Goal: Task Accomplishment & Management: Complete application form

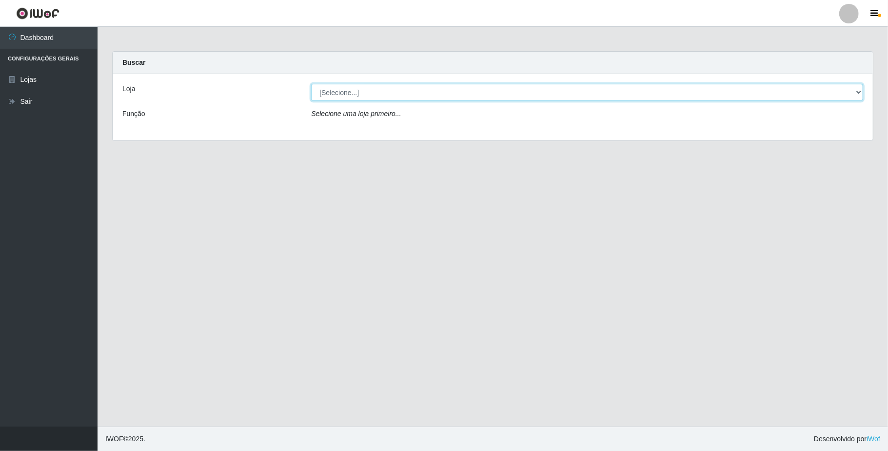
click at [574, 94] on select "[Selecione...] SuperFácil Atacado - Emaús" at bounding box center [587, 92] width 552 height 17
click at [547, 135] on div "Loja [Selecione...] SuperFácil Atacado - Emaús Função Selecione uma loja primei…" at bounding box center [493, 107] width 760 height 66
click at [537, 99] on select "[Selecione...] SuperFácil Atacado - Emaús" at bounding box center [587, 92] width 552 height 17
select select "407"
click at [311, 84] on select "[Selecione...] SuperFácil Atacado - Emaús" at bounding box center [587, 92] width 552 height 17
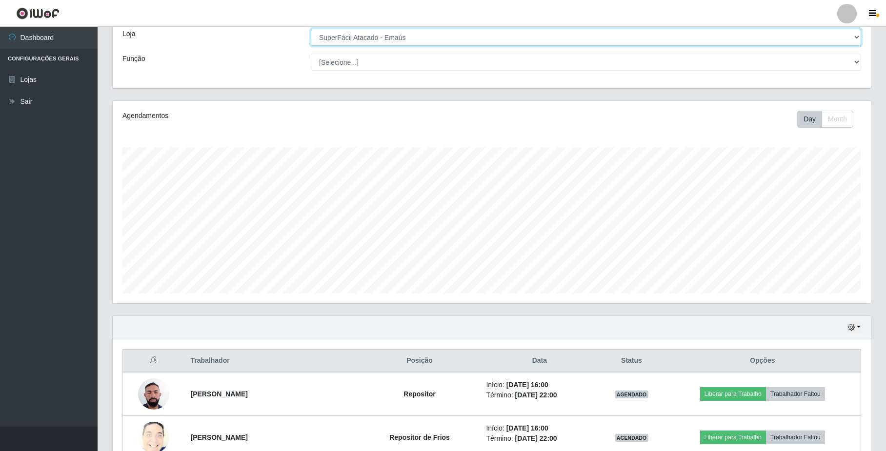
scroll to position [155, 0]
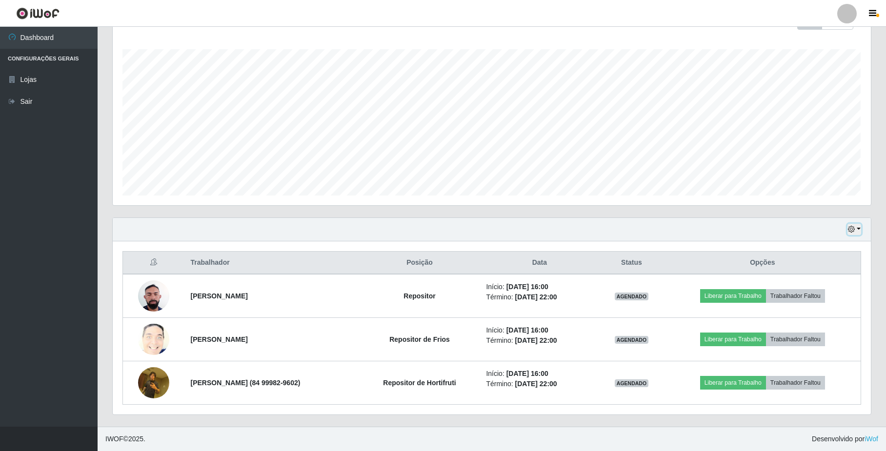
click at [847, 229] on button "button" at bounding box center [854, 229] width 14 height 11
click at [826, 282] on button "3 dias" at bounding box center [822, 288] width 77 height 20
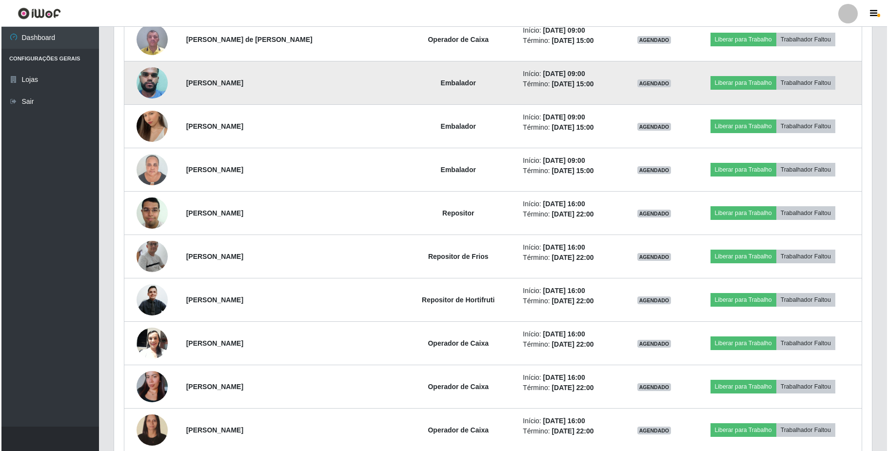
scroll to position [676, 0]
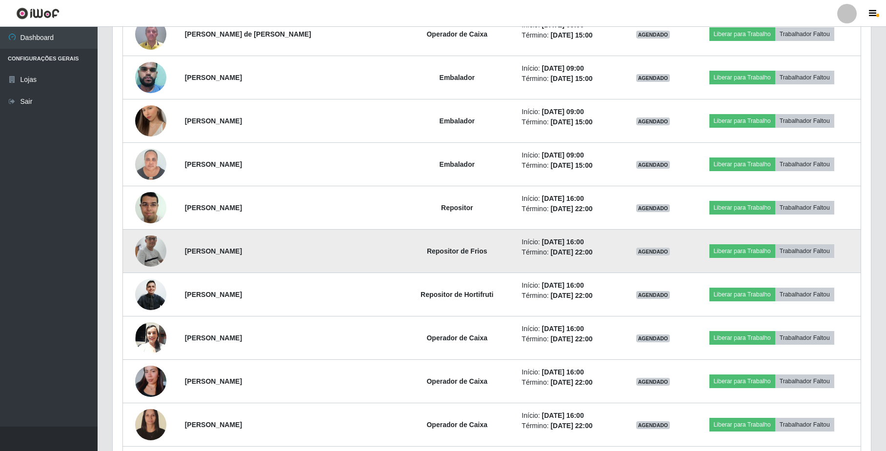
click at [149, 254] on img at bounding box center [150, 251] width 31 height 71
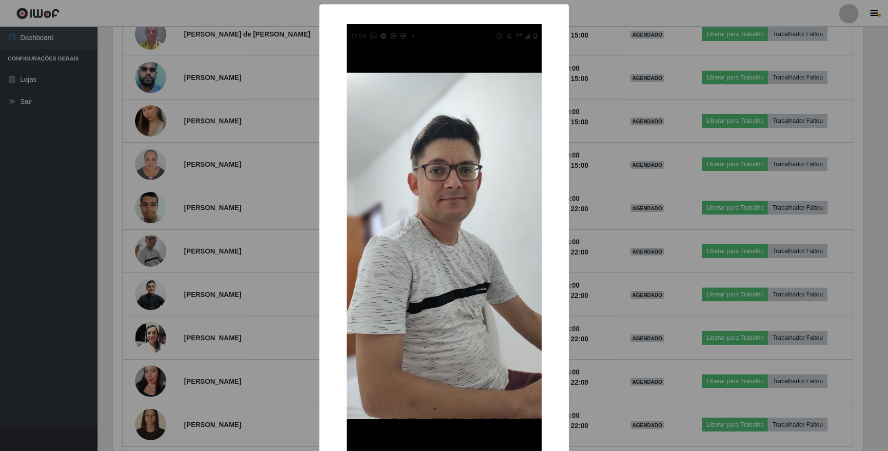
click at [125, 276] on div "× OK Cancel" at bounding box center [444, 225] width 888 height 451
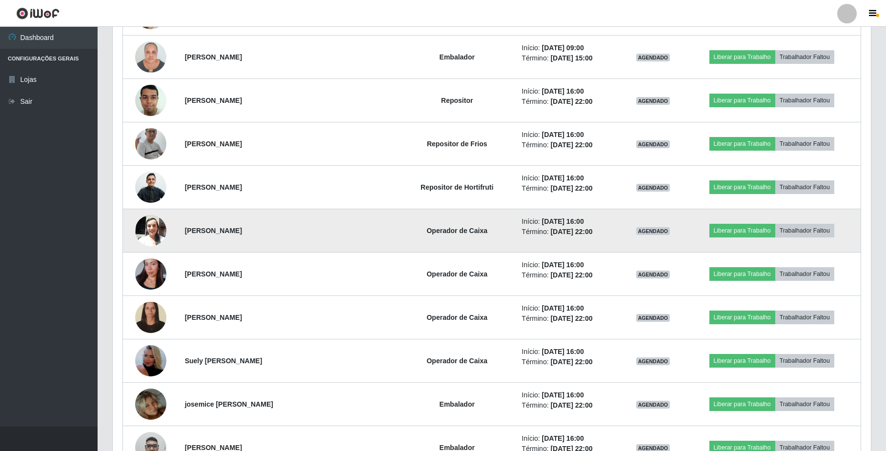
scroll to position [806, 0]
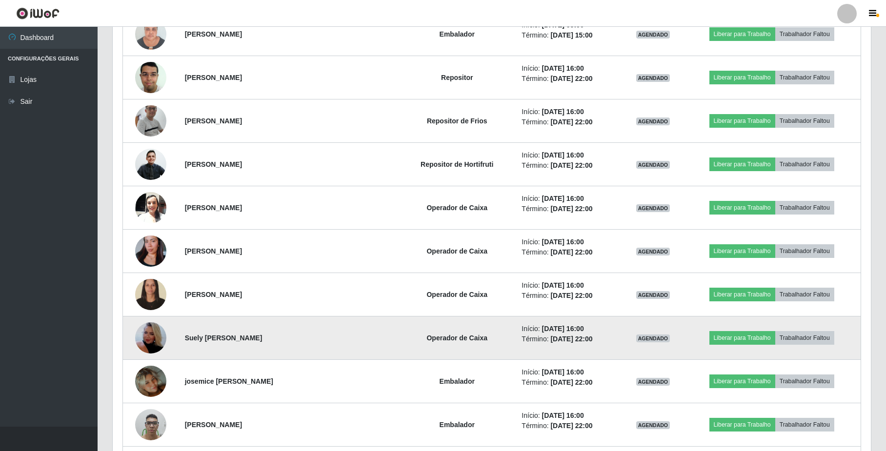
click at [147, 338] on img at bounding box center [150, 338] width 31 height 56
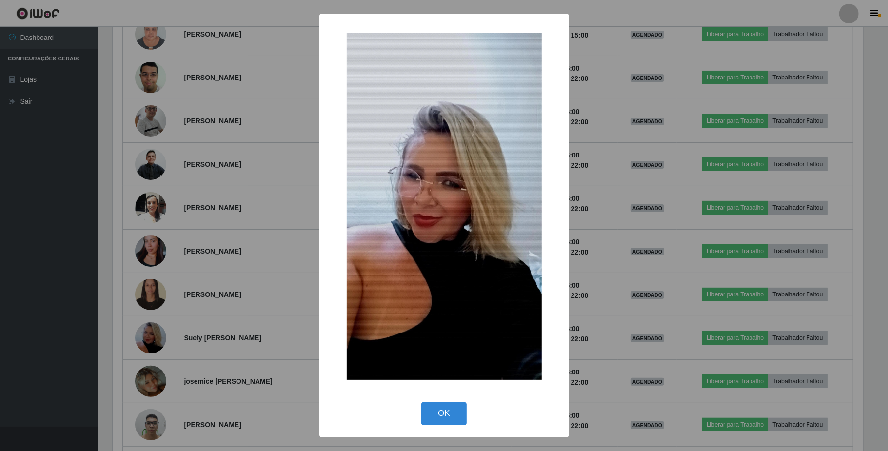
click at [171, 332] on div "× OK Cancel" at bounding box center [444, 225] width 888 height 451
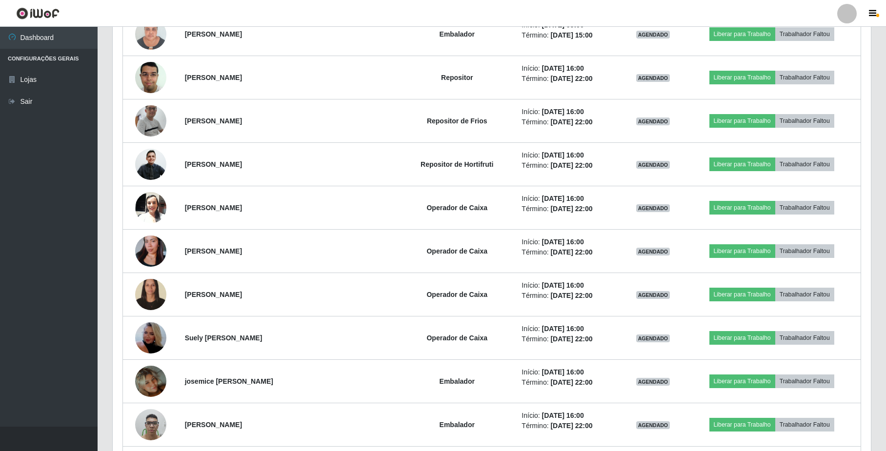
scroll to position [203, 758]
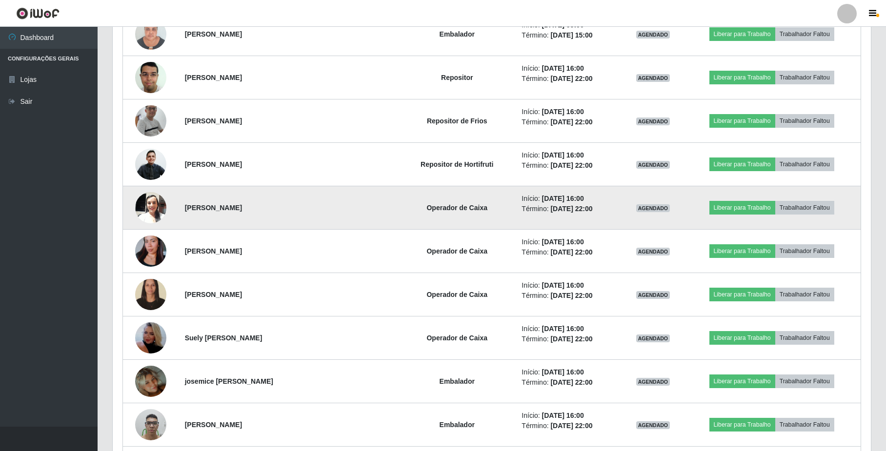
click at [153, 206] on img at bounding box center [150, 207] width 31 height 41
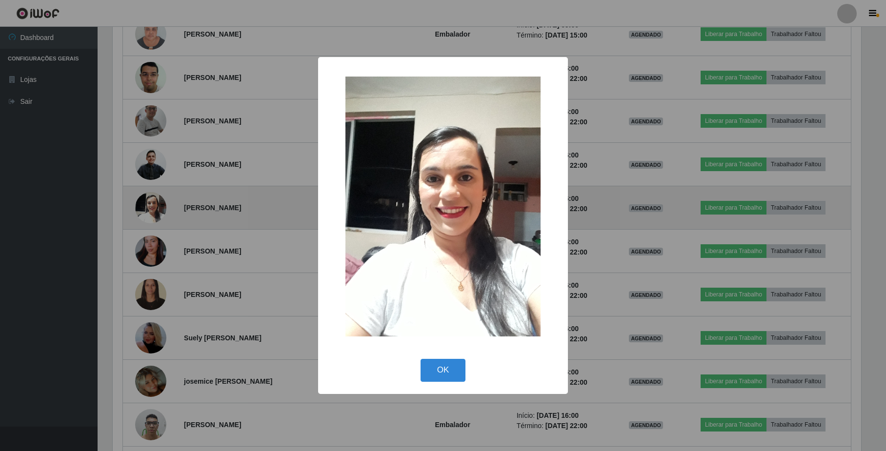
scroll to position [203, 750]
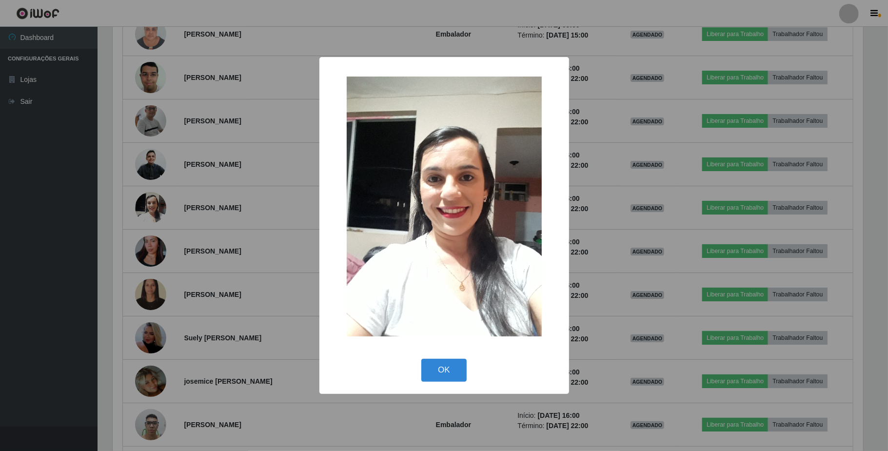
click at [57, 270] on div "× OK Cancel" at bounding box center [444, 225] width 888 height 451
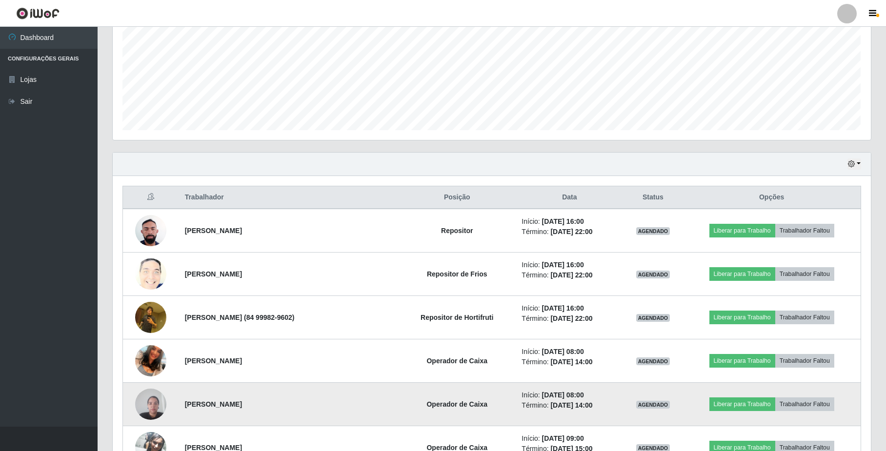
scroll to position [195, 0]
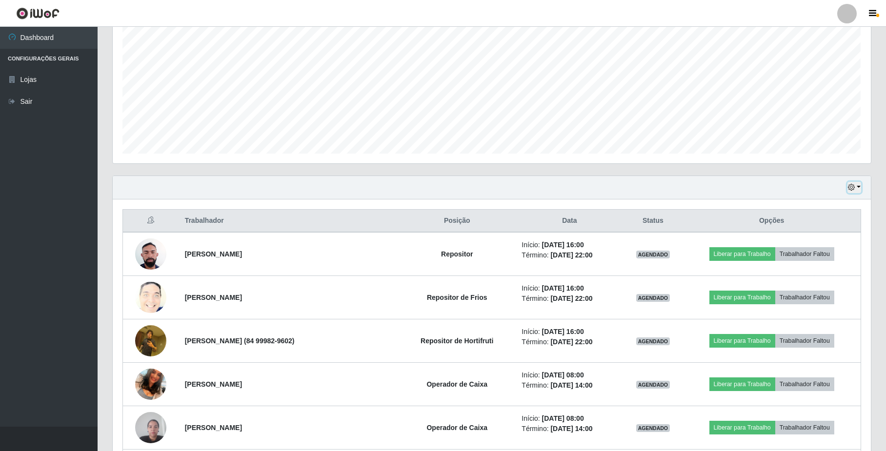
click at [849, 185] on icon "button" at bounding box center [851, 187] width 7 height 7
click at [811, 227] on button "1 dia" at bounding box center [822, 225] width 77 height 20
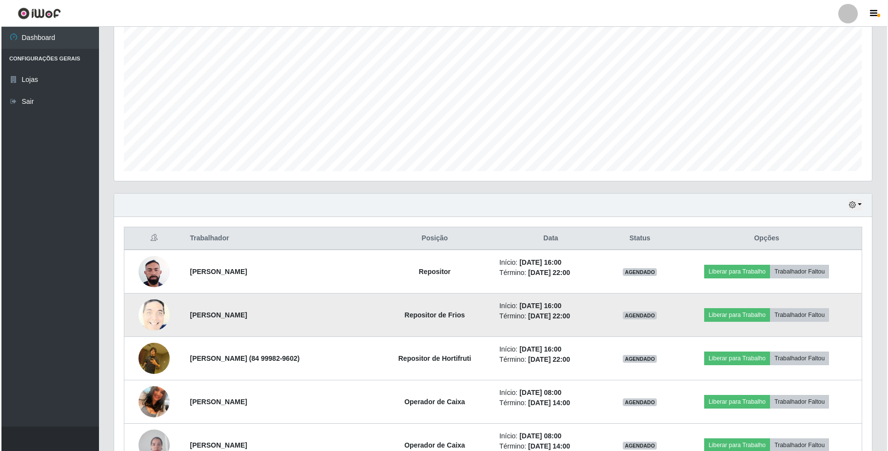
scroll to position [180, 0]
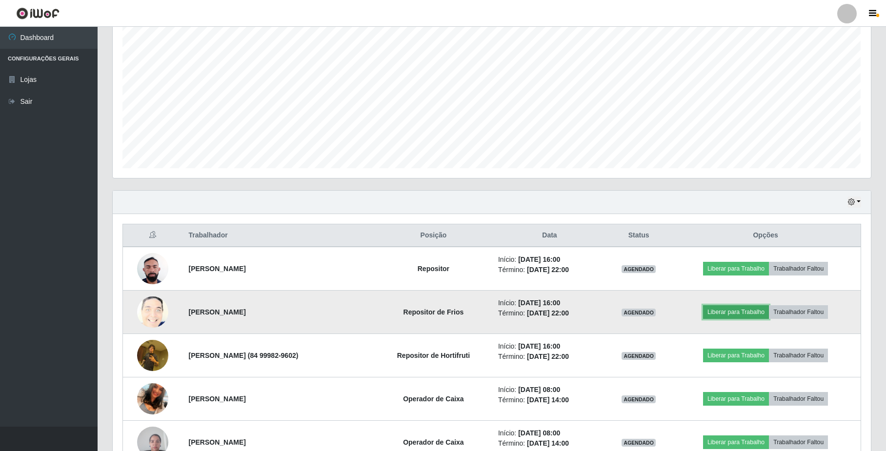
click at [726, 312] on button "Liberar para Trabalho" at bounding box center [736, 312] width 66 height 14
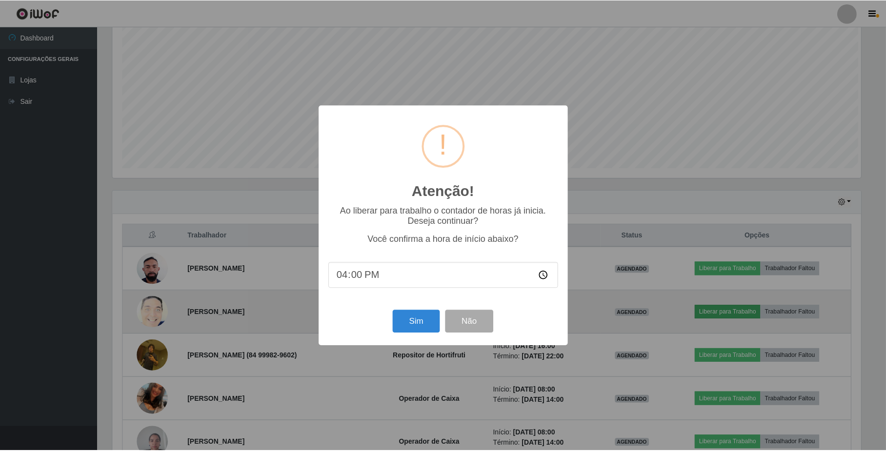
scroll to position [203, 750]
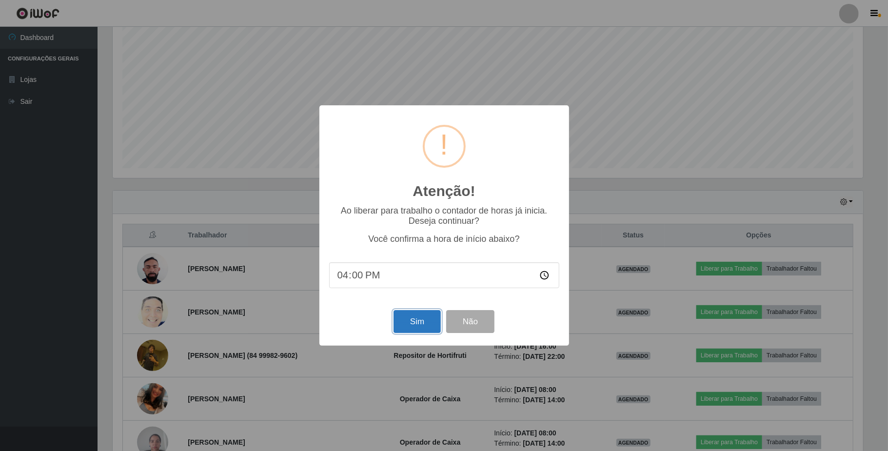
click at [404, 326] on button "Sim" at bounding box center [417, 321] width 47 height 23
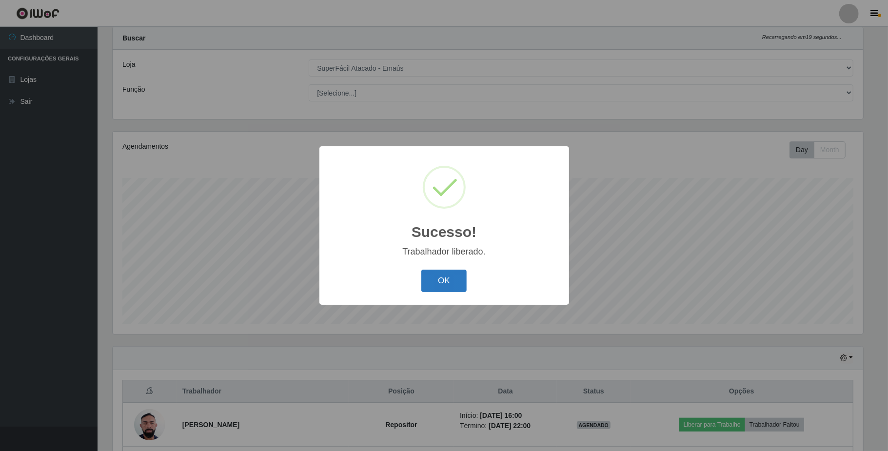
click at [436, 282] on button "OK" at bounding box center [443, 281] width 45 height 23
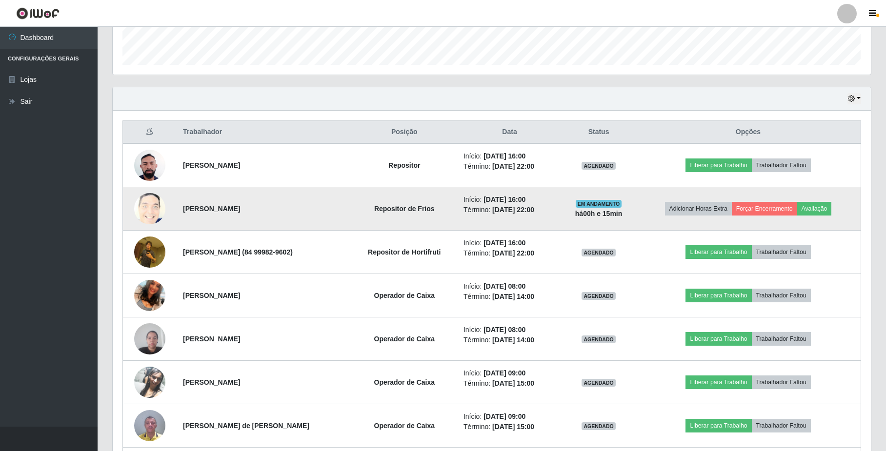
scroll to position [285, 0]
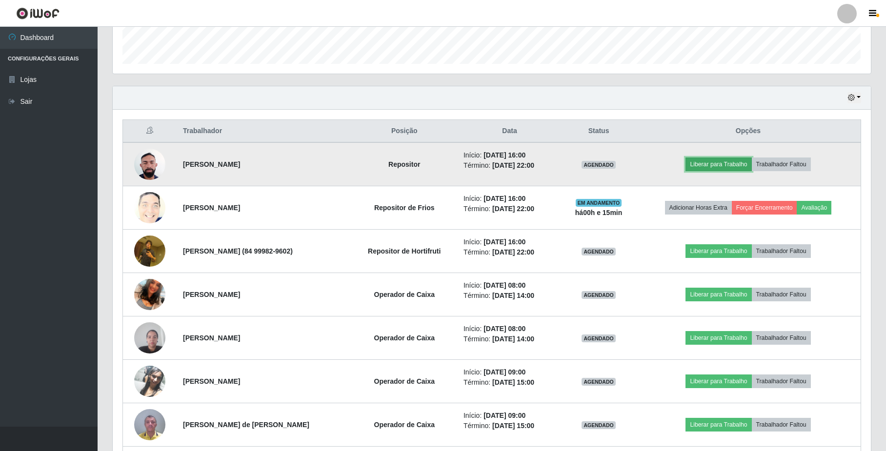
click at [725, 166] on button "Liberar para Trabalho" at bounding box center [718, 165] width 66 height 14
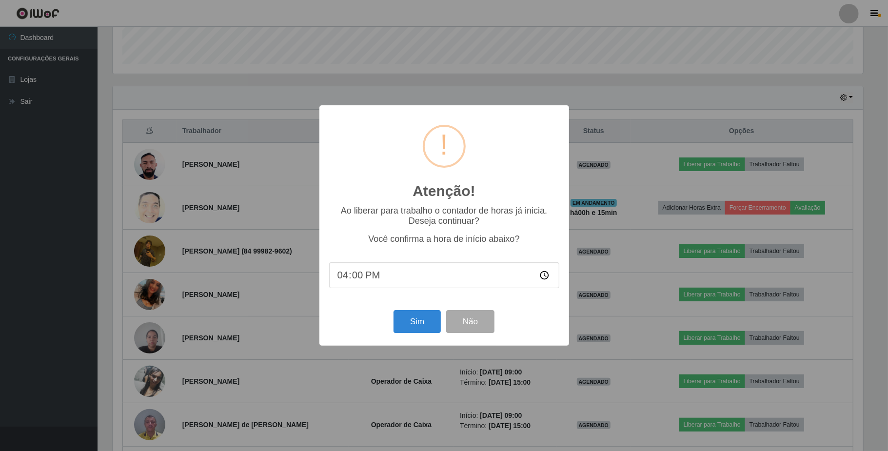
click at [353, 277] on input "16:00" at bounding box center [444, 275] width 230 height 26
type input "16:15"
click at [422, 330] on button "Sim" at bounding box center [417, 321] width 47 height 23
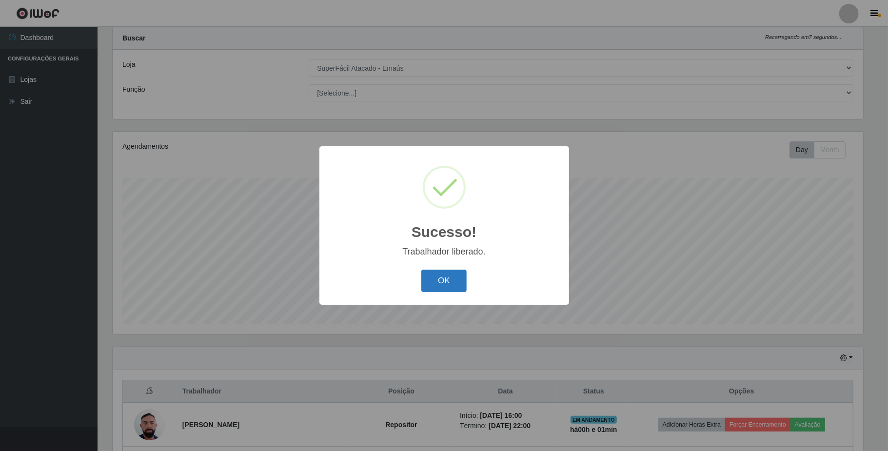
click at [445, 287] on button "OK" at bounding box center [443, 281] width 45 height 23
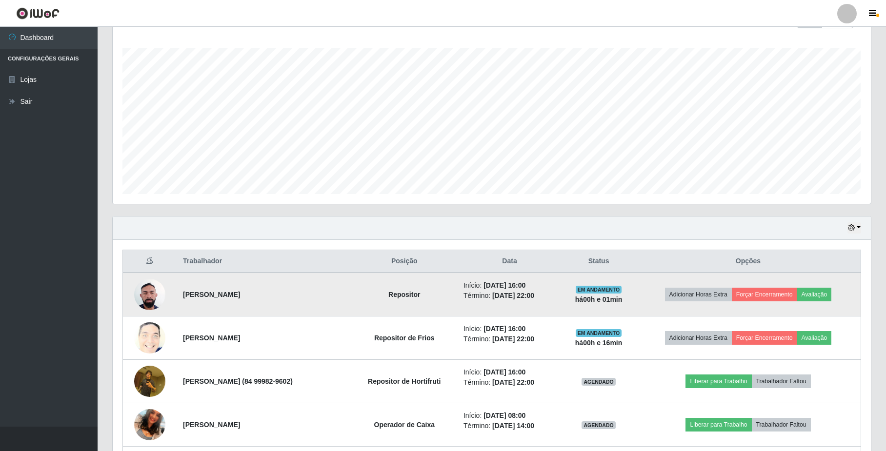
scroll to position [220, 0]
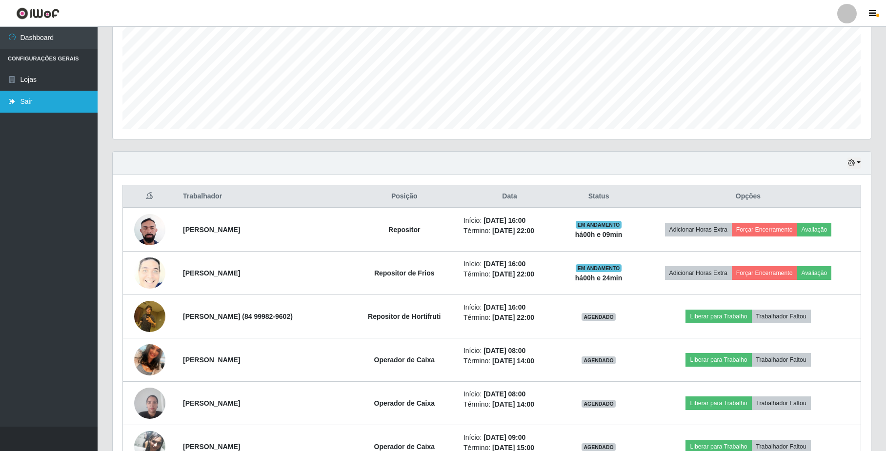
click at [27, 100] on link "Sair" at bounding box center [49, 102] width 98 height 22
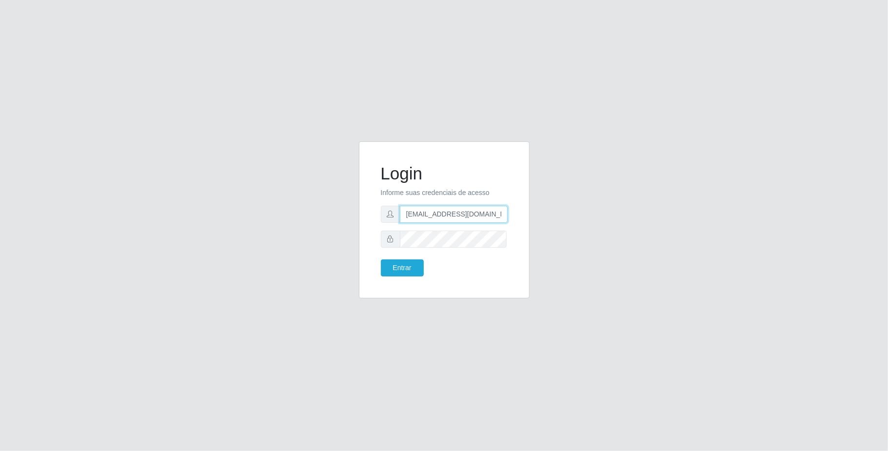
scroll to position [0, 3]
drag, startPoint x: 405, startPoint y: 214, endPoint x: 547, endPoint y: 220, distance: 142.1
click at [547, 220] on div "Login Informe suas credenciais de acesso [EMAIL_ADDRESS][DOMAIN_NAME] Entrar" at bounding box center [444, 225] width 556 height 169
type input "[EMAIL_ADDRESS][DOMAIN_NAME]"
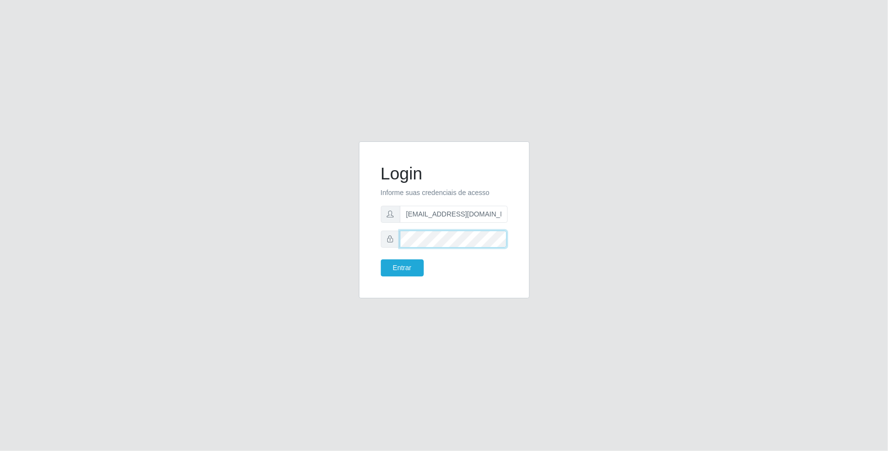
click at [361, 236] on div "Login Informe suas credenciais de acesso [EMAIL_ADDRESS][DOMAIN_NAME] Entrar" at bounding box center [444, 219] width 171 height 157
click at [381, 260] on button "Entrar" at bounding box center [402, 268] width 43 height 17
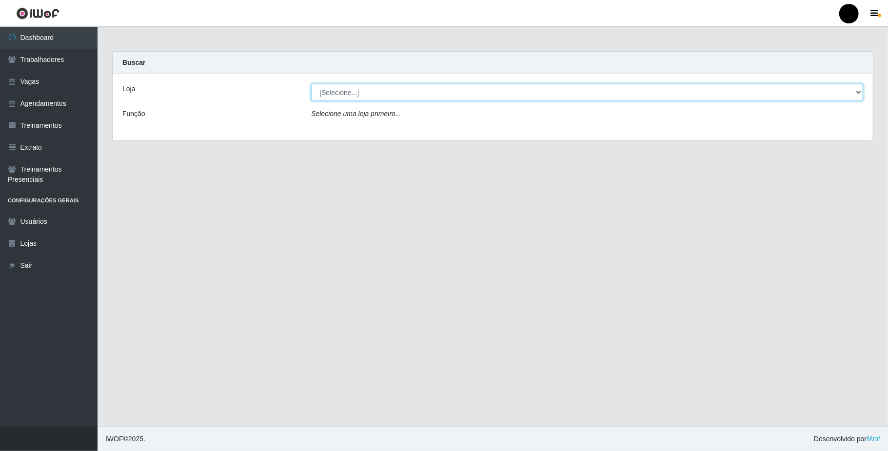
drag, startPoint x: 853, startPoint y: 89, endPoint x: 859, endPoint y: 98, distance: 10.6
click at [860, 98] on select "[Selecione...] SuperFácil Atacado - Emaús" at bounding box center [587, 92] width 552 height 17
select select "407"
click at [311, 84] on select "[Selecione...] SuperFácil Atacado - Emaús" at bounding box center [587, 92] width 552 height 17
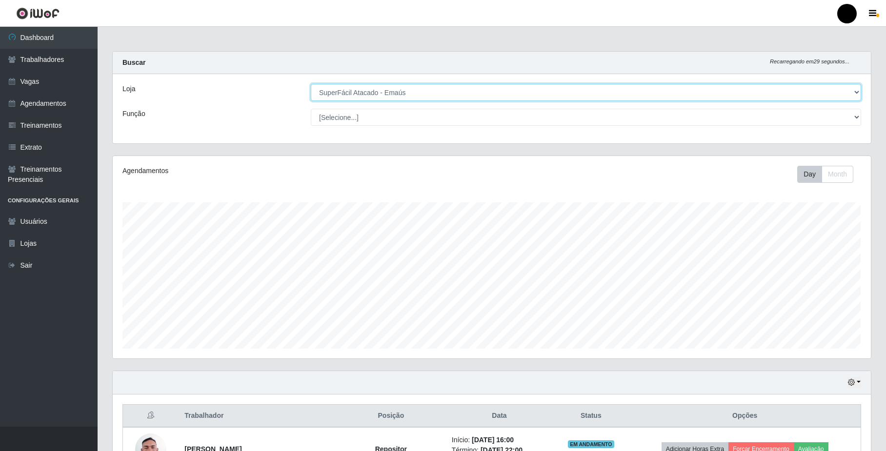
scroll to position [203, 758]
click at [28, 98] on link "Agendamentos" at bounding box center [49, 104] width 98 height 22
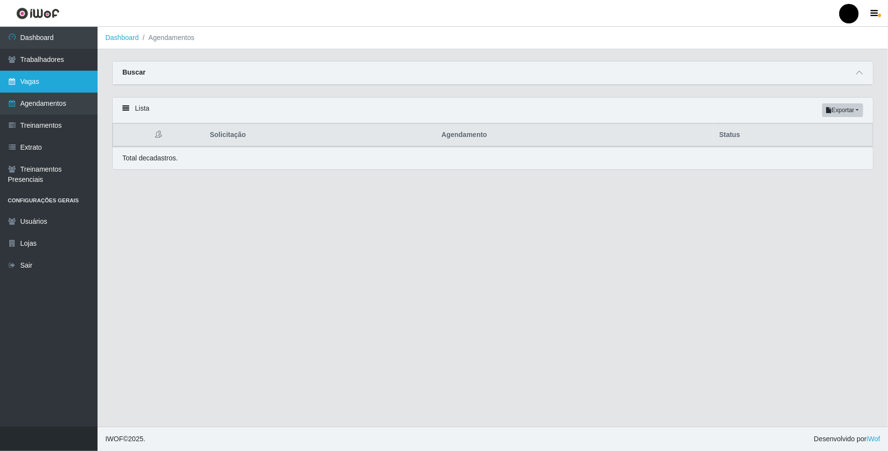
click at [34, 73] on link "Vagas" at bounding box center [49, 82] width 98 height 22
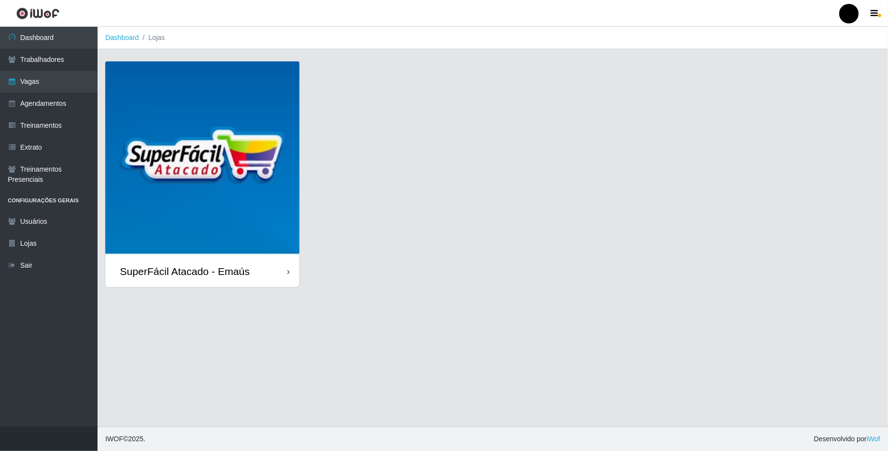
click at [141, 161] on img at bounding box center [202, 158] width 194 height 194
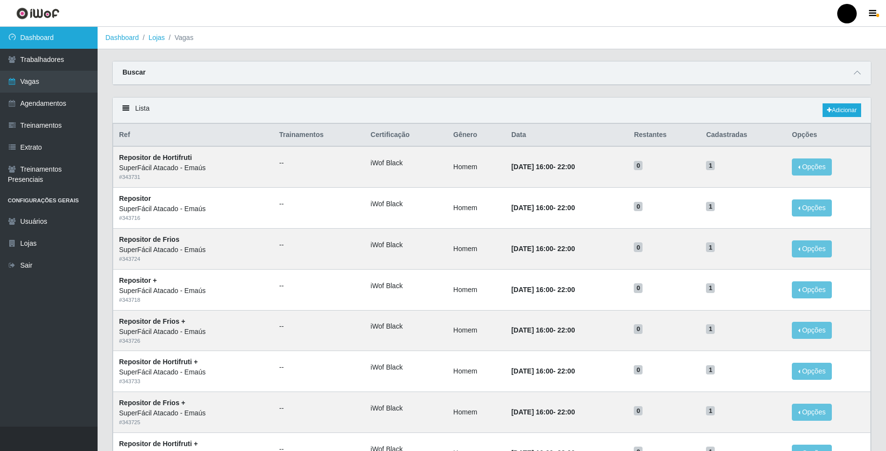
click at [49, 37] on link "Dashboard" at bounding box center [49, 38] width 98 height 22
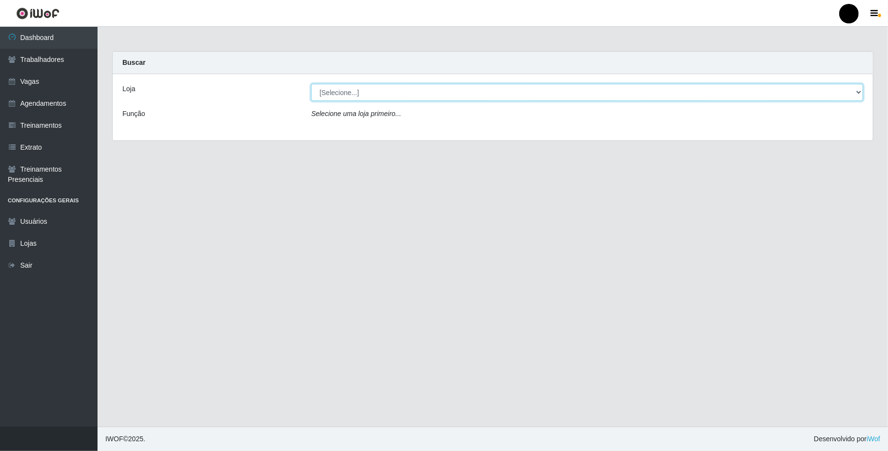
click at [435, 95] on select "[Selecione...] SuperFácil Atacado - Emaús" at bounding box center [587, 92] width 552 height 17
select select "407"
click at [311, 84] on select "[Selecione...] SuperFácil Atacado - Emaús" at bounding box center [587, 92] width 552 height 17
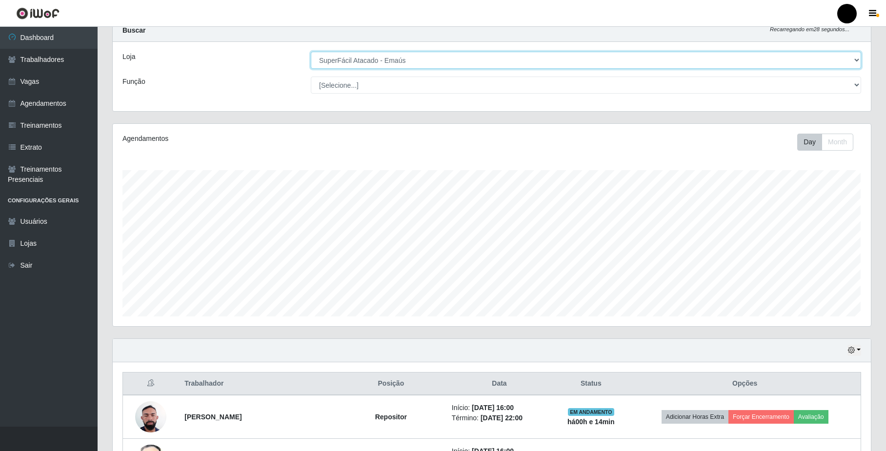
scroll to position [155, 0]
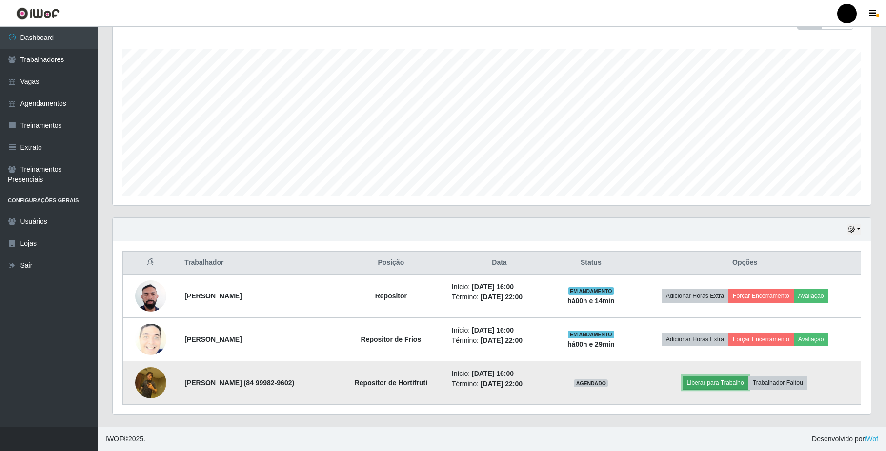
click at [735, 384] on button "Liberar para Trabalho" at bounding box center [715, 383] width 66 height 14
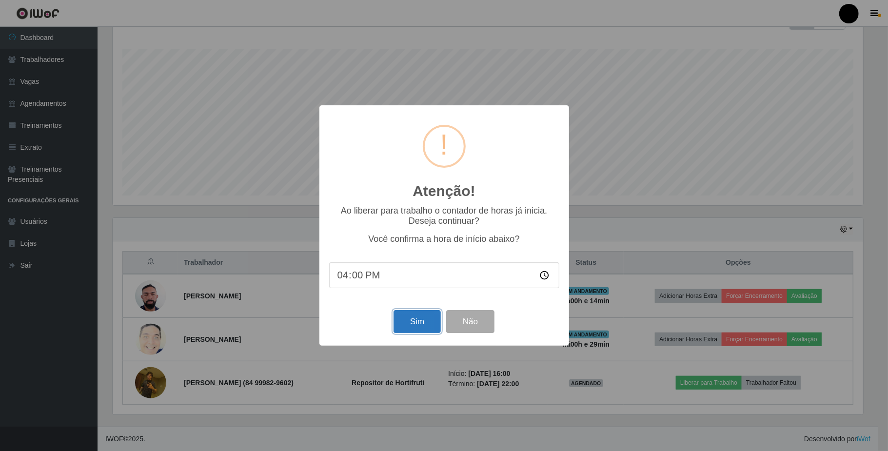
click at [410, 325] on button "Sim" at bounding box center [417, 321] width 47 height 23
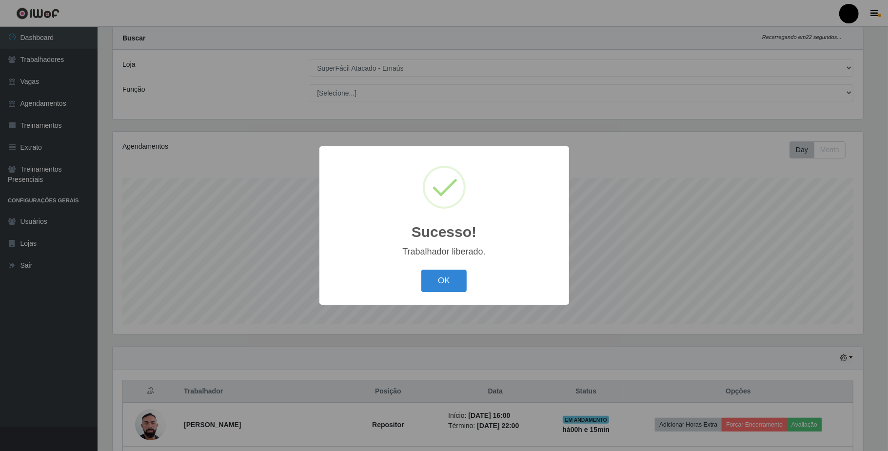
drag, startPoint x: 440, startPoint y: 272, endPoint x: 444, endPoint y: 280, distance: 8.5
click at [440, 273] on button "OK" at bounding box center [443, 281] width 45 height 23
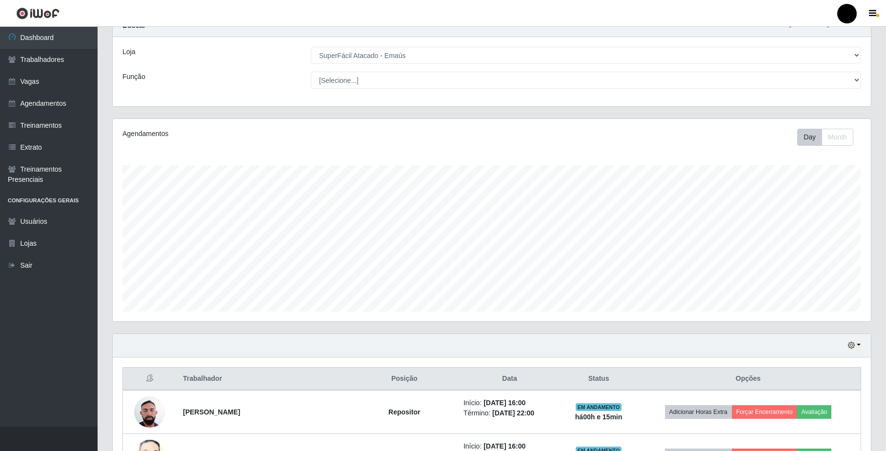
scroll to position [0, 0]
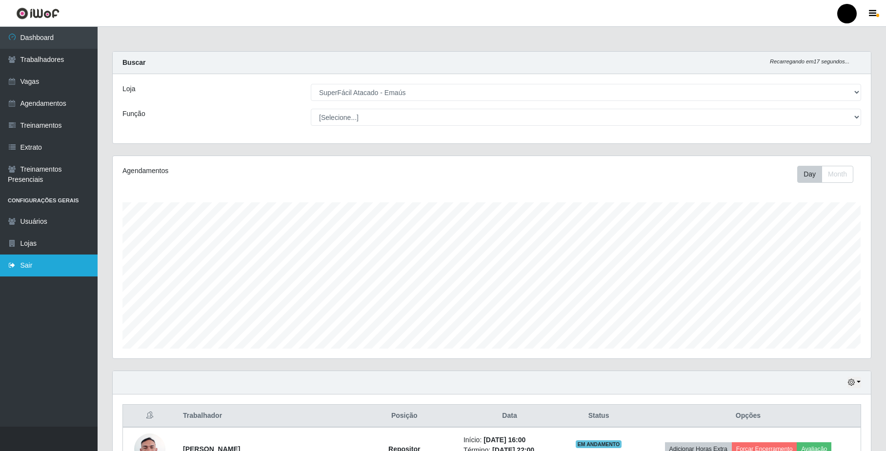
click at [32, 265] on link "Sair" at bounding box center [49, 266] width 98 height 22
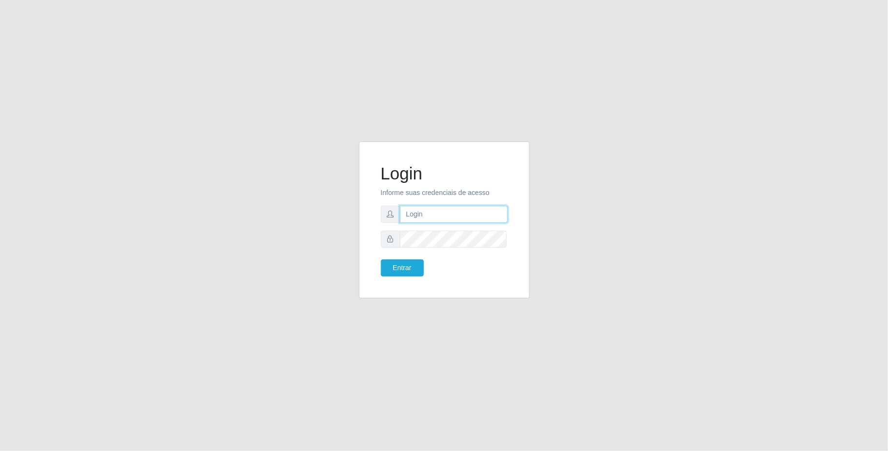
type input "[EMAIL_ADDRESS][DOMAIN_NAME]"
click at [393, 265] on button "Entrar" at bounding box center [402, 268] width 43 height 17
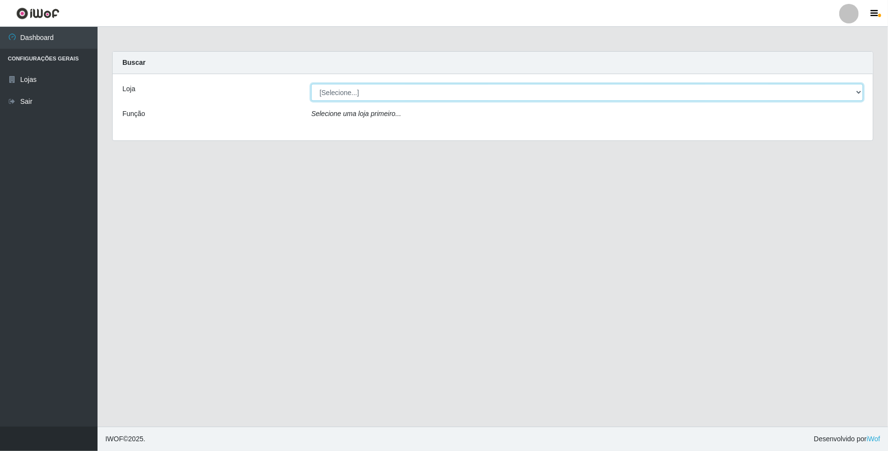
click at [430, 96] on select "[Selecione...] SuperFácil Atacado - Emaús" at bounding box center [587, 92] width 552 height 17
select select "407"
click at [311, 84] on select "[Selecione...] SuperFácil Atacado - Emaús" at bounding box center [587, 92] width 552 height 17
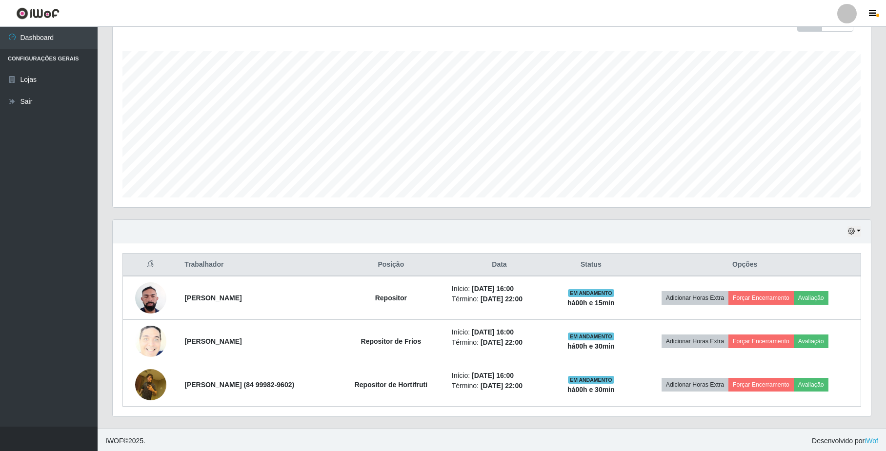
scroll to position [155, 0]
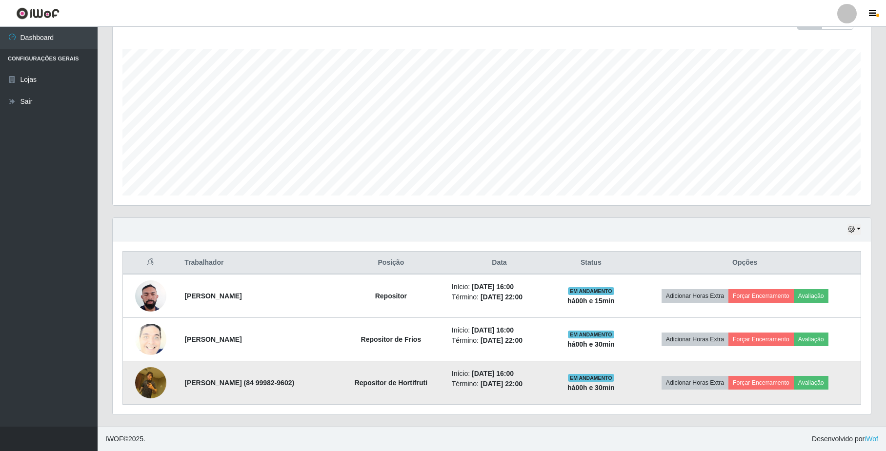
click at [592, 396] on td "EM ANDAMENTO há 00 h e 30 min" at bounding box center [591, 382] width 76 height 43
click at [592, 389] on strong "há 00 h e 30 min" at bounding box center [590, 388] width 47 height 8
click at [592, 388] on strong "há 00 h e 30 min" at bounding box center [590, 388] width 47 height 8
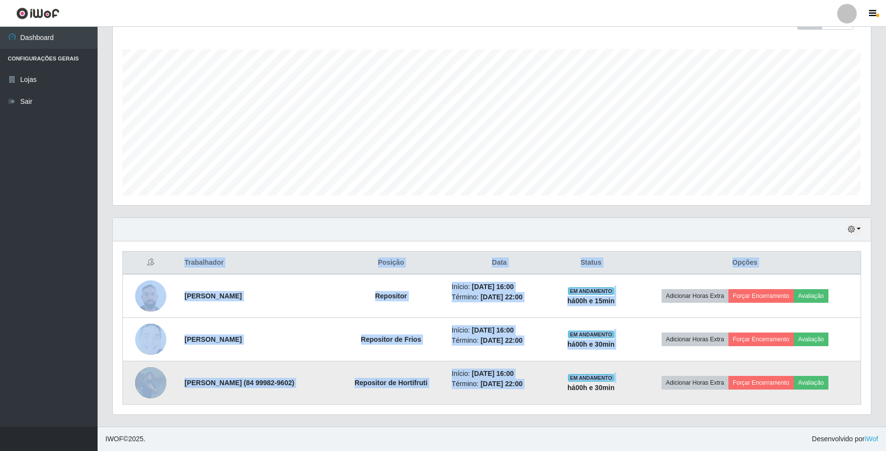
click at [592, 388] on strong "há 00 h e 30 min" at bounding box center [590, 388] width 47 height 8
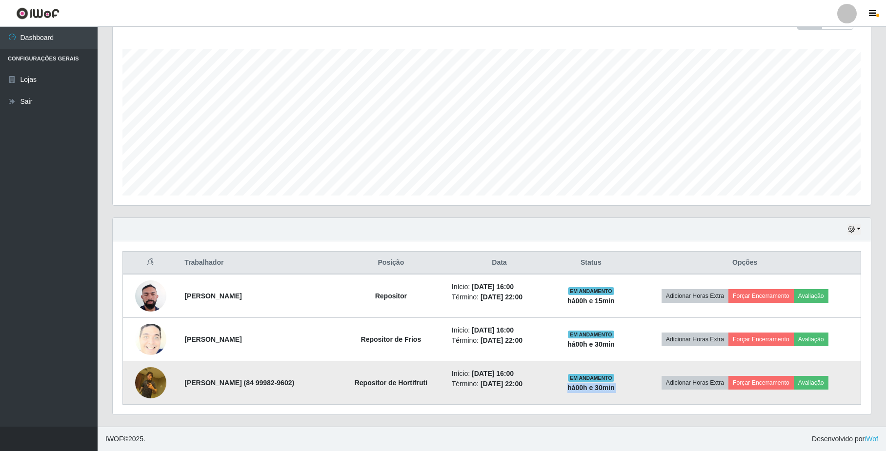
drag, startPoint x: 592, startPoint y: 388, endPoint x: 586, endPoint y: 387, distance: 6.0
click at [590, 389] on strong "há 00 h e 30 min" at bounding box center [590, 388] width 47 height 8
drag, startPoint x: 584, startPoint y: 379, endPoint x: 613, endPoint y: 377, distance: 28.3
click at [585, 379] on td "EM ANDAMENTO há 00 h e 30 min" at bounding box center [591, 382] width 76 height 43
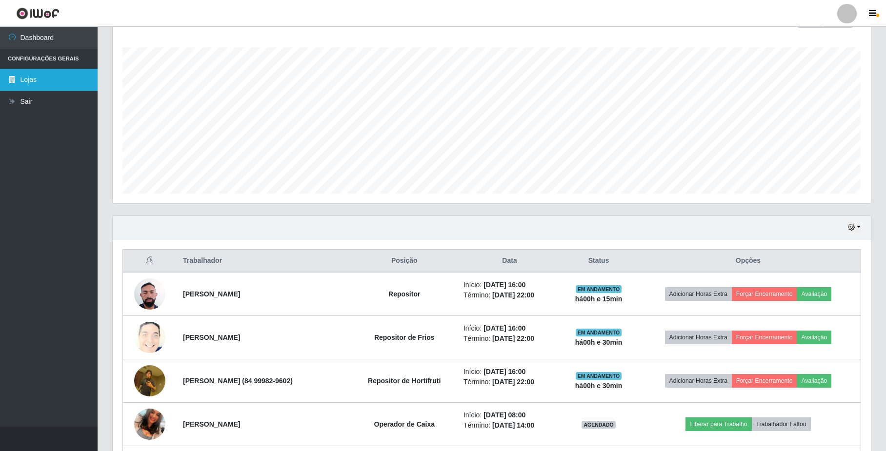
click at [33, 86] on link "Lojas" at bounding box center [49, 80] width 98 height 22
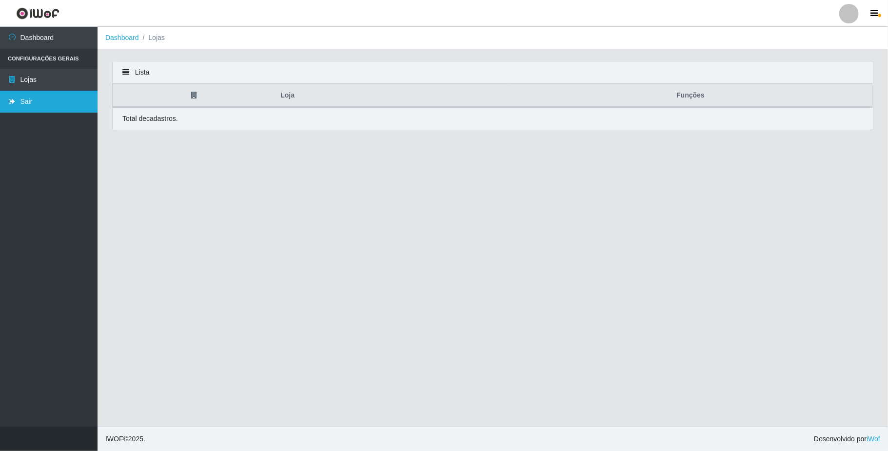
click at [24, 104] on link "Sair" at bounding box center [49, 102] width 98 height 22
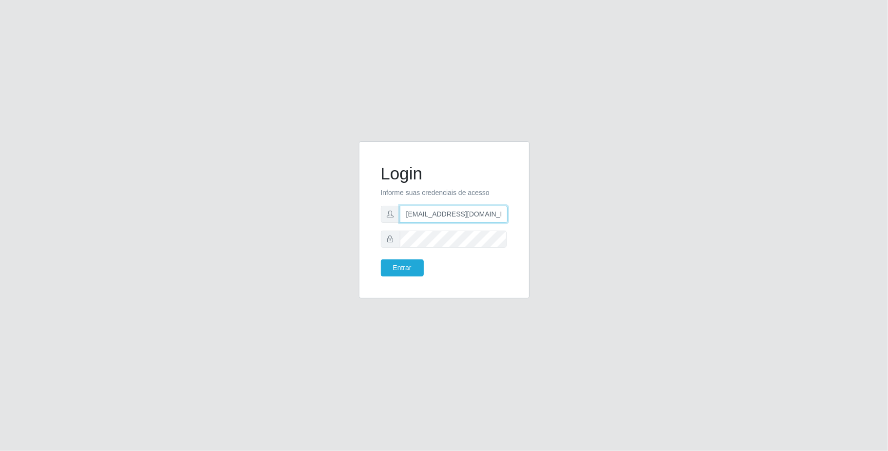
scroll to position [0, 3]
drag, startPoint x: 407, startPoint y: 215, endPoint x: 542, endPoint y: 217, distance: 135.6
click at [542, 217] on div "Login Informe suas credenciais de acesso [EMAIL_ADDRESS][DOMAIN_NAME] Entrar" at bounding box center [444, 225] width 556 height 169
type input "[EMAIL_ADDRESS][DOMAIN_NAME]"
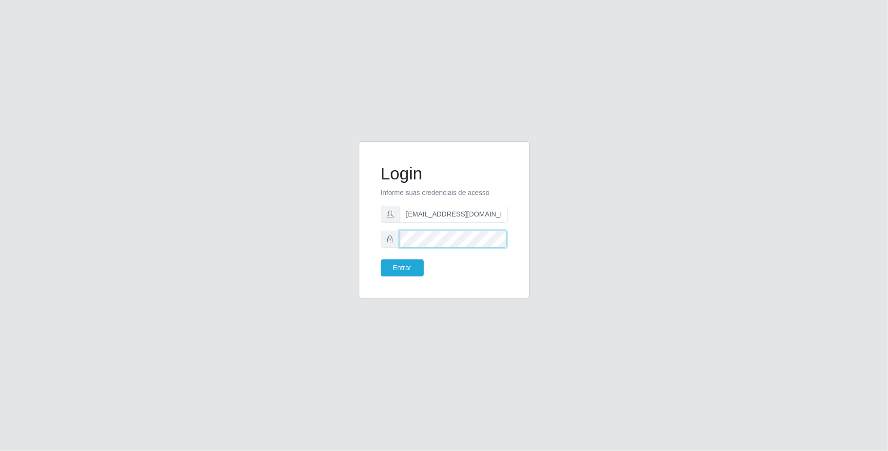
click at [281, 240] on div "Login Informe suas credenciais de acesso [EMAIL_ADDRESS][DOMAIN_NAME] Entrar" at bounding box center [444, 225] width 556 height 169
click at [381, 260] on button "Entrar" at bounding box center [402, 268] width 43 height 17
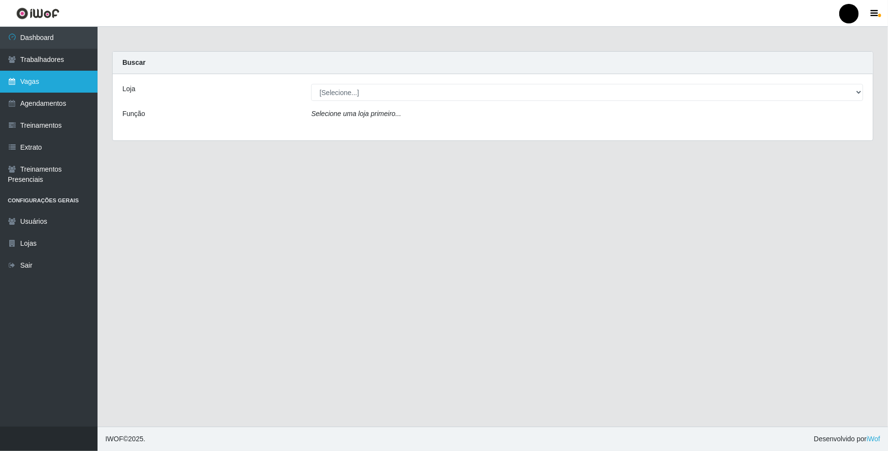
click at [57, 86] on link "Vagas" at bounding box center [49, 82] width 98 height 22
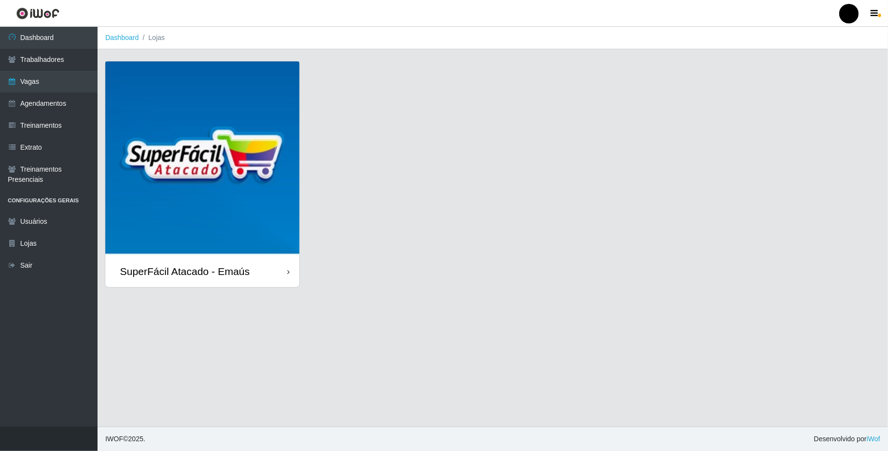
click at [210, 186] on img at bounding box center [202, 158] width 194 height 194
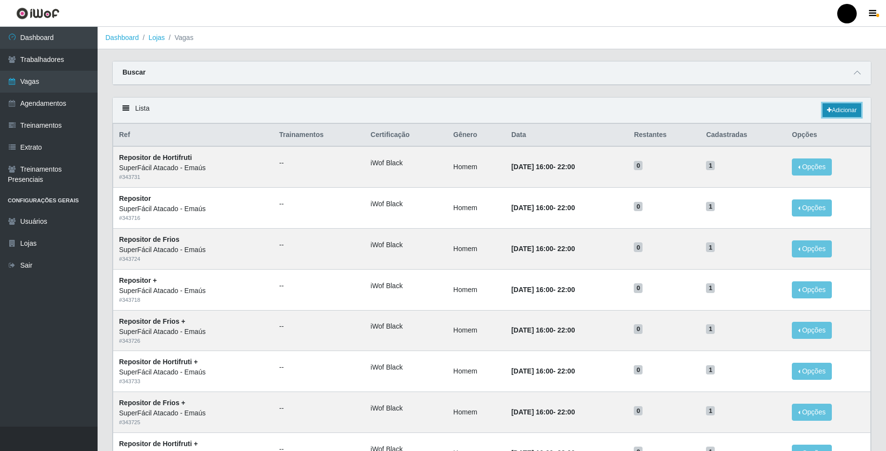
click at [832, 110] on link "Adicionar" at bounding box center [841, 110] width 39 height 14
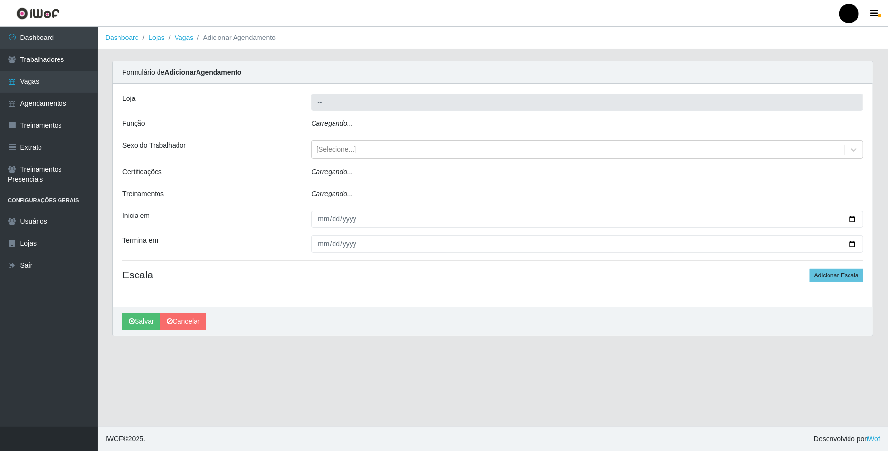
type input "SuperFácil Atacado - Emaús"
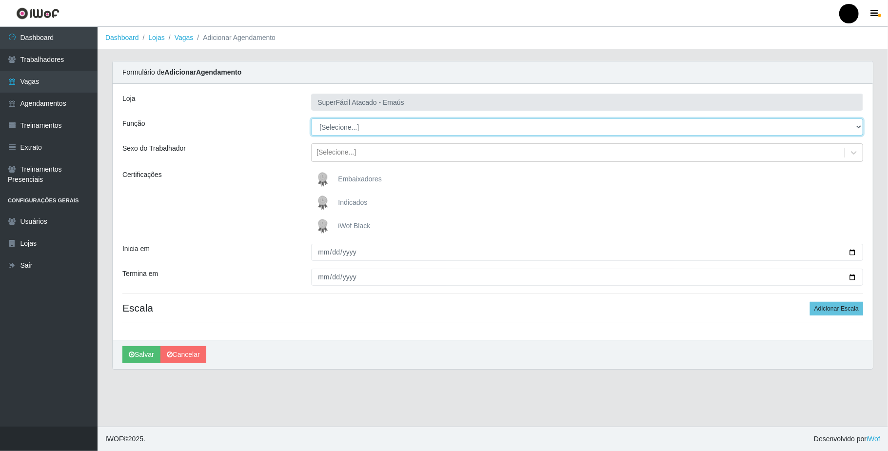
click at [359, 131] on select "[Selecione...] Auxiliar de Estacionamento Auxiliar de Estacionamento + Auxiliar…" at bounding box center [587, 127] width 552 height 17
click at [311, 119] on select "[Selecione...] Auxiliar de Estacionamento Auxiliar de Estacionamento + Auxiliar…" at bounding box center [587, 127] width 552 height 17
click at [369, 126] on select "[Selecione...] Auxiliar de Estacionamento Auxiliar de Estacionamento + Auxiliar…" at bounding box center [587, 127] width 552 height 17
select select "72"
click at [311, 119] on select "[Selecione...] Auxiliar de Estacionamento Auxiliar de Estacionamento + Auxiliar…" at bounding box center [587, 127] width 552 height 17
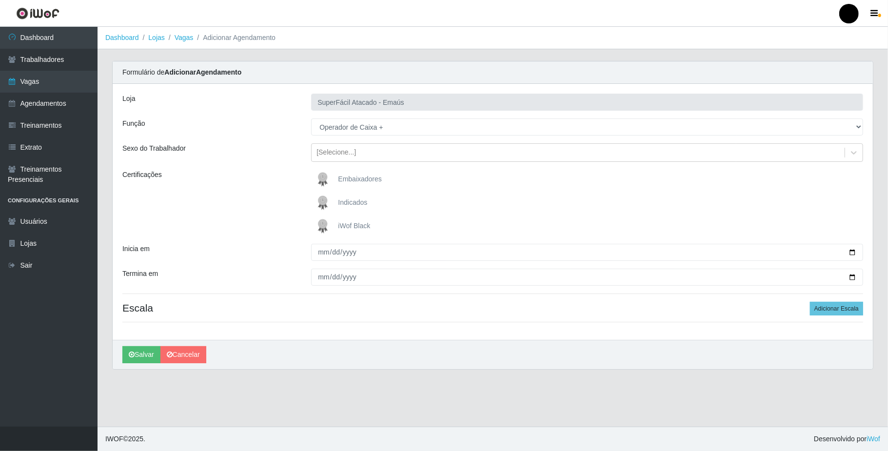
click at [322, 221] on img at bounding box center [324, 227] width 23 height 20
click at [0, 0] on input "iWof Black" at bounding box center [0, 0] width 0 height 0
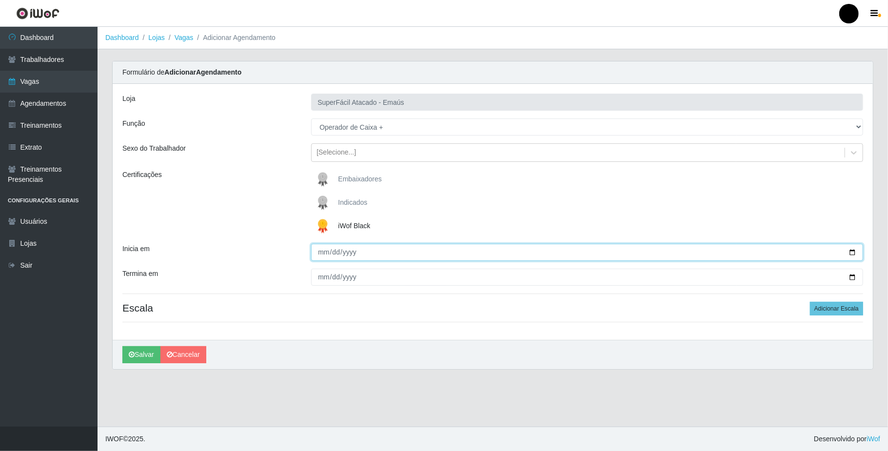
click at [852, 253] on input "Inicia em" at bounding box center [587, 252] width 552 height 17
type input "[DATE]"
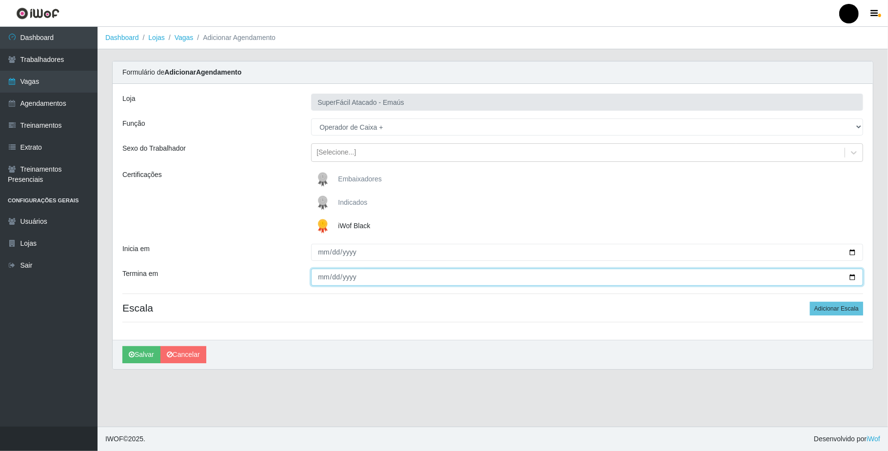
click at [852, 278] on input "Termina em" at bounding box center [587, 277] width 552 height 17
type input "[DATE]"
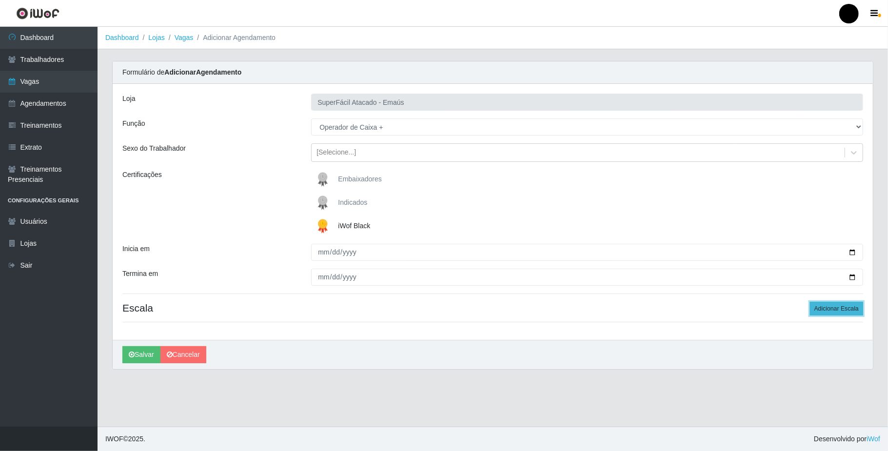
drag, startPoint x: 836, startPoint y: 309, endPoint x: 836, endPoint y: 314, distance: 5.4
click at [836, 314] on button "Adicionar Escala" at bounding box center [836, 309] width 53 height 14
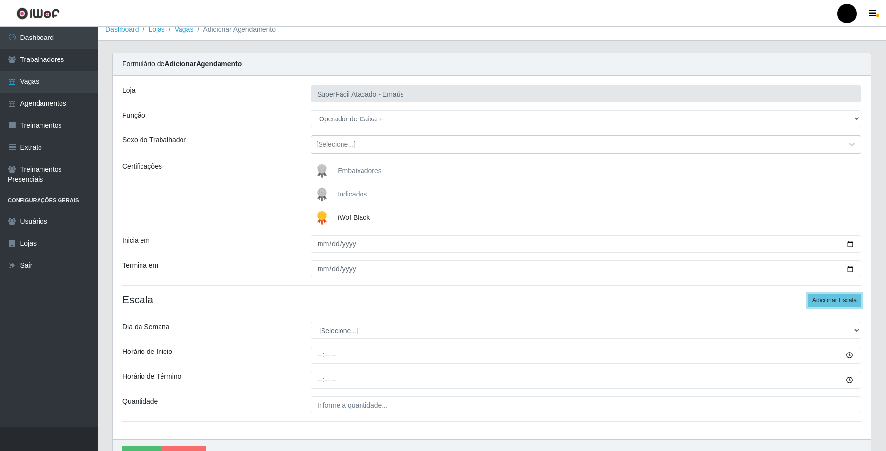
scroll to position [64, 0]
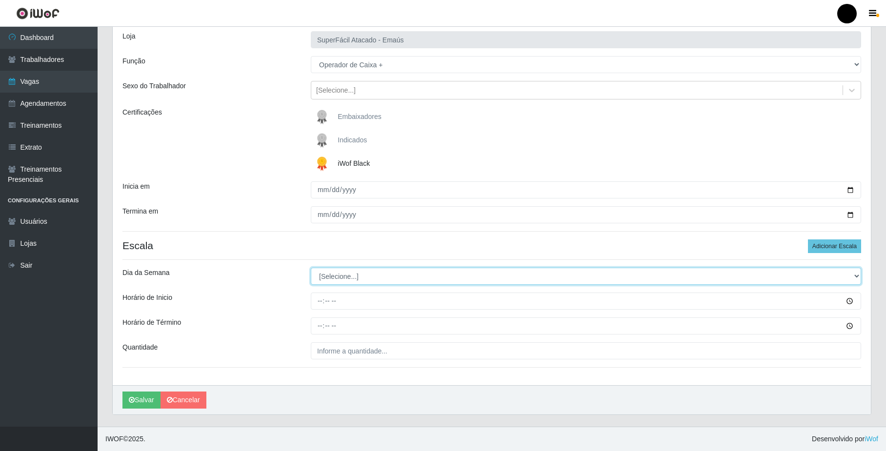
click at [337, 278] on select "[Selecione...] Segunda Terça Quarta Quinta Sexta Sábado Domingo" at bounding box center [586, 276] width 550 height 17
select select "6"
click at [311, 268] on select "[Selecione...] Segunda Terça Quarta Quinta Sexta Sábado Domingo" at bounding box center [586, 276] width 550 height 17
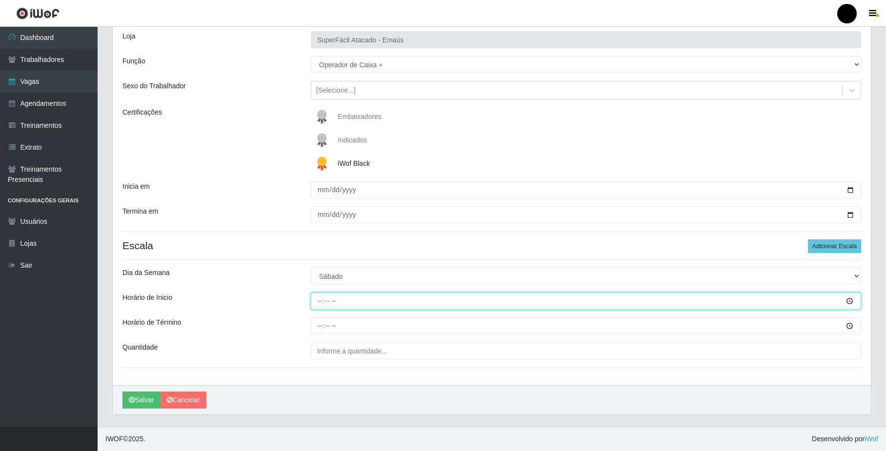
click at [319, 300] on input "Horário de Inicio" at bounding box center [586, 301] width 550 height 17
type input "08:00"
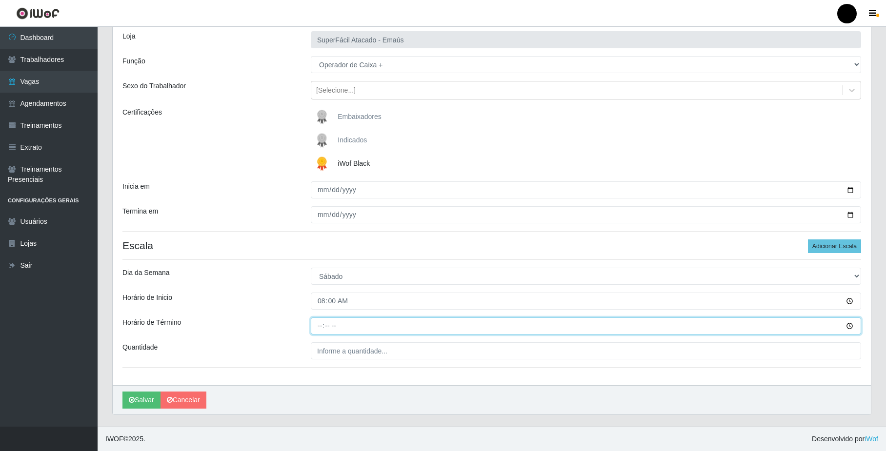
click at [320, 324] on input "Horário de Término" at bounding box center [586, 326] width 550 height 17
type input "14:00"
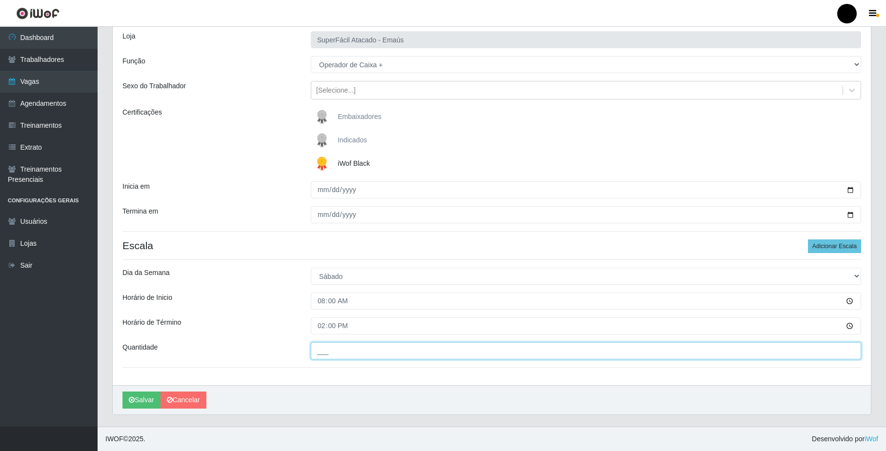
click at [328, 352] on input "___" at bounding box center [586, 350] width 550 height 17
type input "02_"
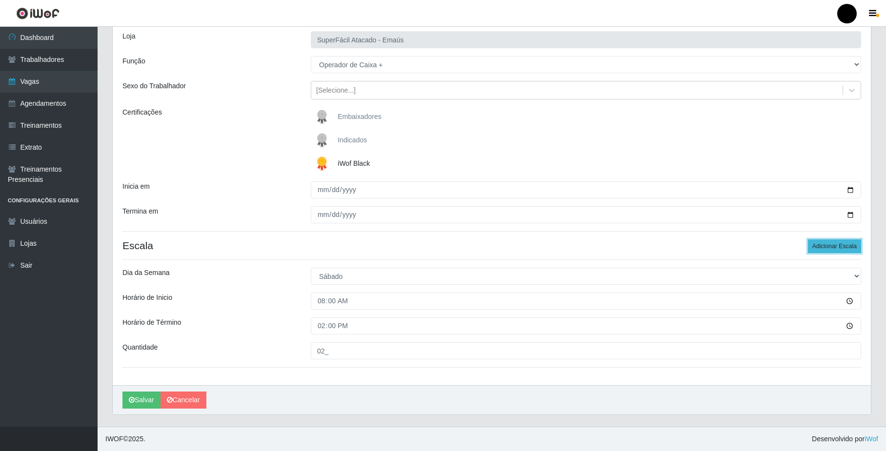
click at [828, 246] on button "Adicionar Escala" at bounding box center [834, 247] width 53 height 14
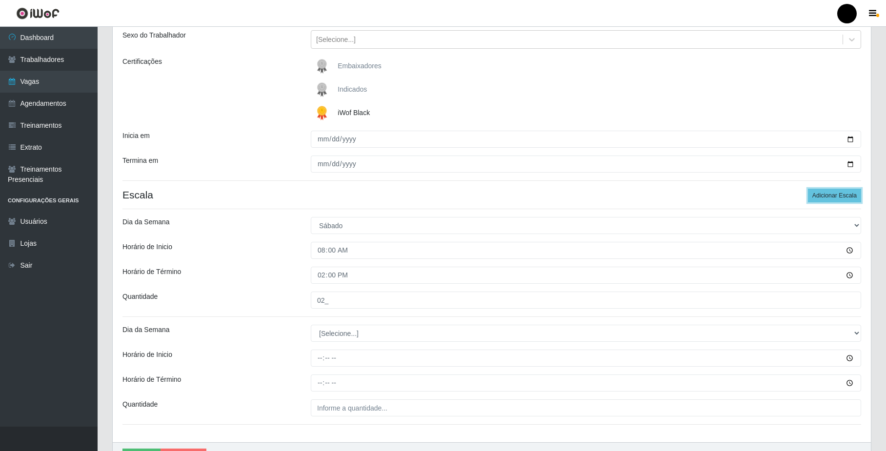
scroll to position [172, 0]
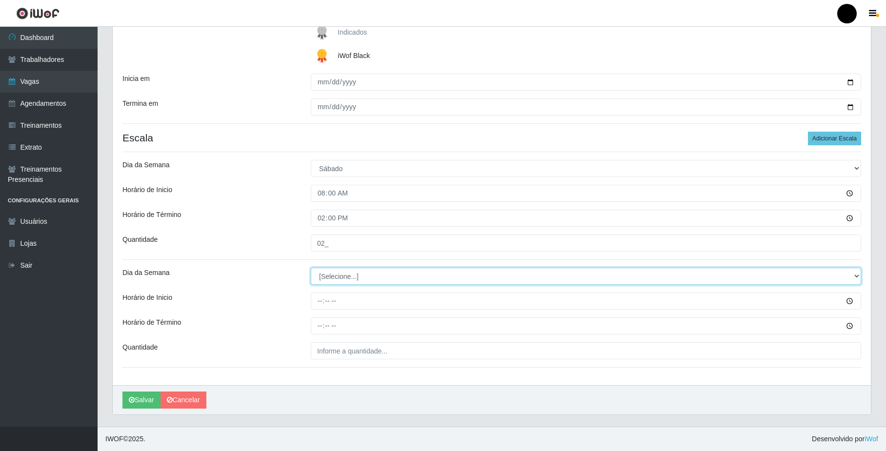
click at [347, 274] on select "[Selecione...] Segunda Terça Quarta Quinta Sexta Sábado Domingo" at bounding box center [586, 276] width 550 height 17
select select "6"
click at [311, 268] on select "[Selecione...] Segunda Terça Quarta Quinta Sexta Sábado Domingo" at bounding box center [586, 276] width 550 height 17
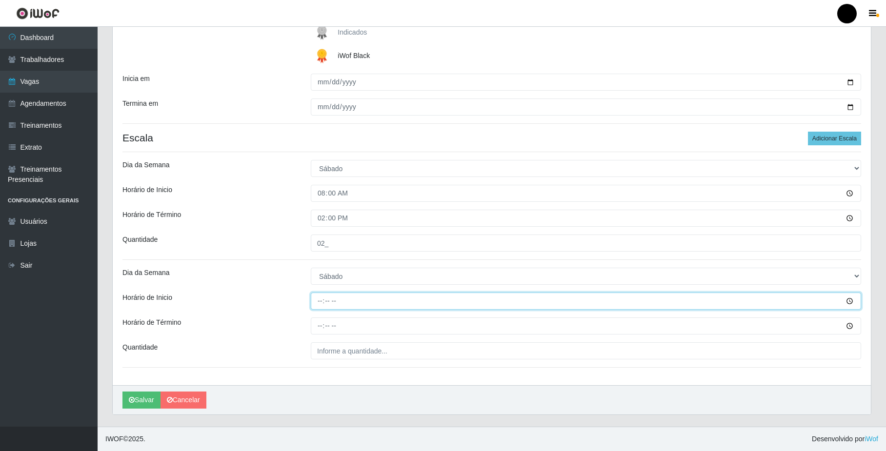
click at [319, 297] on input "Horário de Inicio" at bounding box center [586, 301] width 550 height 17
type input "09:00"
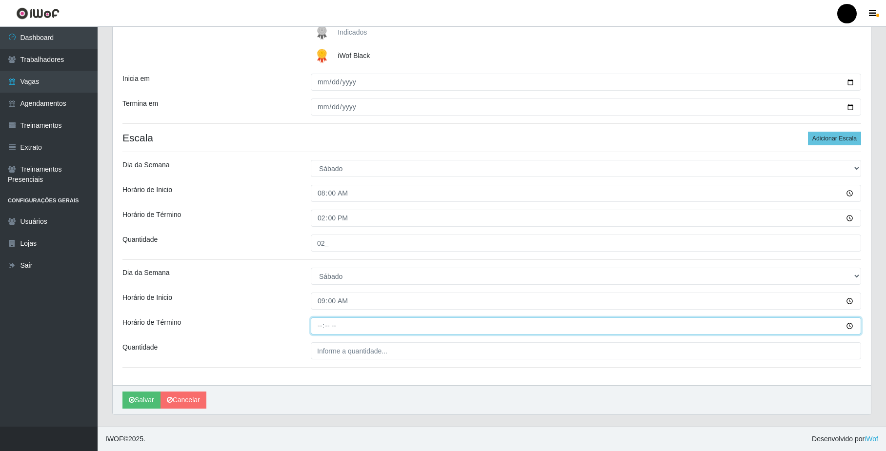
click at [317, 323] on input "Horário de Término" at bounding box center [586, 326] width 550 height 17
type input "15:00"
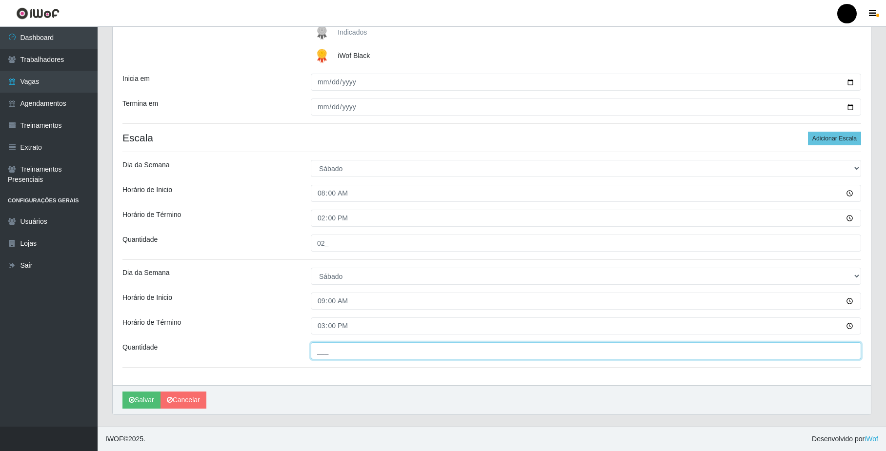
click at [326, 358] on input "___" at bounding box center [586, 350] width 550 height 17
type input "02_"
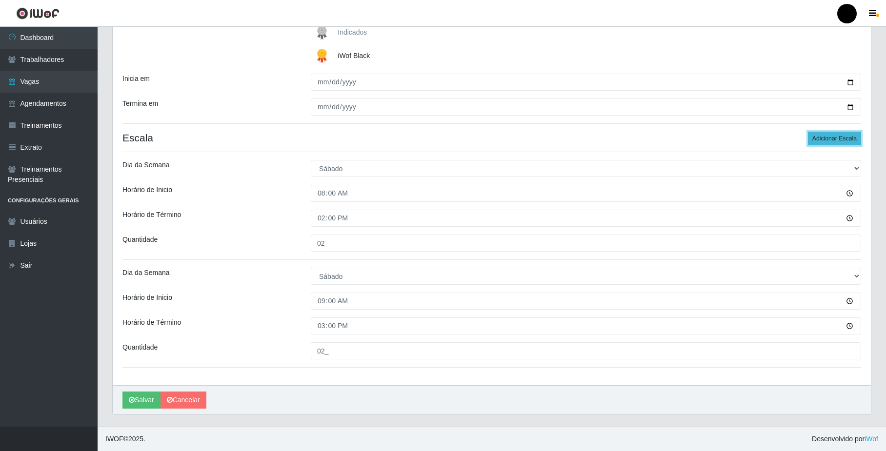
click at [826, 132] on button "Adicionar Escala" at bounding box center [834, 139] width 53 height 14
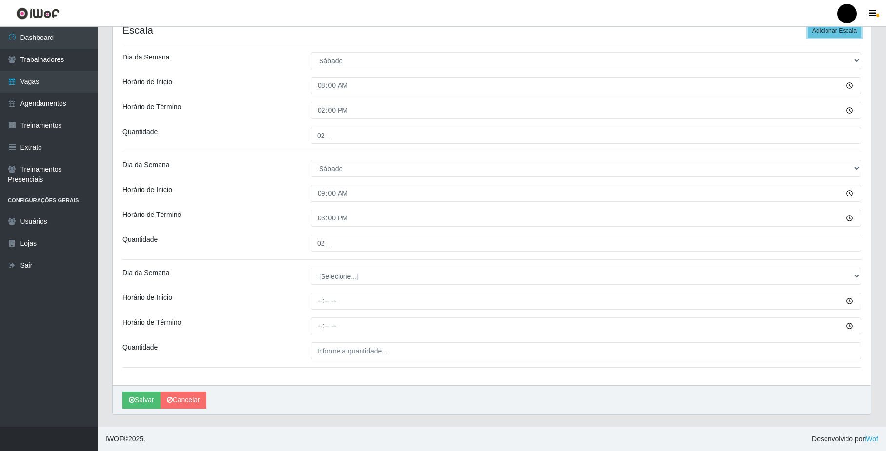
scroll to position [280, 0]
click at [349, 280] on select "[Selecione...] Segunda Terça Quarta Quinta Sexta Sábado Domingo" at bounding box center [586, 276] width 550 height 17
select select "6"
click at [311, 268] on select "[Selecione...] Segunda Terça Quarta Quinta Sexta Sábado Domingo" at bounding box center [586, 276] width 550 height 17
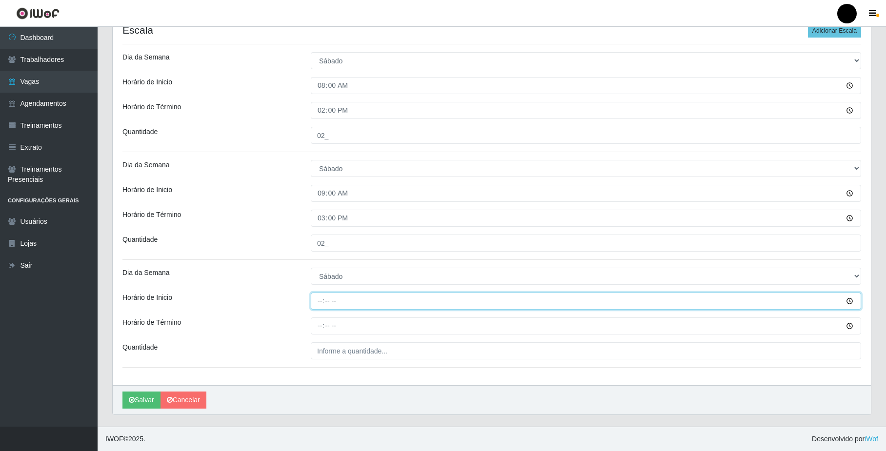
click at [318, 300] on input "Horário de Inicio" at bounding box center [586, 301] width 550 height 17
type input "16:00"
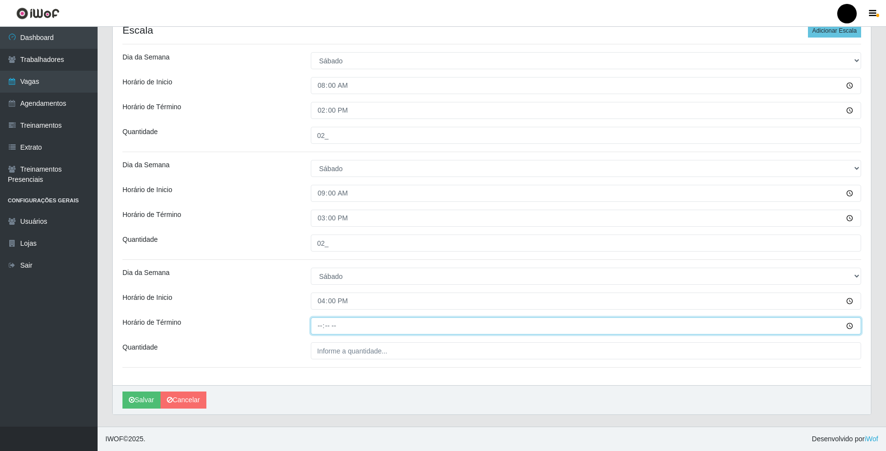
click at [320, 328] on input "Horário de Término" at bounding box center [586, 326] width 550 height 17
type input "22:00"
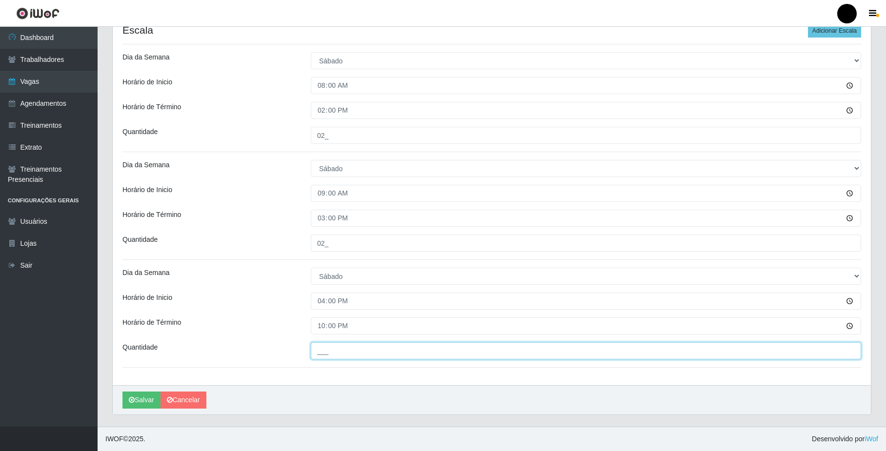
click at [324, 354] on input "___" at bounding box center [586, 350] width 550 height 17
type input "02_"
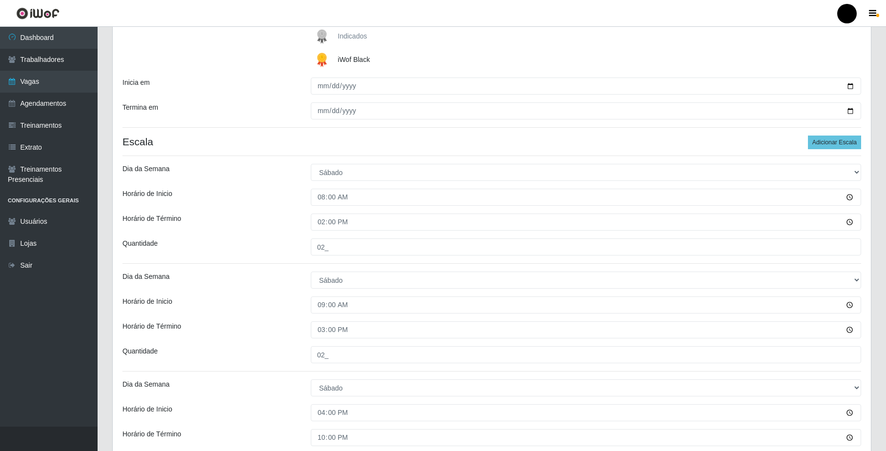
scroll to position [150, 0]
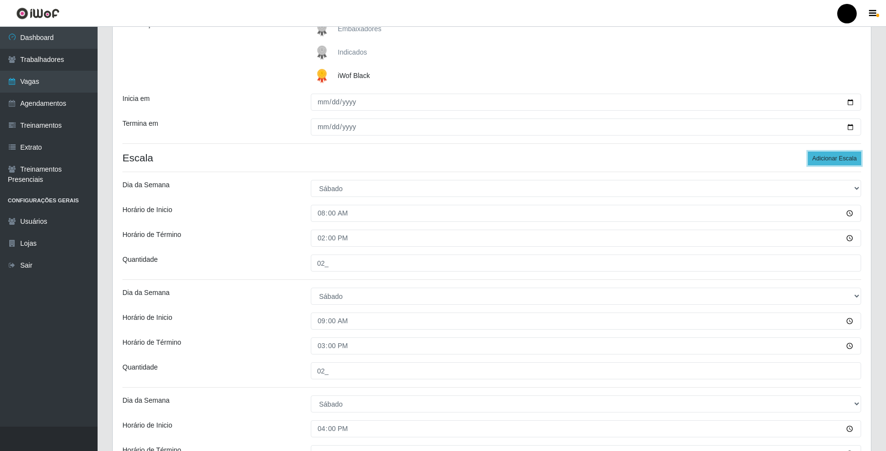
click at [845, 162] on button "Adicionar Escala" at bounding box center [834, 159] width 53 height 14
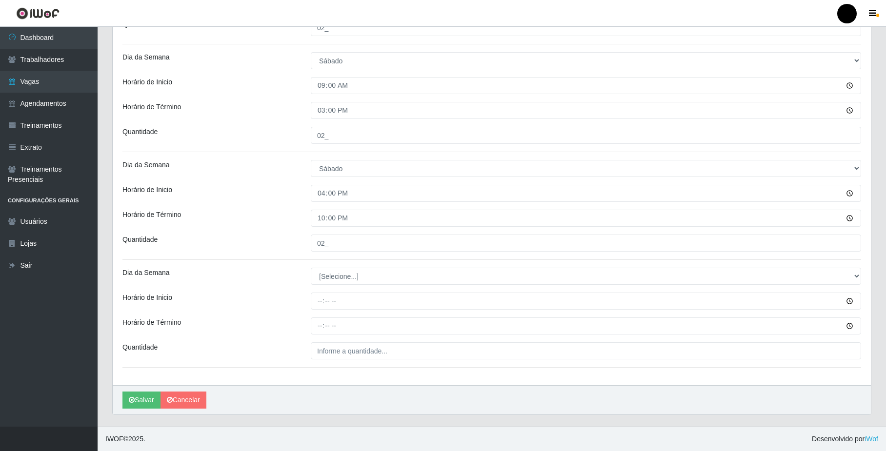
scroll to position [388, 0]
click at [349, 277] on select "[Selecione...] Segunda Terça Quarta Quinta Sexta Sábado Domingo" at bounding box center [586, 276] width 550 height 17
select select "6"
click at [311, 268] on select "[Selecione...] Segunda Terça Quarta Quinta Sexta Sábado Domingo" at bounding box center [586, 276] width 550 height 17
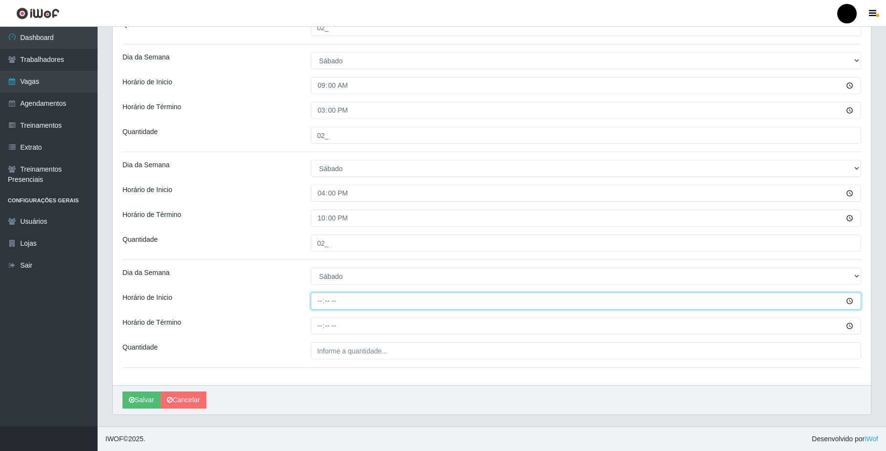
click at [319, 303] on input "Horário de Inicio" at bounding box center [586, 301] width 550 height 17
type input "16:30"
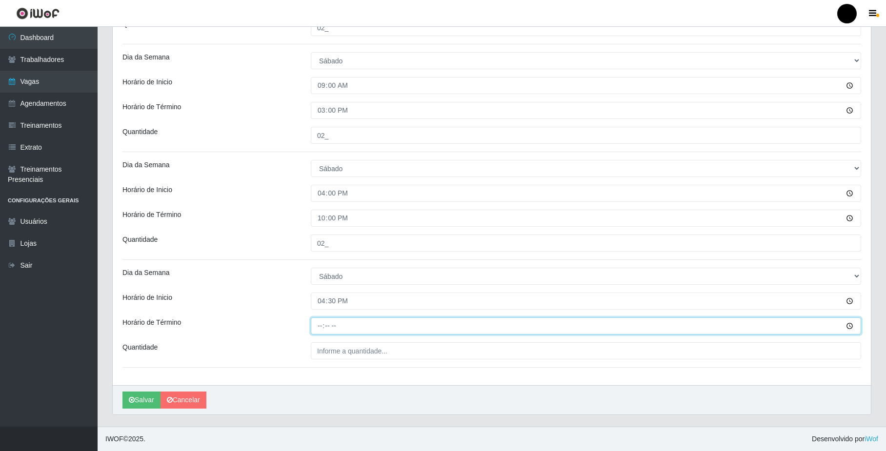
click at [320, 326] on input "Horário de Término" at bounding box center [586, 326] width 550 height 17
type input "22:30"
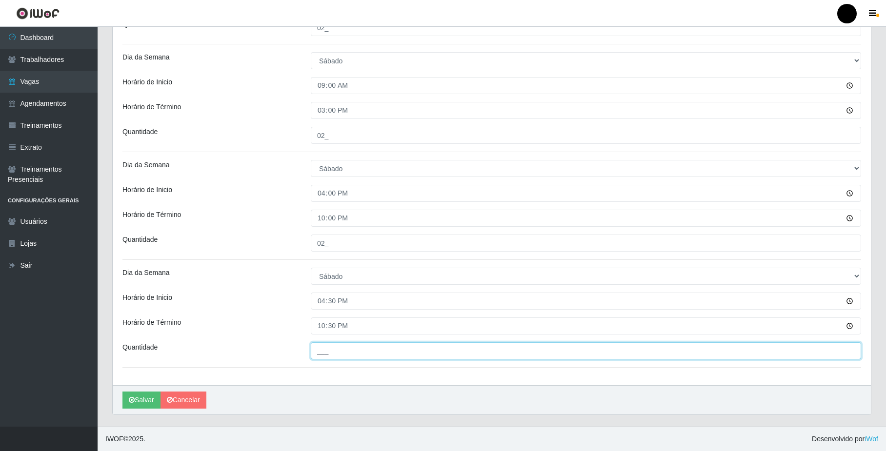
click at [330, 353] on input "___" at bounding box center [586, 350] width 550 height 17
type input "1__"
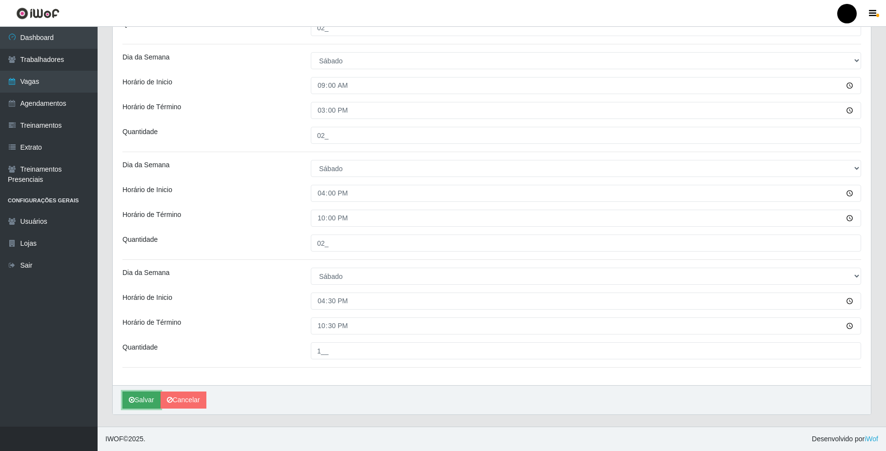
click at [139, 399] on button "Salvar" at bounding box center [141, 400] width 38 height 17
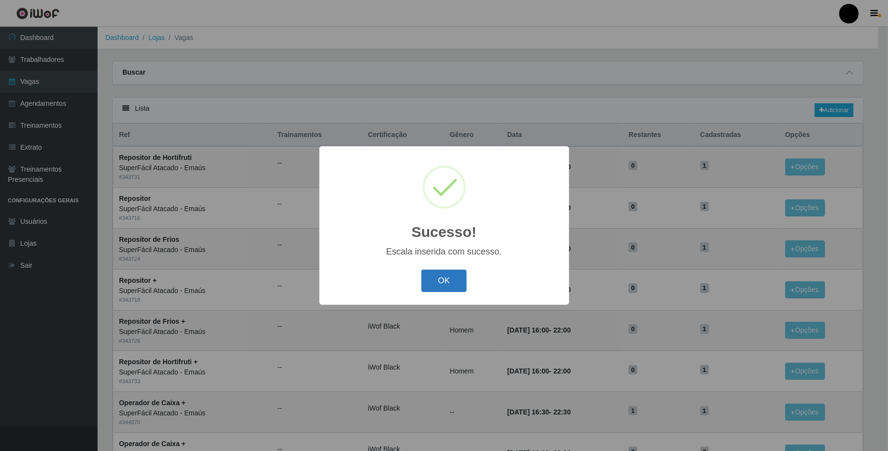
click at [444, 276] on button "OK" at bounding box center [443, 281] width 45 height 23
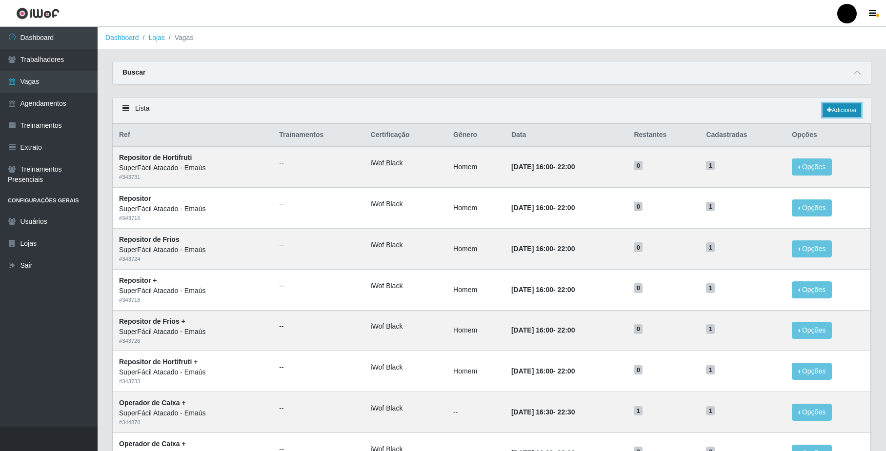
click at [846, 116] on link "Adicionar" at bounding box center [841, 110] width 39 height 14
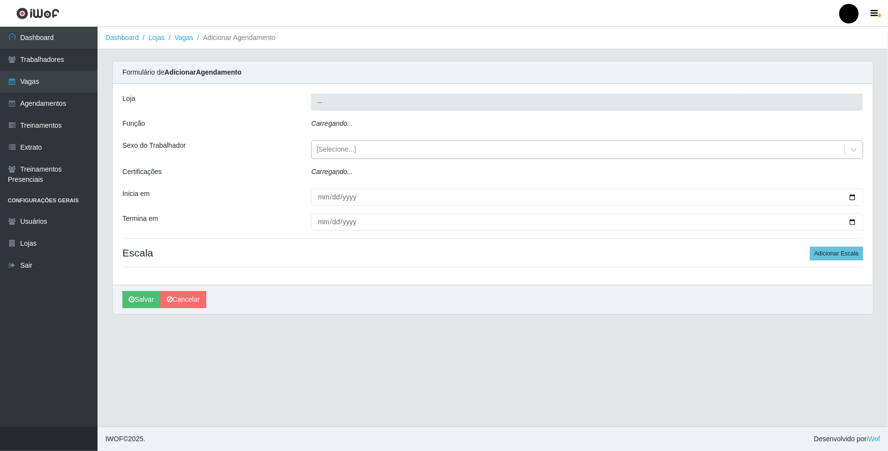
type input "SuperFácil Atacado - Emaús"
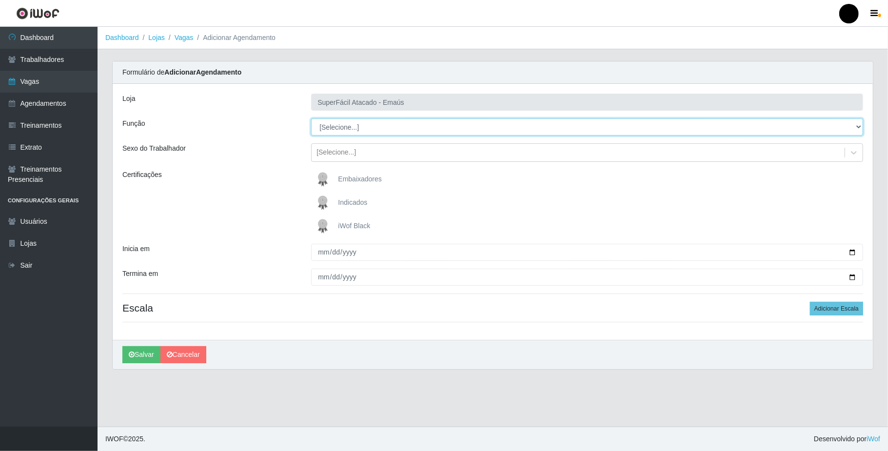
click at [357, 132] on select "[Selecione...] Auxiliar de Estacionamento Auxiliar de Estacionamento + Auxiliar…" at bounding box center [587, 127] width 552 height 17
select select "72"
click at [311, 119] on select "[Selecione...] Auxiliar de Estacionamento Auxiliar de Estacionamento + Auxiliar…" at bounding box center [587, 127] width 552 height 17
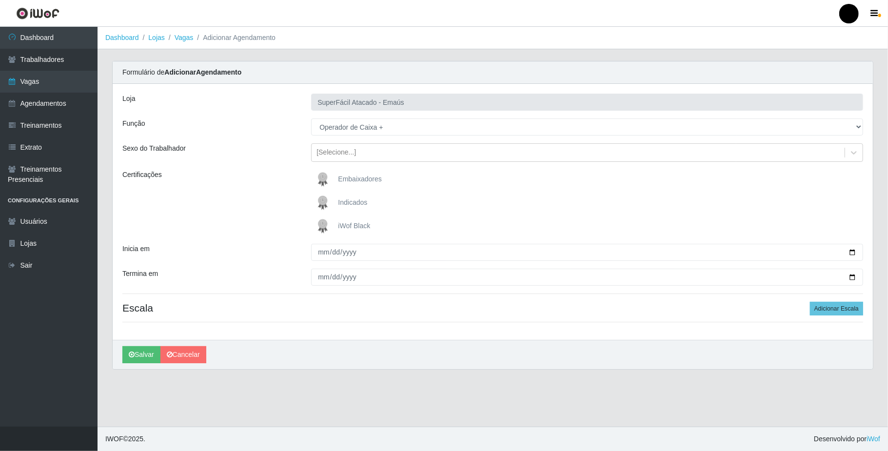
click at [320, 228] on img at bounding box center [324, 227] width 23 height 20
click at [0, 0] on input "iWof Black" at bounding box center [0, 0] width 0 height 0
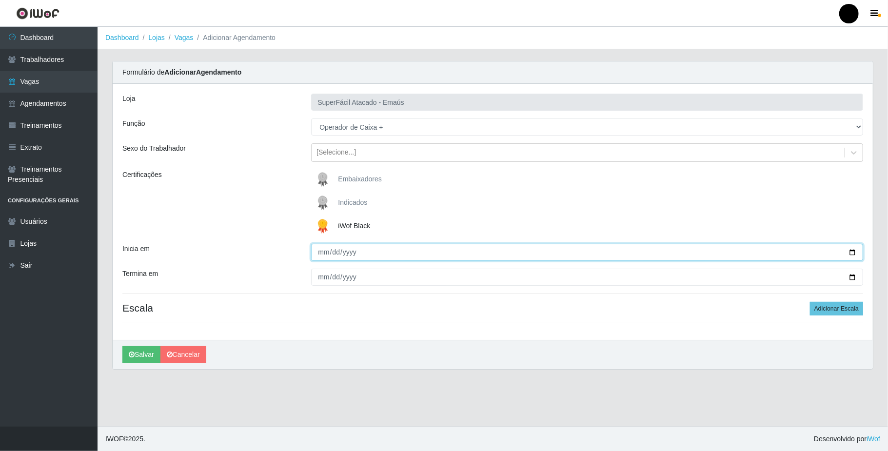
click at [854, 253] on input "Inicia em" at bounding box center [587, 252] width 552 height 17
type input "[DATE]"
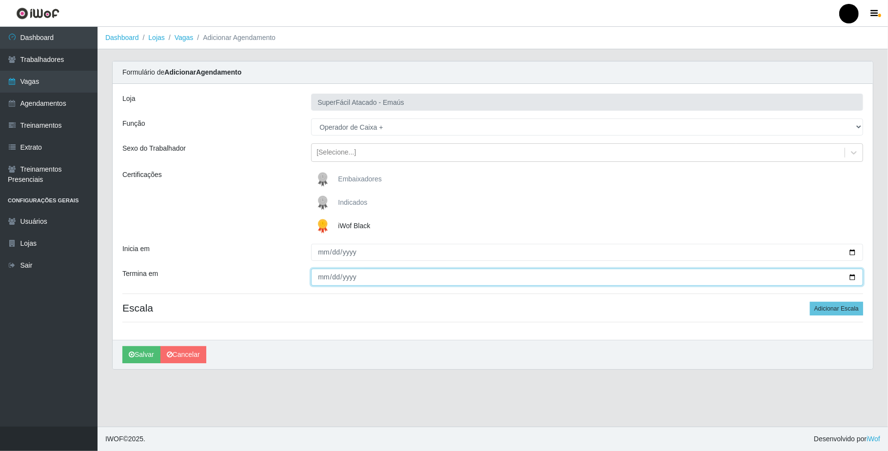
click at [849, 278] on input "Termina em" at bounding box center [587, 277] width 552 height 17
type input "[DATE]"
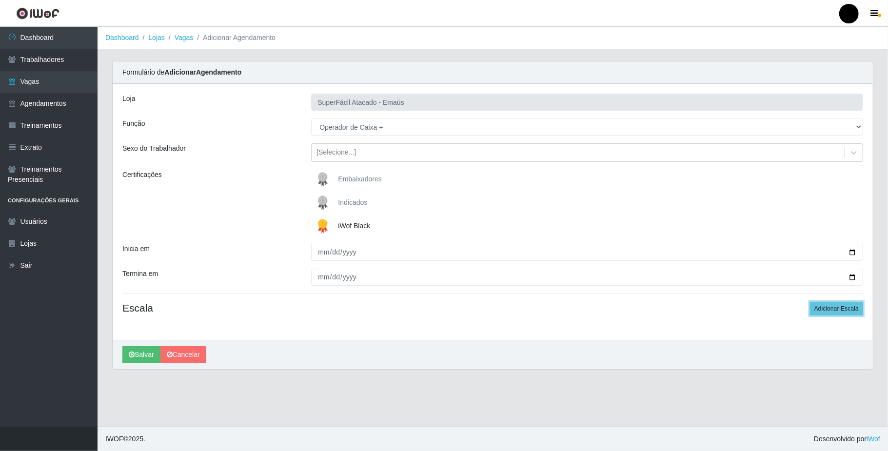
drag, startPoint x: 831, startPoint y: 307, endPoint x: 496, endPoint y: 307, distance: 335.6
click at [825, 307] on button "Adicionar Escala" at bounding box center [836, 309] width 53 height 14
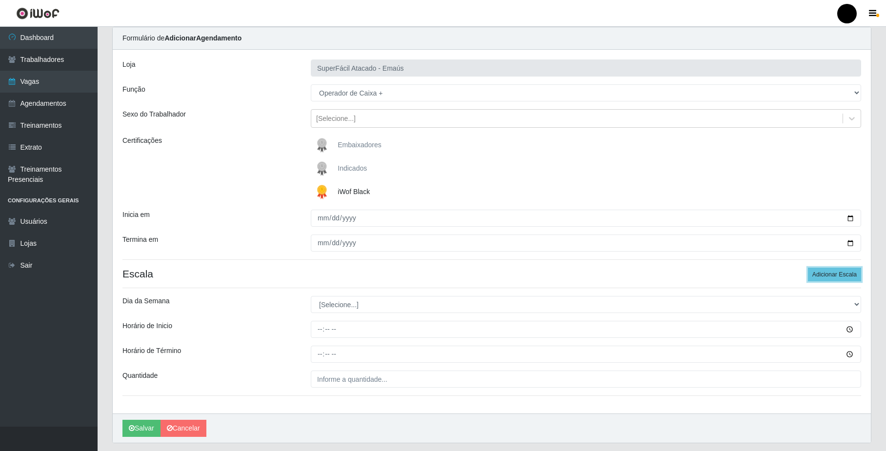
scroll to position [64, 0]
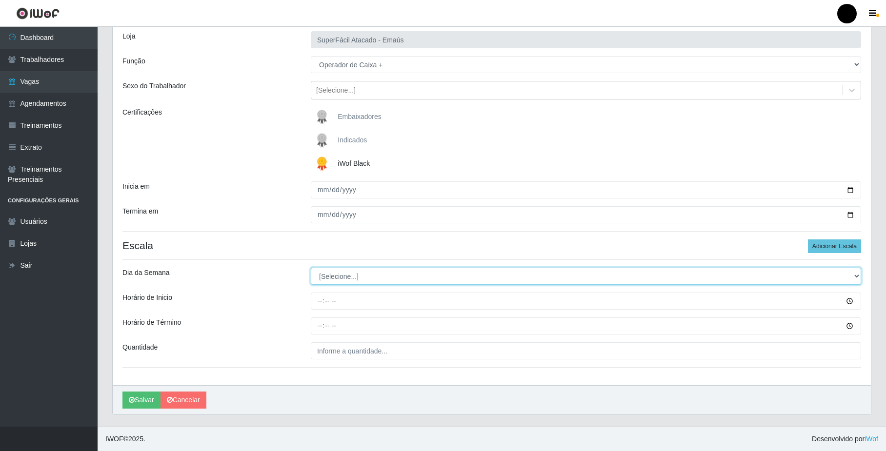
click at [334, 272] on select "[Selecione...] Segunda Terça Quarta Quinta Sexta Sábado Domingo" at bounding box center [586, 276] width 550 height 17
select select "0"
click at [311, 268] on select "[Selecione...] Segunda Terça Quarta Quinta Sexta Sábado Domingo" at bounding box center [586, 276] width 550 height 17
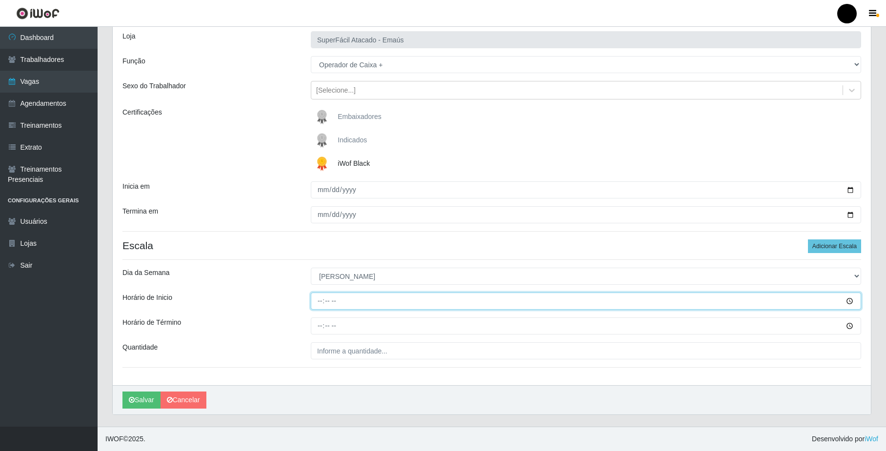
click at [320, 299] on input "Horário de Inicio" at bounding box center [586, 301] width 550 height 17
type input "08:00"
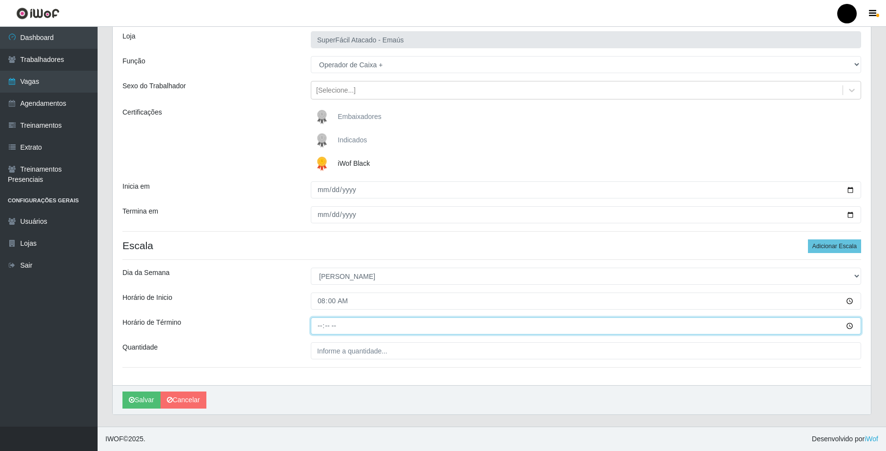
click at [319, 325] on input "Horário de Término" at bounding box center [586, 326] width 550 height 17
type input "14:00"
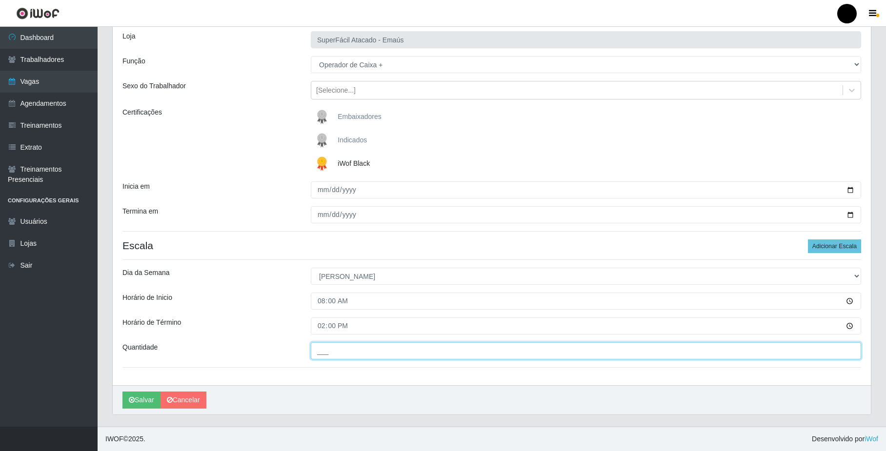
click at [324, 356] on input "___" at bounding box center [586, 350] width 550 height 17
type input "03_"
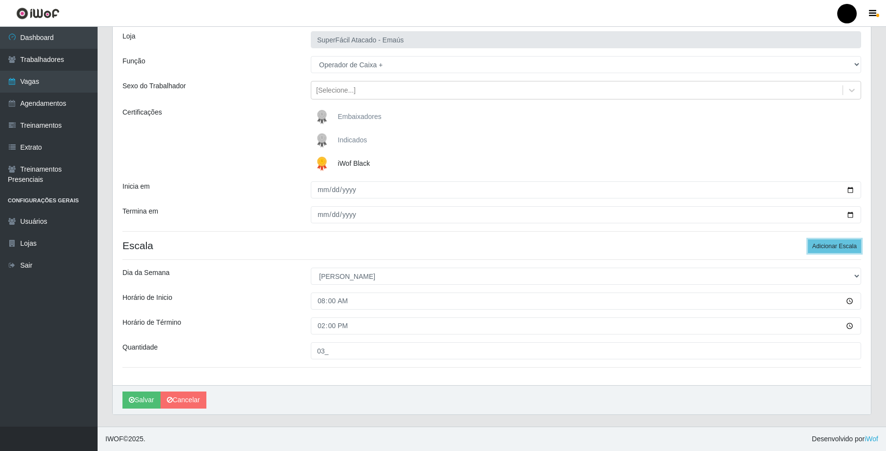
drag, startPoint x: 810, startPoint y: 248, endPoint x: 472, endPoint y: 289, distance: 340.1
click at [806, 250] on h4 "Escala Adicionar Escala" at bounding box center [491, 246] width 739 height 12
click at [845, 246] on button "Adicionar Escala" at bounding box center [834, 247] width 53 height 14
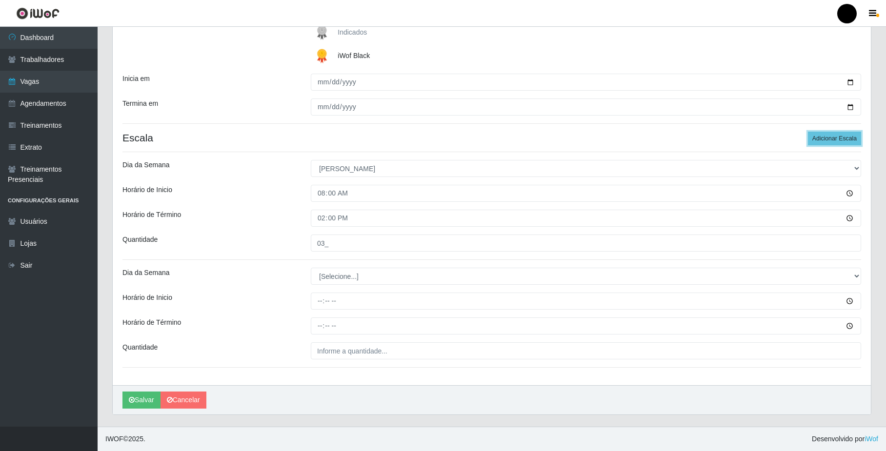
scroll to position [172, 0]
click at [342, 274] on select "[Selecione...] Segunda Terça Quarta Quinta Sexta Sábado Domingo" at bounding box center [586, 276] width 550 height 17
select select "0"
click at [311, 268] on select "[Selecione...] Segunda Terça Quarta Quinta Sexta Sábado Domingo" at bounding box center [586, 276] width 550 height 17
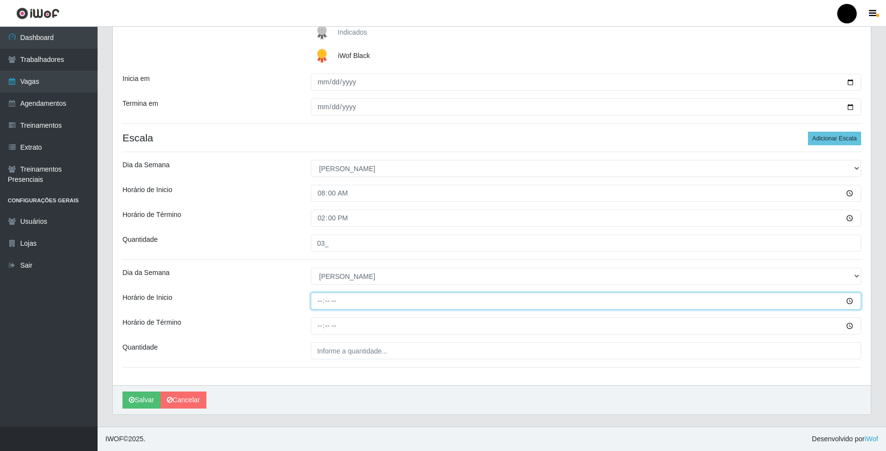
click at [319, 301] on input "Horário de Inicio" at bounding box center [586, 301] width 550 height 17
type input "09:00"
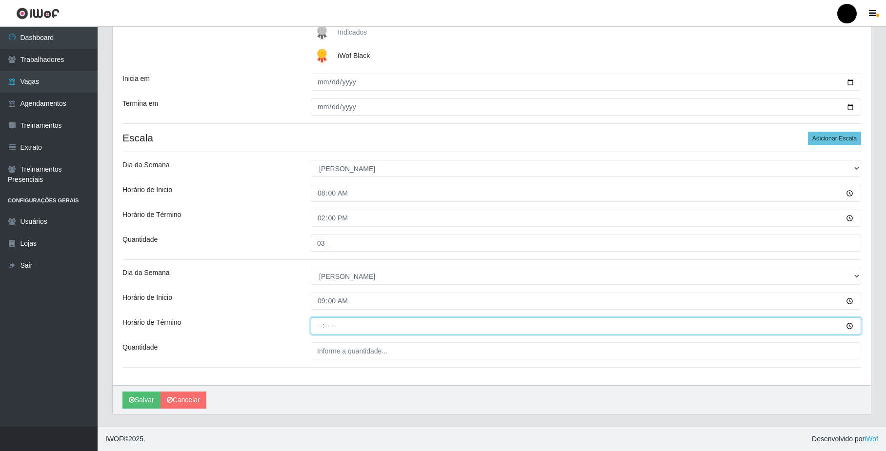
click at [317, 327] on input "Horário de Término" at bounding box center [586, 326] width 550 height 17
type input "15:00"
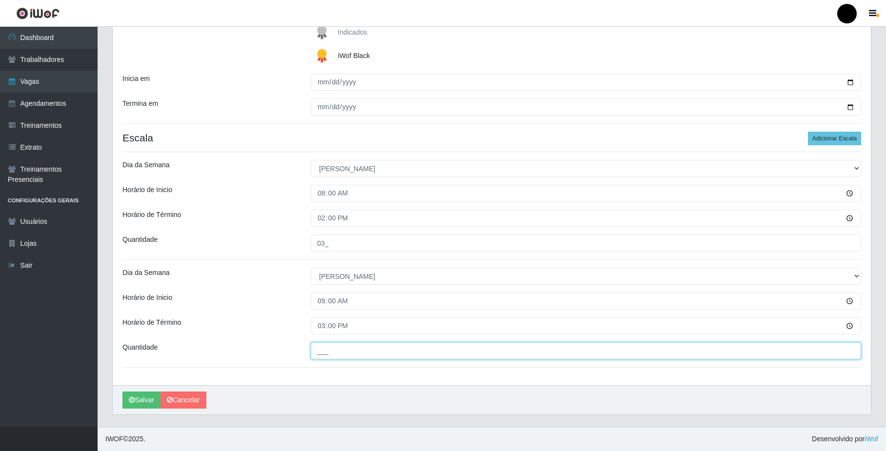
click at [336, 351] on input "___" at bounding box center [586, 350] width 550 height 17
type input "02_"
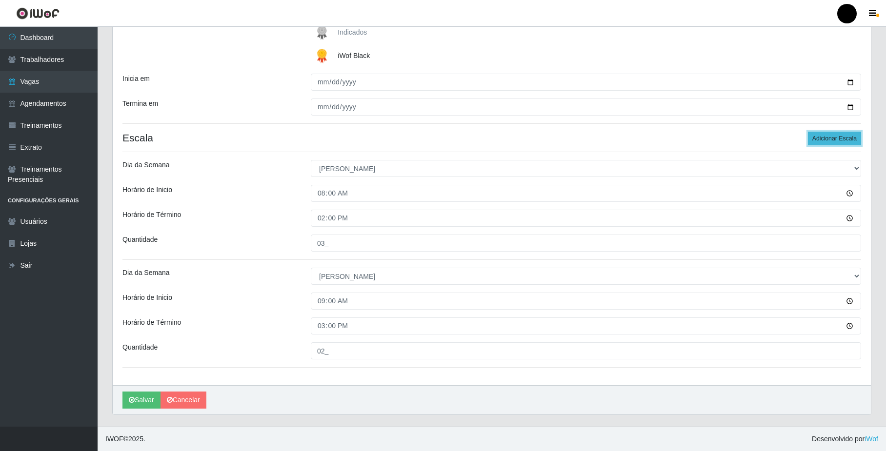
click at [822, 137] on button "Adicionar Escala" at bounding box center [834, 139] width 53 height 14
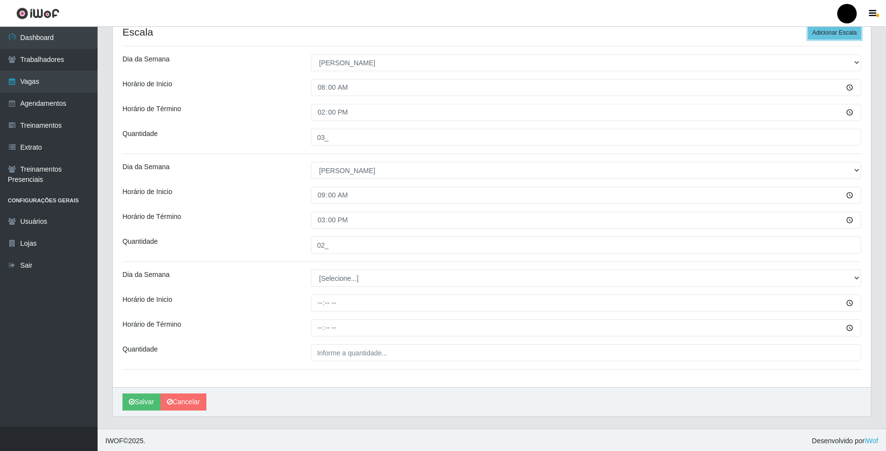
scroll to position [280, 0]
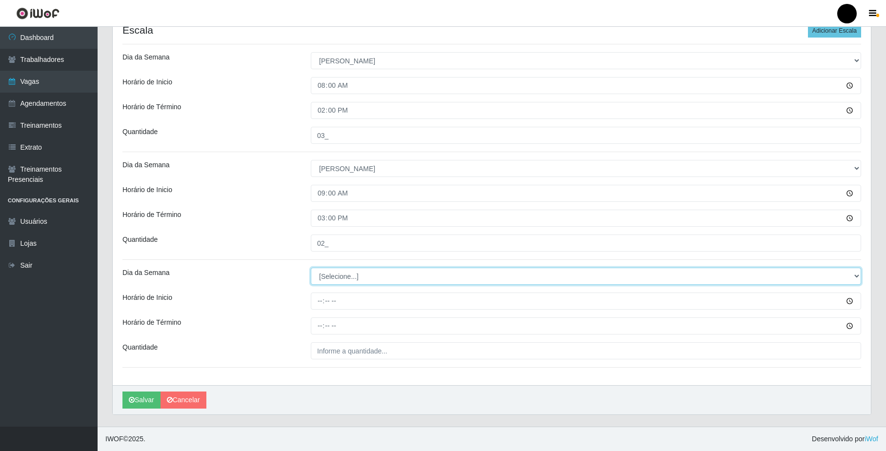
click at [339, 276] on select "[Selecione...] Segunda Terça Quarta Quinta Sexta Sábado Domingo" at bounding box center [586, 276] width 550 height 17
click at [338, 278] on select "[Selecione...] Segunda Terça Quarta Quinta Sexta Sábado Domingo" at bounding box center [586, 276] width 550 height 17
select select "0"
click at [311, 268] on select "[Selecione...] Segunda Terça Quarta Quinta Sexta Sábado Domingo" at bounding box center [586, 276] width 550 height 17
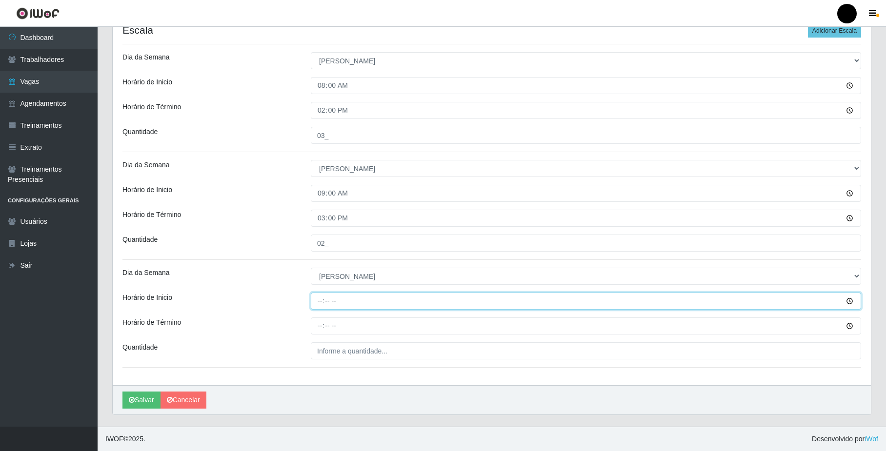
click at [314, 302] on input "Horário de Inicio" at bounding box center [586, 301] width 550 height 17
type input "15:00"
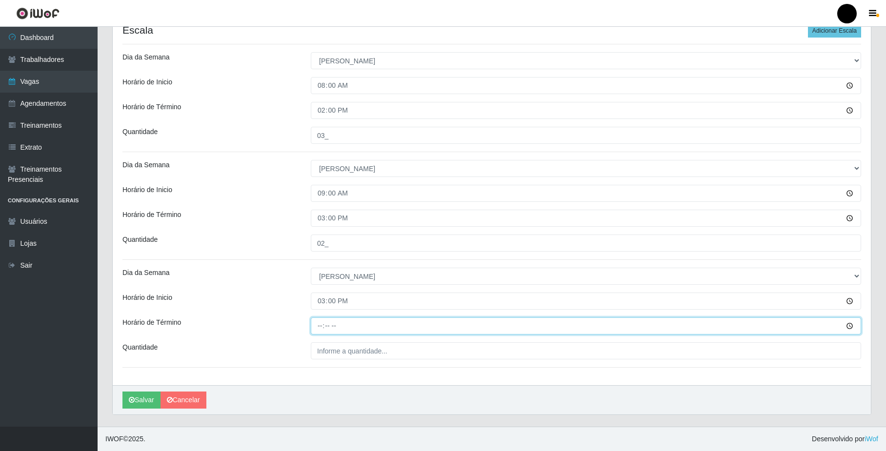
click at [317, 328] on input "Horário de Término" at bounding box center [586, 326] width 550 height 17
type input "21:00"
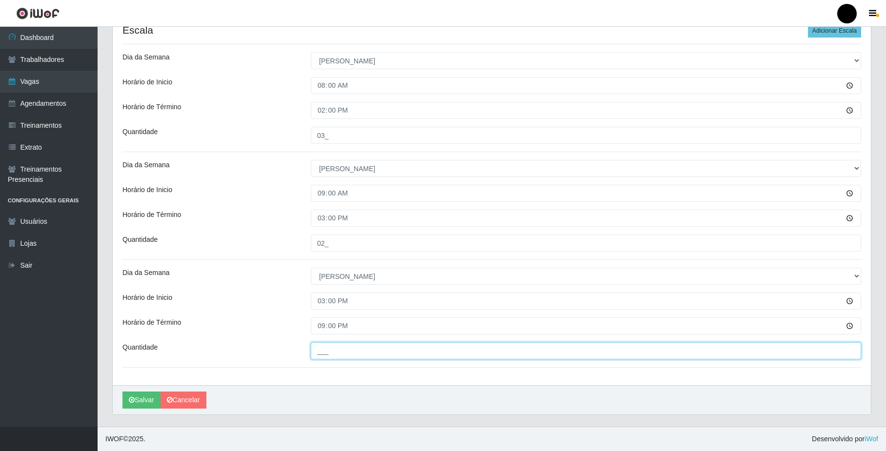
click at [326, 350] on input "___" at bounding box center [586, 350] width 550 height 17
type input "03_"
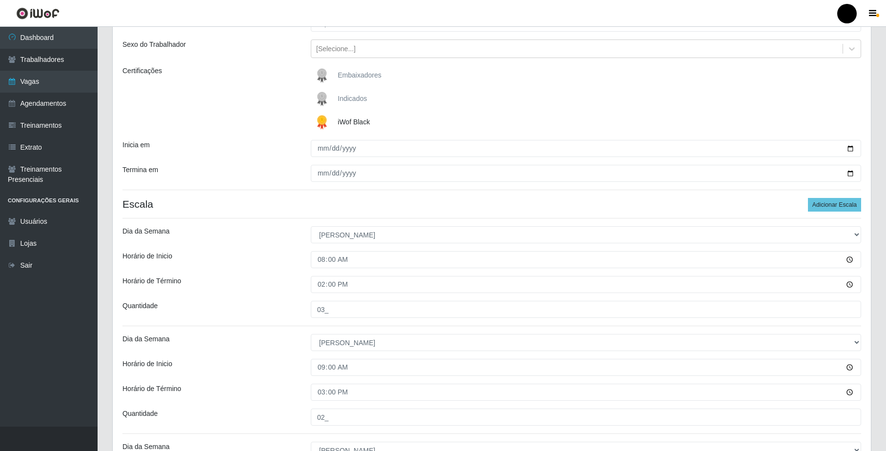
scroll to position [0, 0]
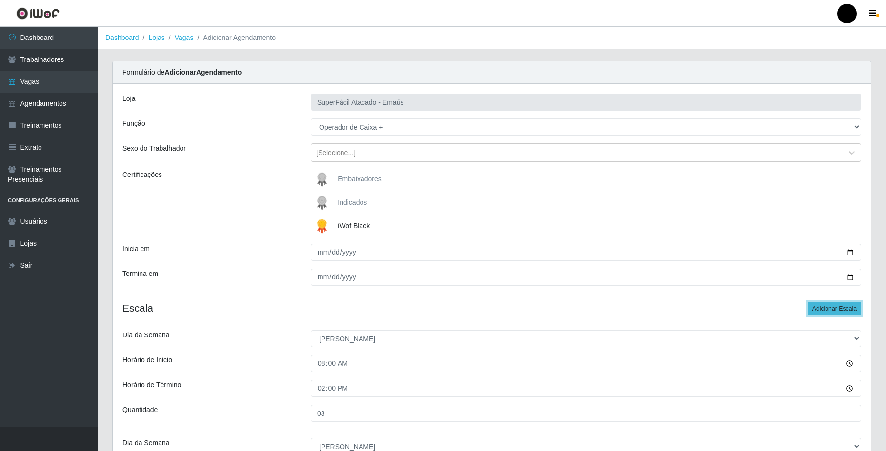
click at [834, 311] on button "Adicionar Escala" at bounding box center [834, 309] width 53 height 14
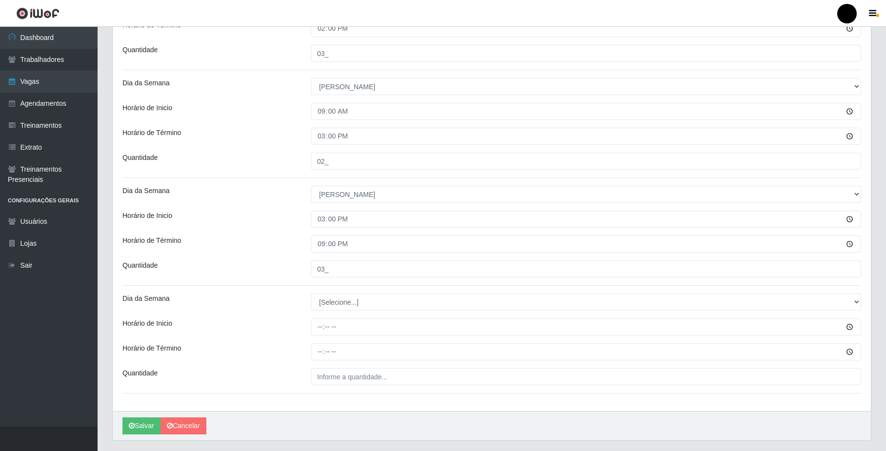
scroll to position [388, 0]
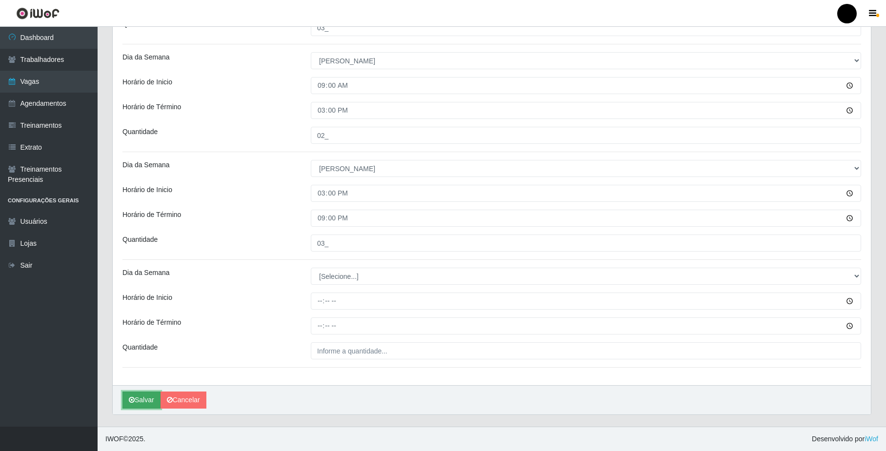
click at [141, 399] on button "Salvar" at bounding box center [141, 400] width 38 height 17
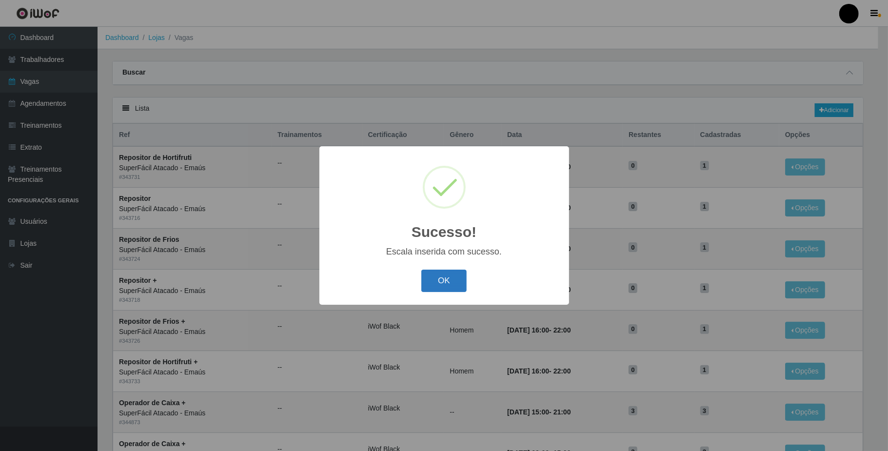
click at [451, 283] on button "OK" at bounding box center [443, 281] width 45 height 23
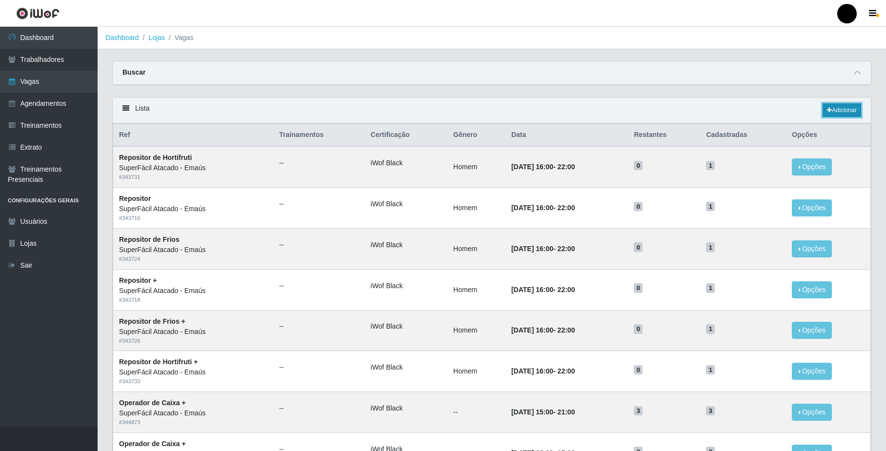
click at [835, 111] on link "Adicionar" at bounding box center [841, 110] width 39 height 14
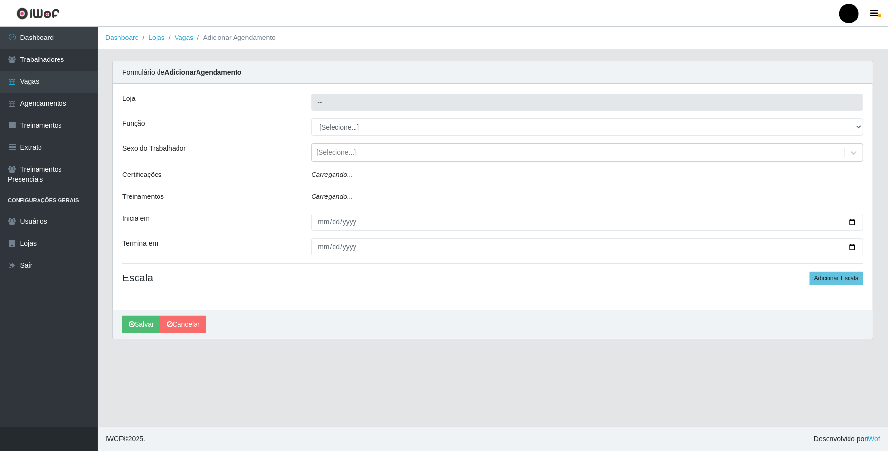
type input "SuperFácil Atacado - Emaús"
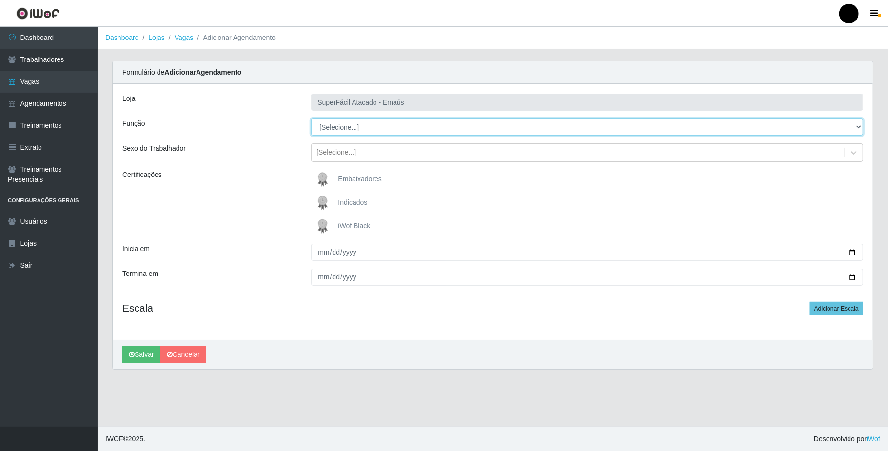
click at [337, 131] on select "[Selecione...] Auxiliar de Estacionamento Auxiliar de Estacionamento + Auxiliar…" at bounding box center [587, 127] width 552 height 17
select select "1"
click at [311, 119] on select "[Selecione...] Auxiliar de Estacionamento Auxiliar de Estacionamento + Auxiliar…" at bounding box center [587, 127] width 552 height 17
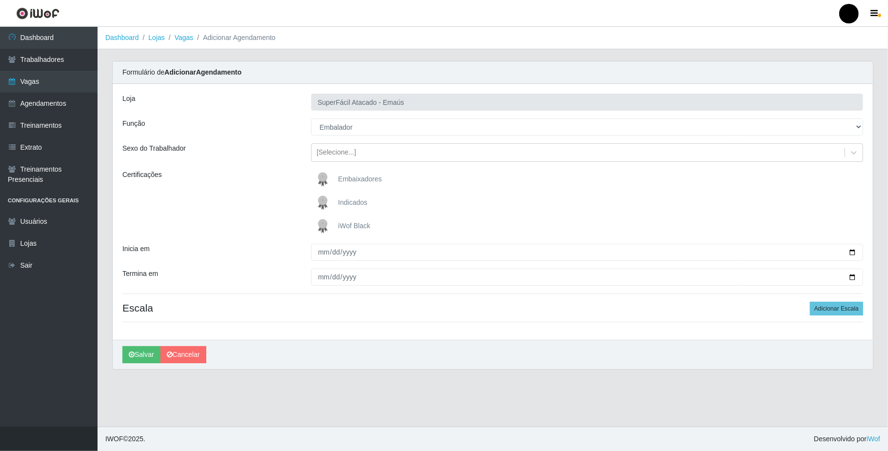
click at [324, 223] on img at bounding box center [324, 227] width 23 height 20
click at [0, 0] on input "iWof Black" at bounding box center [0, 0] width 0 height 0
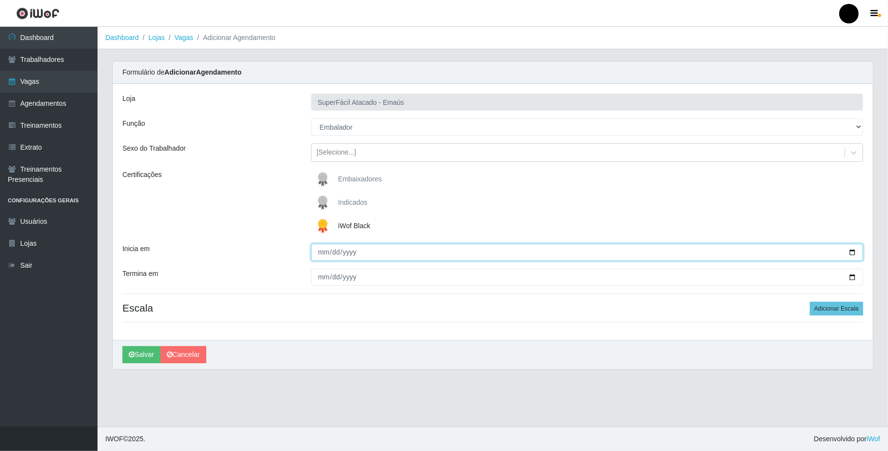
click at [853, 252] on input "Inicia em" at bounding box center [587, 252] width 552 height 17
type input "[DATE]"
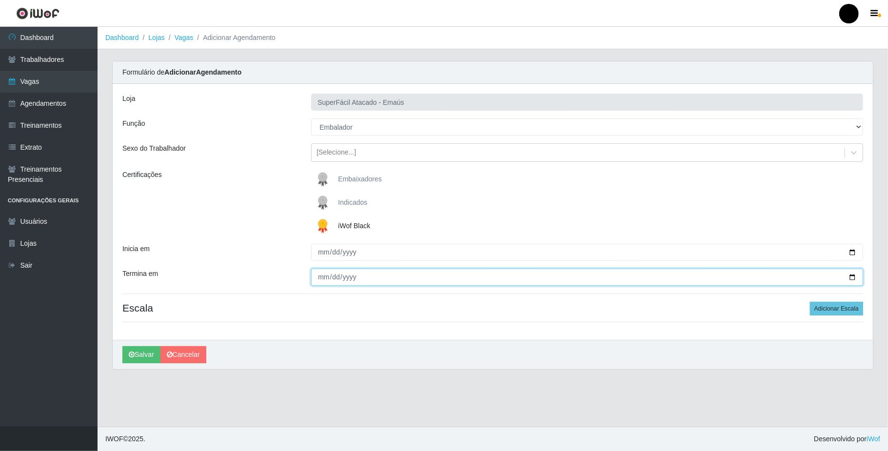
click at [853, 276] on input "Termina em" at bounding box center [587, 277] width 552 height 17
type input "[DATE]"
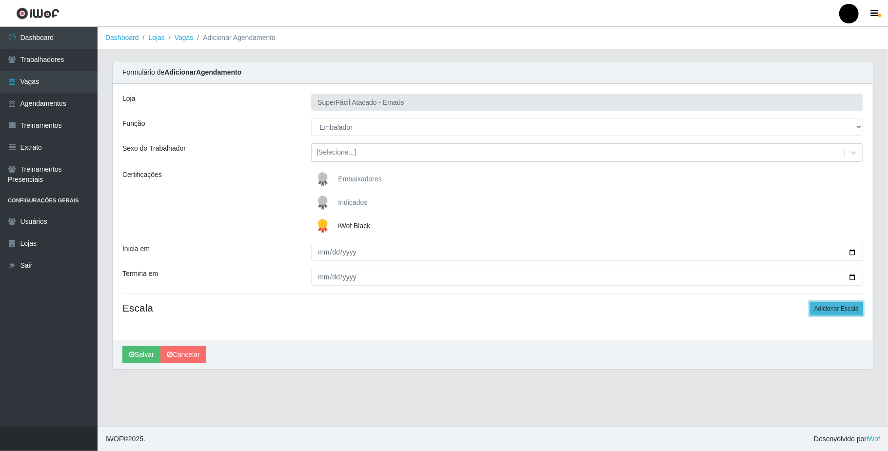
click at [853, 307] on button "Adicionar Escala" at bounding box center [836, 309] width 53 height 14
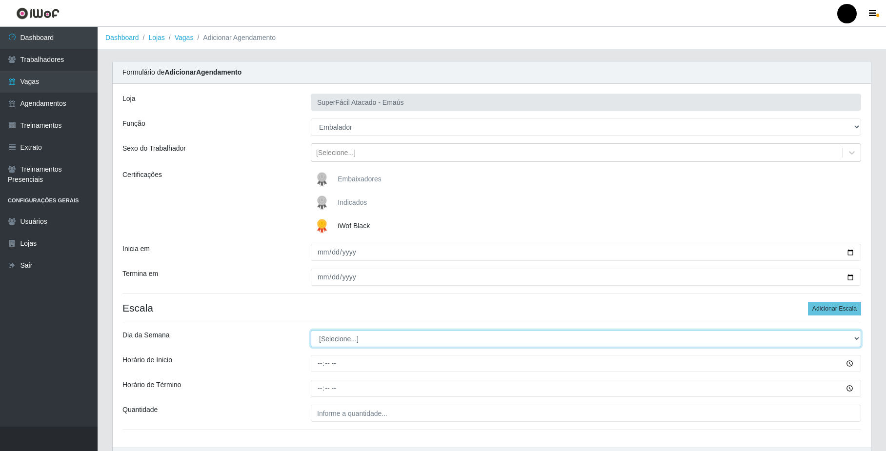
click at [342, 347] on select "[Selecione...] Segunda Terça Quarta Quinta Sexta Sábado Domingo" at bounding box center [586, 338] width 550 height 17
select select "6"
click at [311, 331] on select "[Selecione...] Segunda Terça Quarta Quinta Sexta Sábado Domingo" at bounding box center [586, 338] width 550 height 17
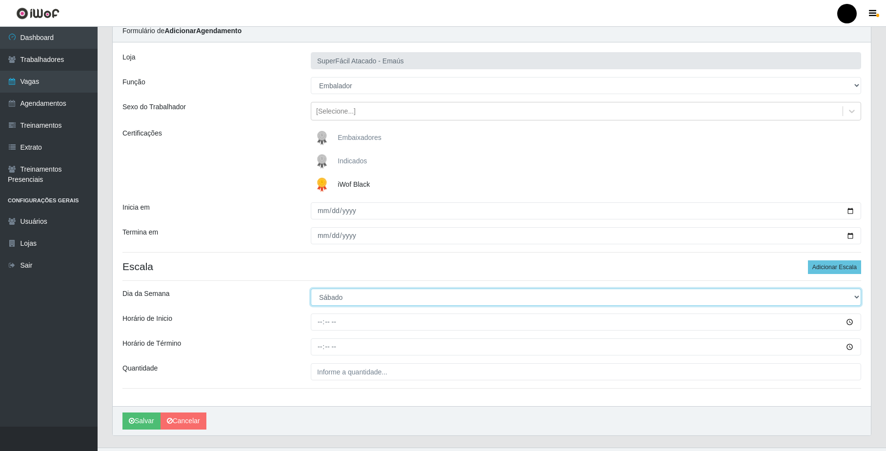
scroll to position [64, 0]
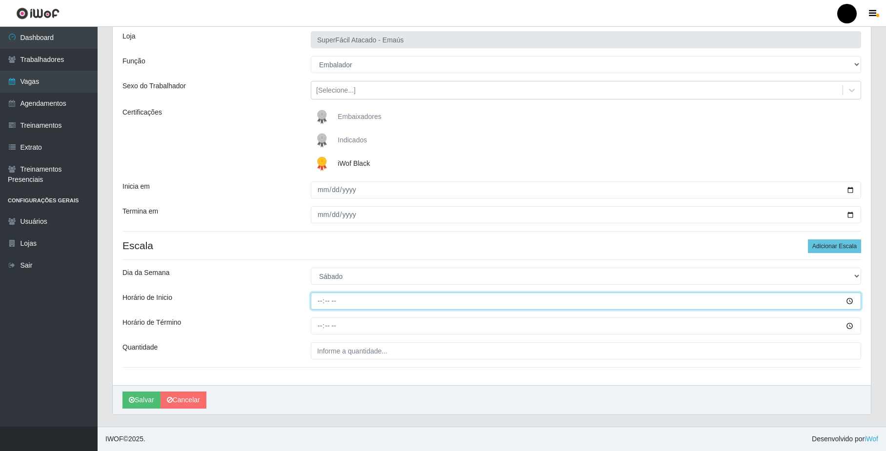
click at [319, 301] on input "Horário de Inicio" at bounding box center [586, 301] width 550 height 17
type input "08:00"
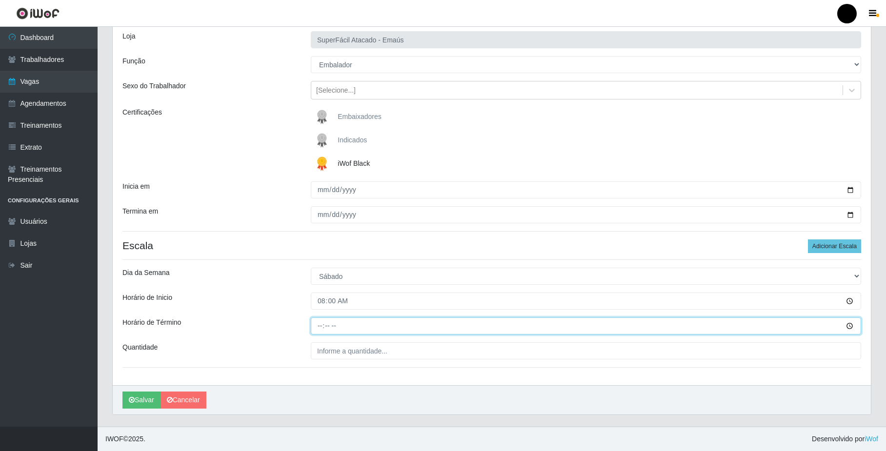
click at [322, 327] on input "Horário de Término" at bounding box center [586, 326] width 550 height 17
type input "14:00"
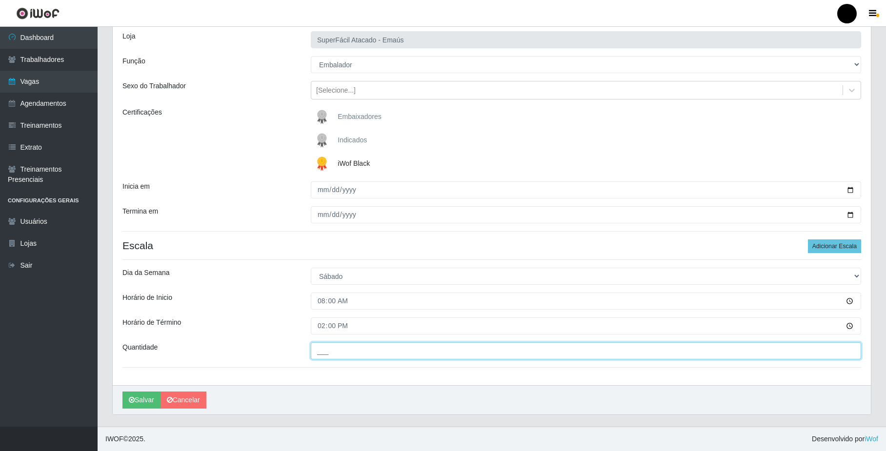
click at [332, 353] on input "___" at bounding box center [586, 350] width 550 height 17
type input "02_"
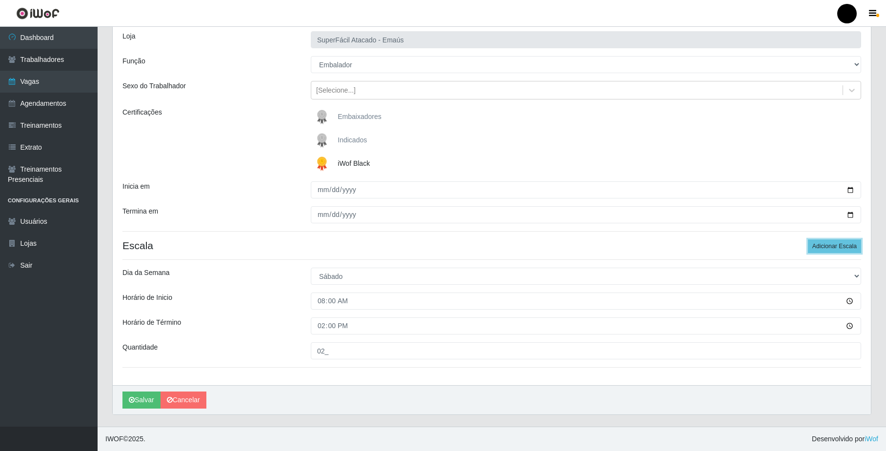
drag, startPoint x: 828, startPoint y: 246, endPoint x: 717, endPoint y: 246, distance: 110.7
click at [827, 248] on button "Adicionar Escala" at bounding box center [834, 247] width 53 height 14
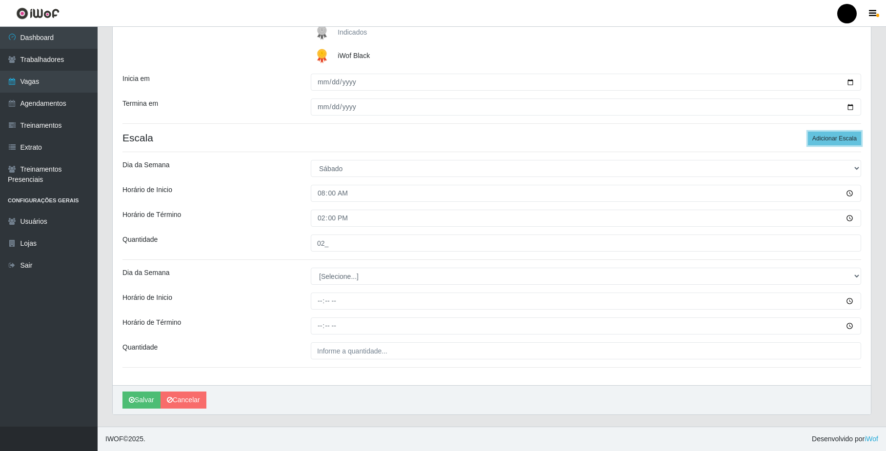
scroll to position [172, 0]
click at [344, 280] on select "[Selecione...] Segunda Terça Quarta Quinta Sexta Sábado Domingo" at bounding box center [586, 276] width 550 height 17
select select "6"
click at [311, 268] on select "[Selecione...] Segunda Terça Quarta Quinta Sexta Sábado Domingo" at bounding box center [586, 276] width 550 height 17
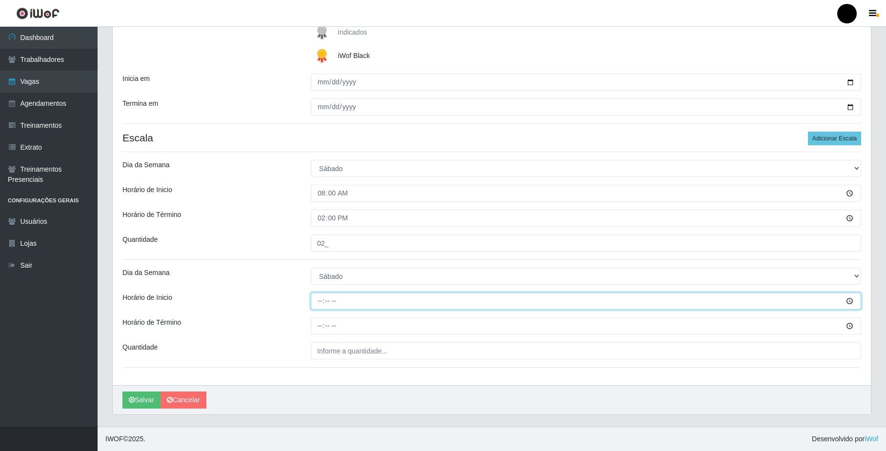
click at [319, 297] on input "Horário de Inicio" at bounding box center [586, 301] width 550 height 17
type input "16:00"
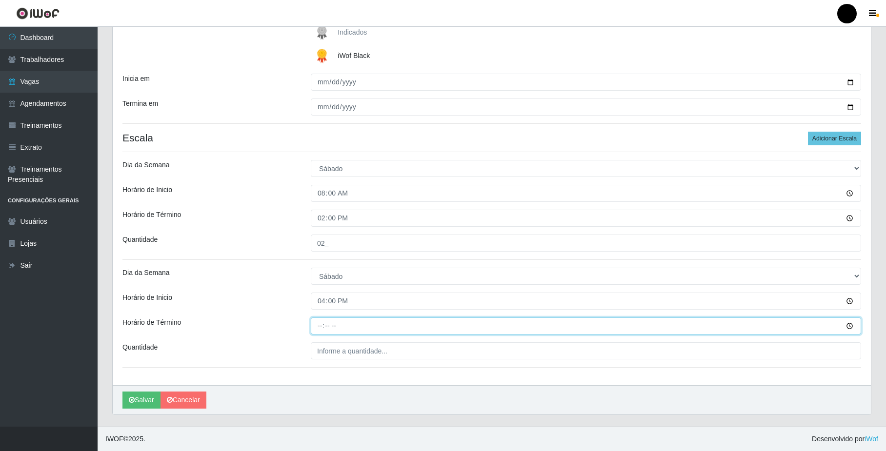
click at [319, 327] on input "Horário de Término" at bounding box center [586, 326] width 550 height 17
type input "22:00"
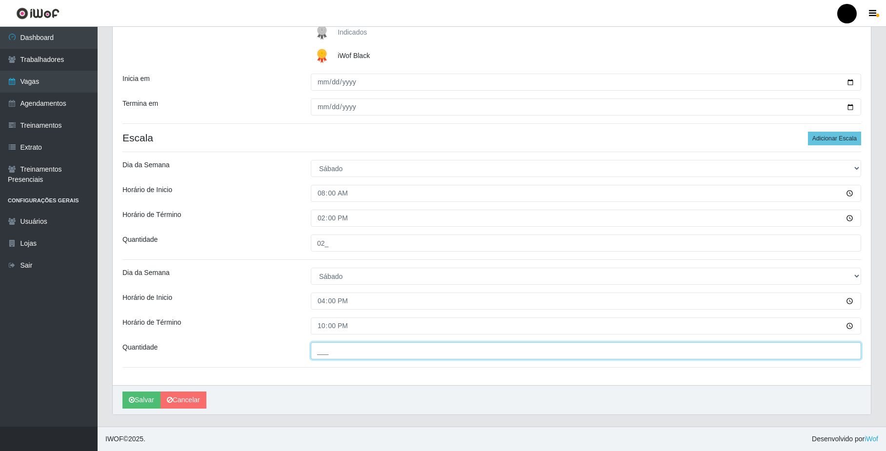
click at [320, 349] on input "___" at bounding box center [586, 350] width 550 height 17
type input "03_"
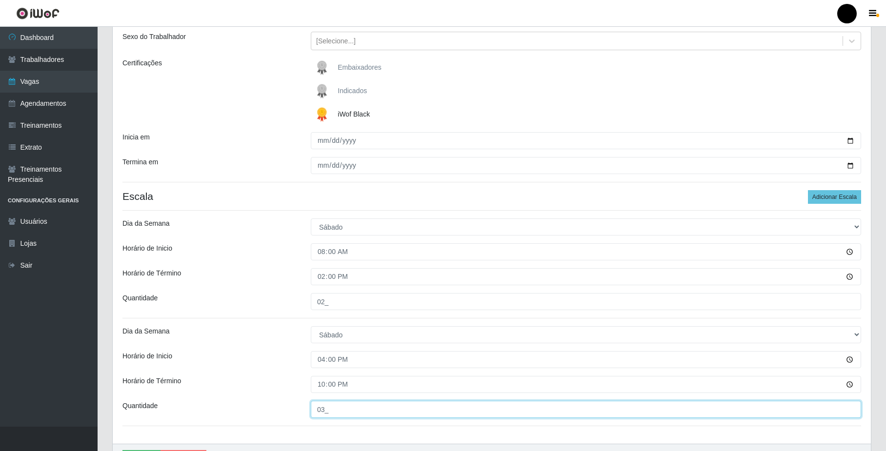
scroll to position [0, 0]
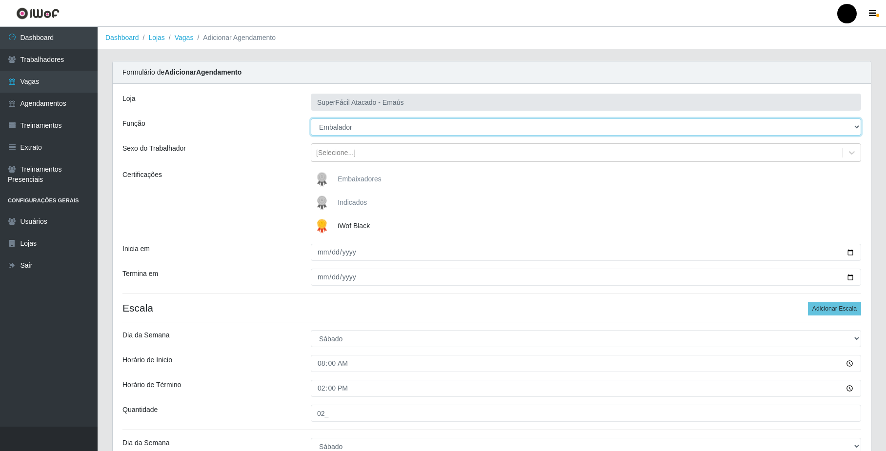
click at [367, 127] on select "[Selecione...] Auxiliar de Estacionamento Auxiliar de Estacionamento + Auxiliar…" at bounding box center [586, 127] width 550 height 17
select select "70"
click at [311, 119] on select "[Selecione...] Auxiliar de Estacionamento Auxiliar de Estacionamento + Auxiliar…" at bounding box center [586, 127] width 550 height 17
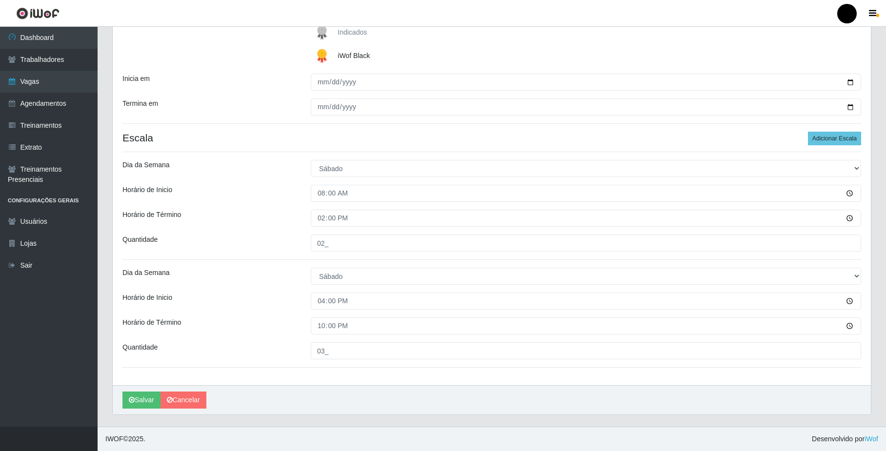
scroll to position [172, 0]
click at [143, 406] on button "Salvar" at bounding box center [141, 400] width 38 height 17
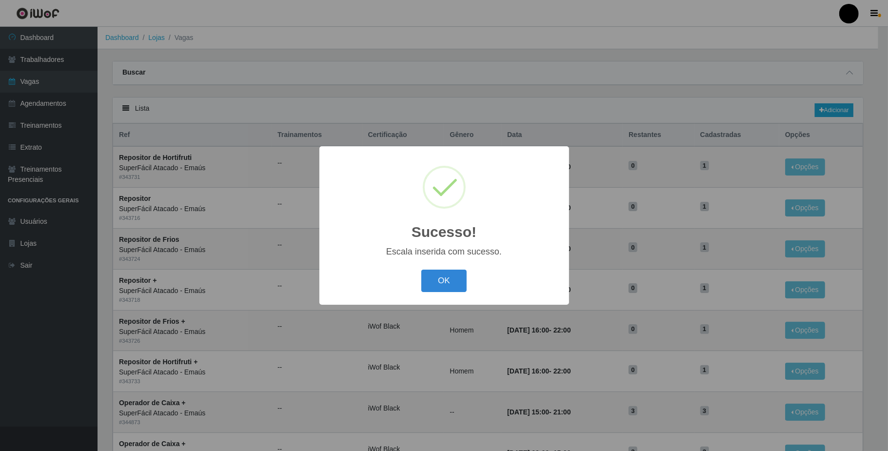
click at [448, 295] on div "OK Cancel" at bounding box center [444, 281] width 230 height 28
click at [445, 279] on button "OK" at bounding box center [443, 281] width 45 height 23
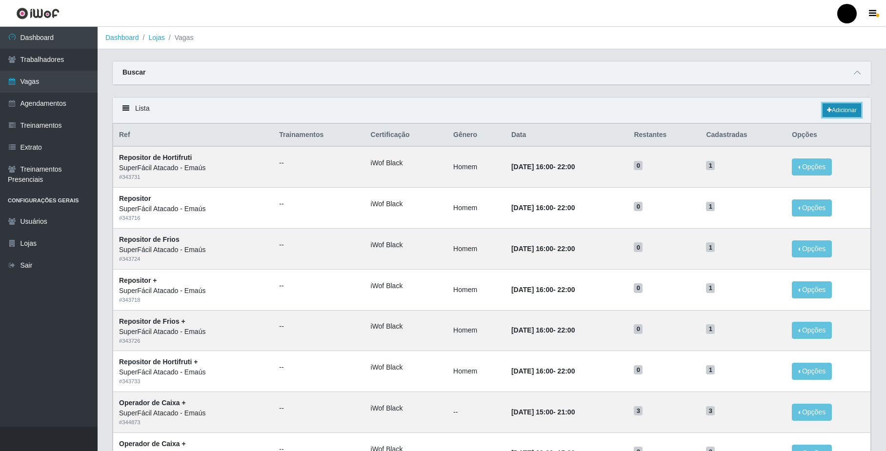
click at [848, 108] on link "Adicionar" at bounding box center [841, 110] width 39 height 14
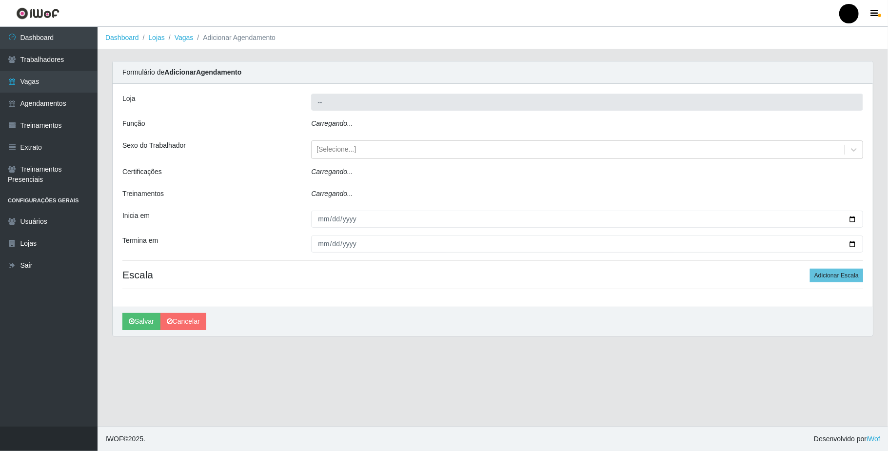
type input "SuperFácil Atacado - Emaús"
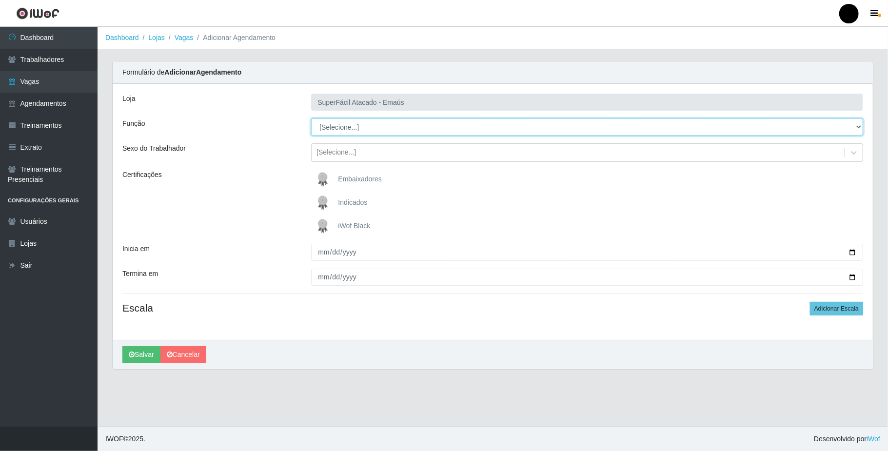
click at [351, 127] on select "[Selecione...] Auxiliar de Estacionamento Auxiliar de Estacionamento + Auxiliar…" at bounding box center [587, 127] width 552 height 17
select select "70"
click at [311, 119] on select "[Selecione...] Auxiliar de Estacionamento Auxiliar de Estacionamento + Auxiliar…" at bounding box center [587, 127] width 552 height 17
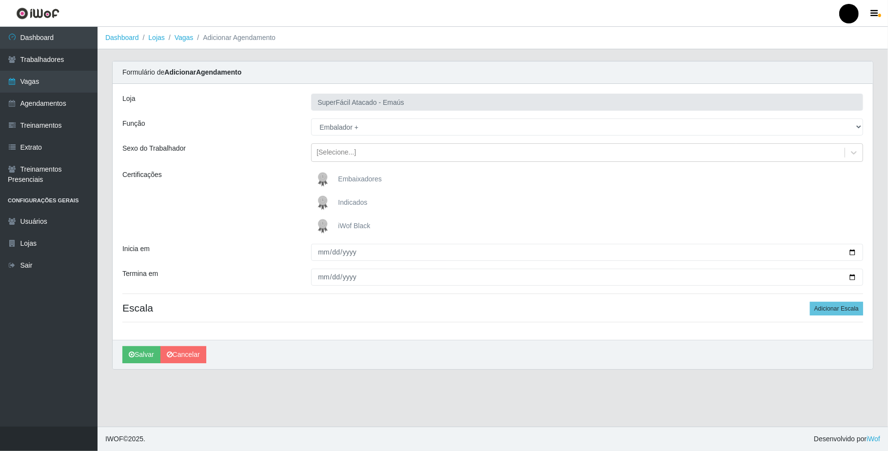
click at [324, 225] on img at bounding box center [324, 227] width 23 height 20
click at [0, 0] on input "iWof Black" at bounding box center [0, 0] width 0 height 0
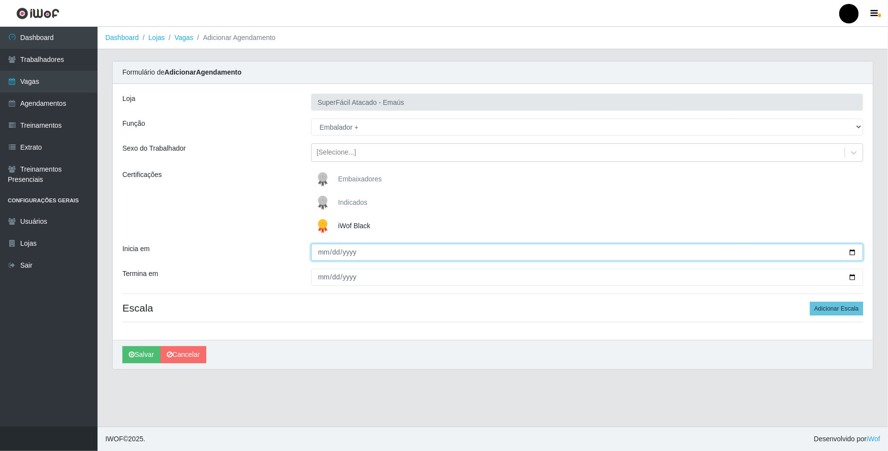
click at [854, 252] on input "Inicia em" at bounding box center [587, 252] width 552 height 17
click at [852, 254] on input "Inicia em" at bounding box center [587, 252] width 552 height 17
type input "[DATE]"
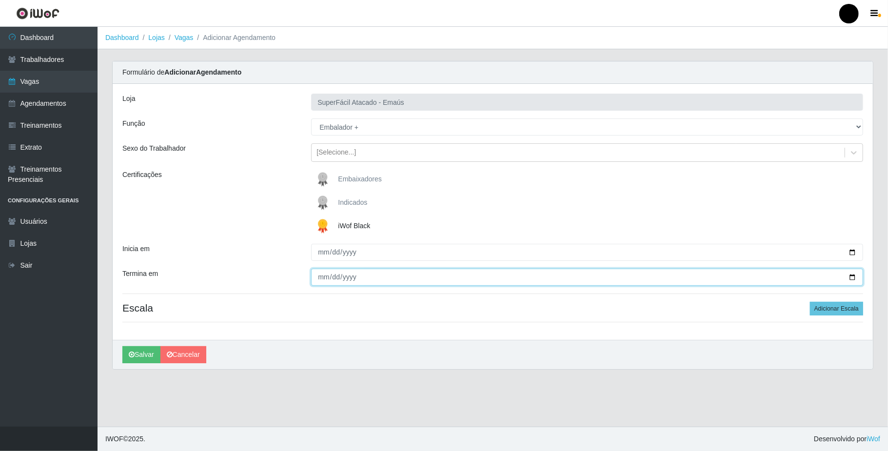
click at [857, 275] on input "Termina em" at bounding box center [587, 277] width 552 height 17
type input "[DATE]"
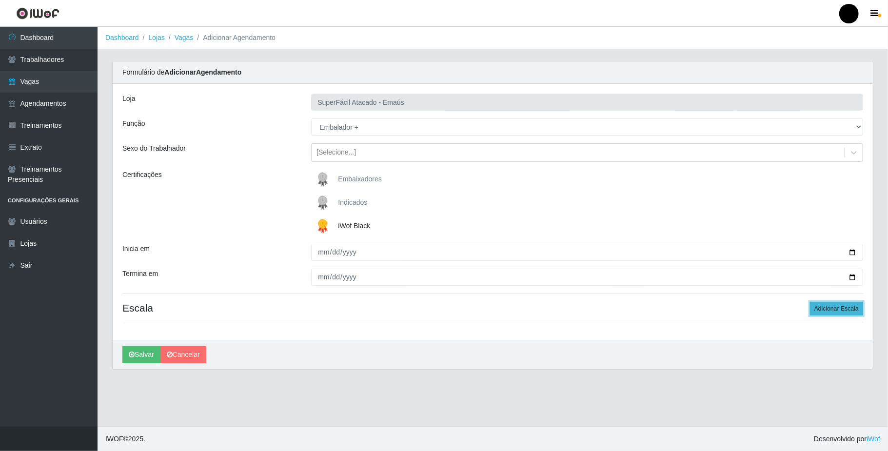
click at [830, 313] on button "Adicionar Escala" at bounding box center [836, 309] width 53 height 14
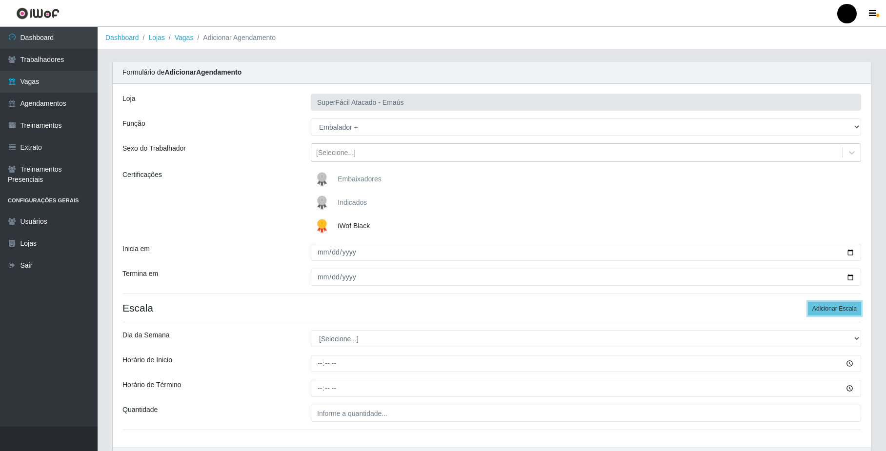
scroll to position [64, 0]
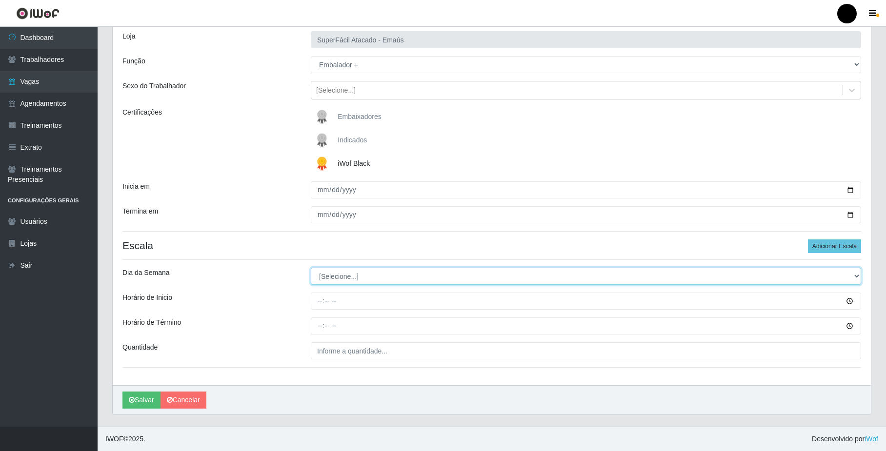
click at [333, 278] on select "[Selecione...] Segunda Terça Quarta Quinta Sexta Sábado Domingo" at bounding box center [586, 276] width 550 height 17
select select "0"
click at [311, 268] on select "[Selecione...] Segunda Terça Quarta Quinta Sexta Sábado Domingo" at bounding box center [586, 276] width 550 height 17
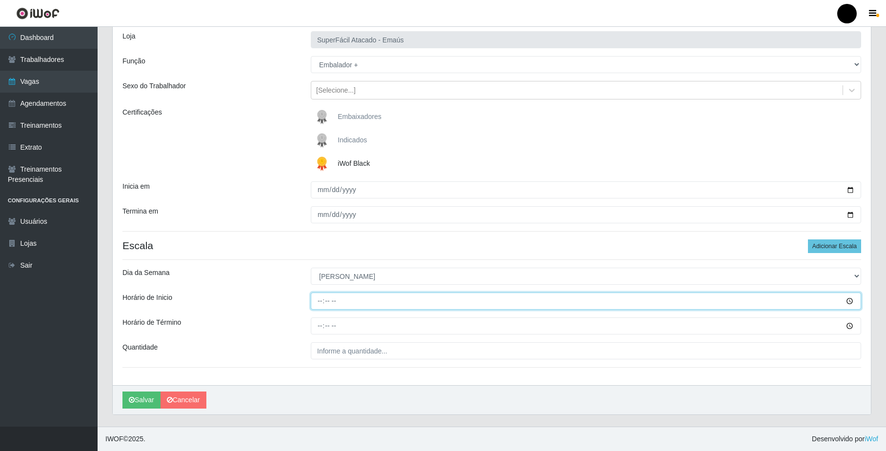
click at [319, 299] on input "Horário de Inicio" at bounding box center [586, 301] width 550 height 17
type input "08:00"
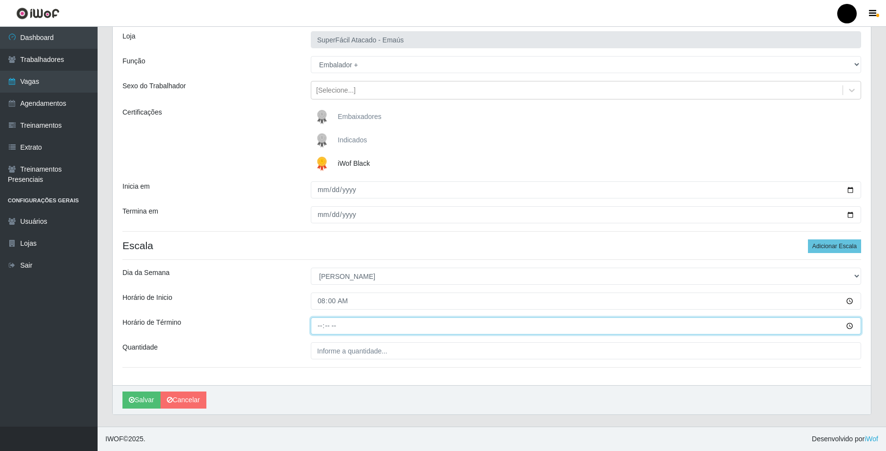
click at [320, 323] on input "Horário de Término" at bounding box center [586, 326] width 550 height 17
type input "14:00"
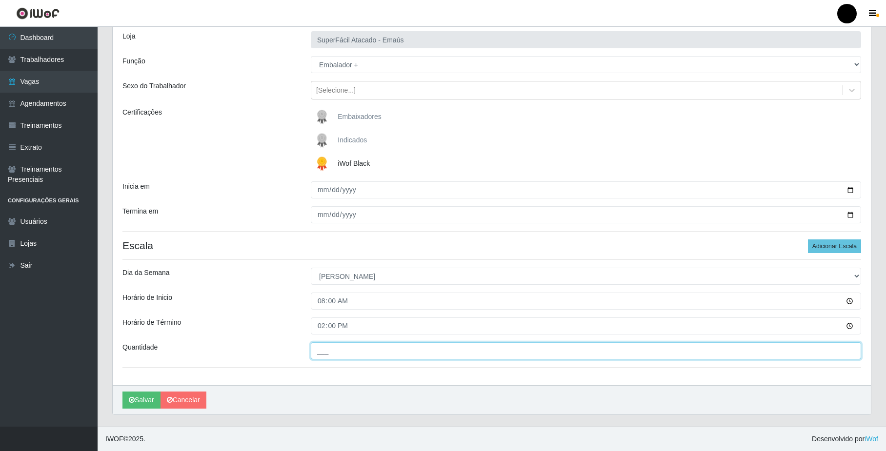
click at [336, 351] on input "___" at bounding box center [586, 350] width 550 height 17
type input "03_"
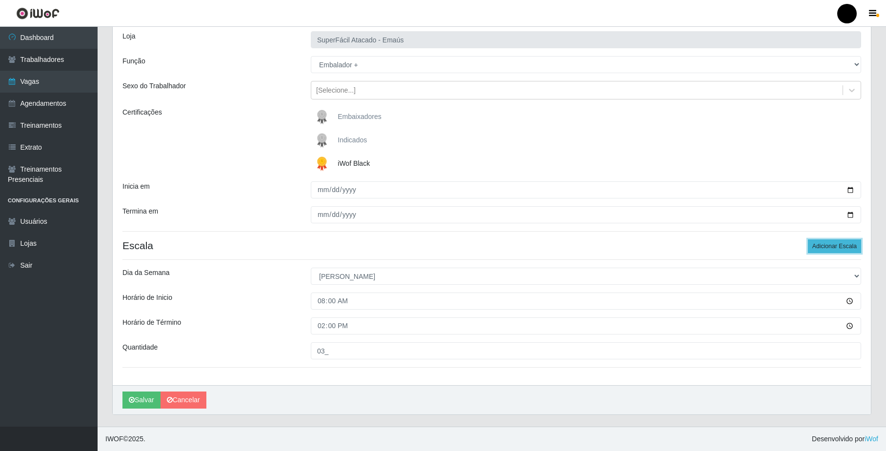
click at [830, 243] on button "Adicionar Escala" at bounding box center [834, 247] width 53 height 14
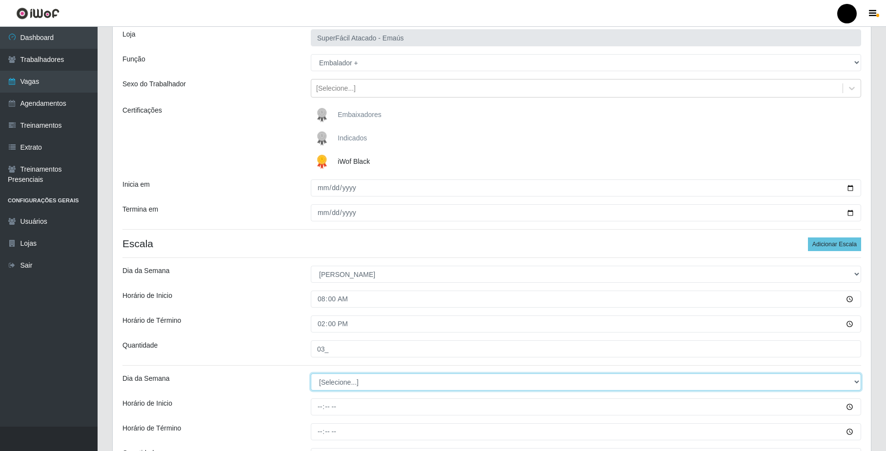
click at [358, 383] on select "[Selecione...] Segunda Terça Quarta Quinta Sexta Sábado Domingo" at bounding box center [586, 382] width 550 height 17
select select "0"
click at [311, 375] on select "[Selecione...] Segunda Terça Quarta Quinta Sexta Sábado Domingo" at bounding box center [586, 382] width 550 height 17
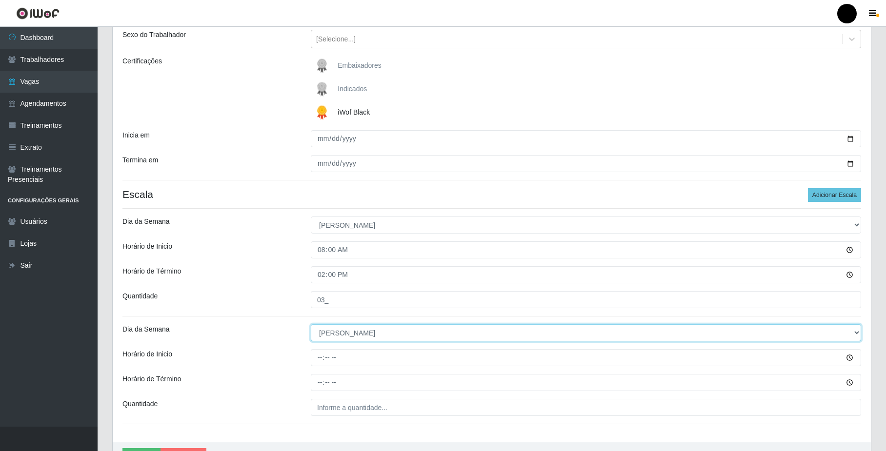
scroll to position [172, 0]
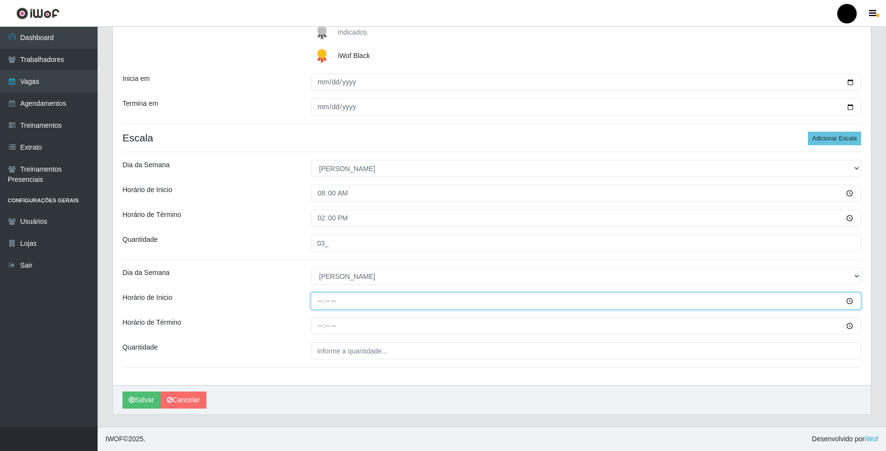
click at [320, 299] on input "Horário de Inicio" at bounding box center [586, 301] width 550 height 17
type input "15:00"
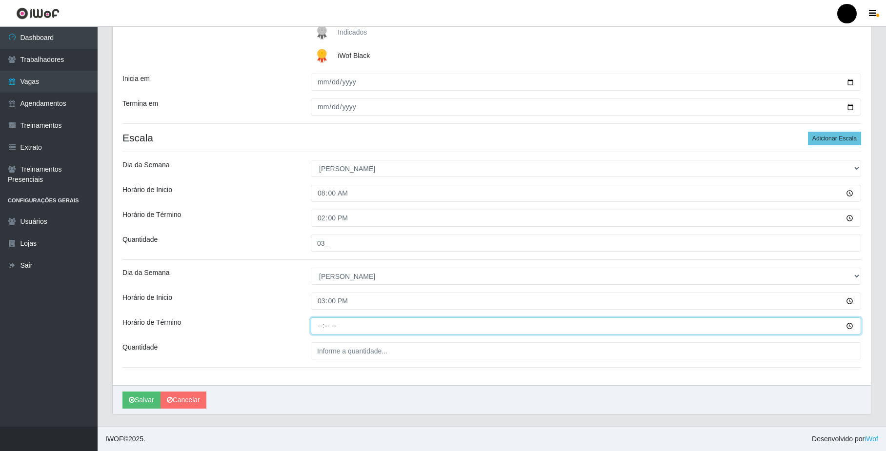
click at [320, 323] on input "Horário de Término" at bounding box center [586, 326] width 550 height 17
type input "21:00"
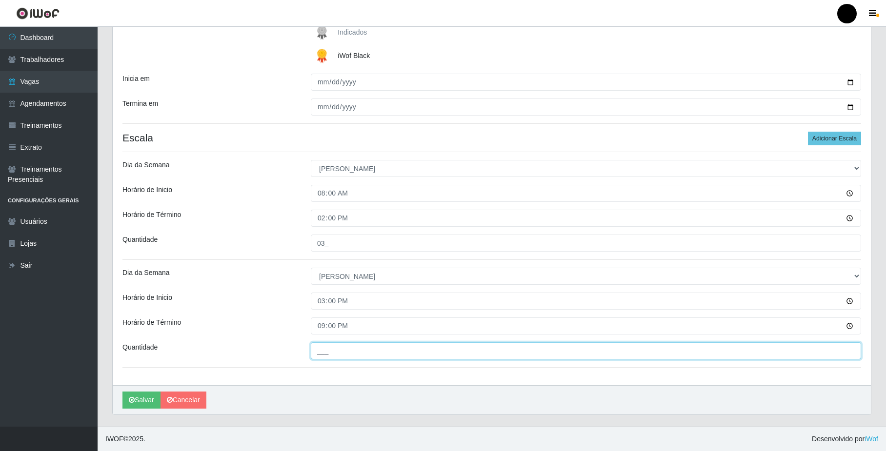
click at [334, 353] on input "___" at bounding box center [586, 350] width 550 height 17
type input "02_"
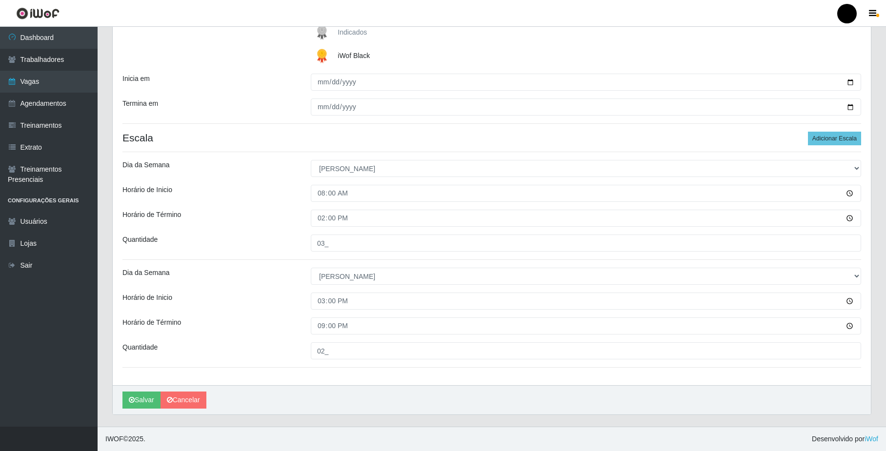
click at [457, 393] on div "[PERSON_NAME]" at bounding box center [492, 399] width 758 height 29
click at [143, 395] on button "Salvar" at bounding box center [141, 400] width 38 height 17
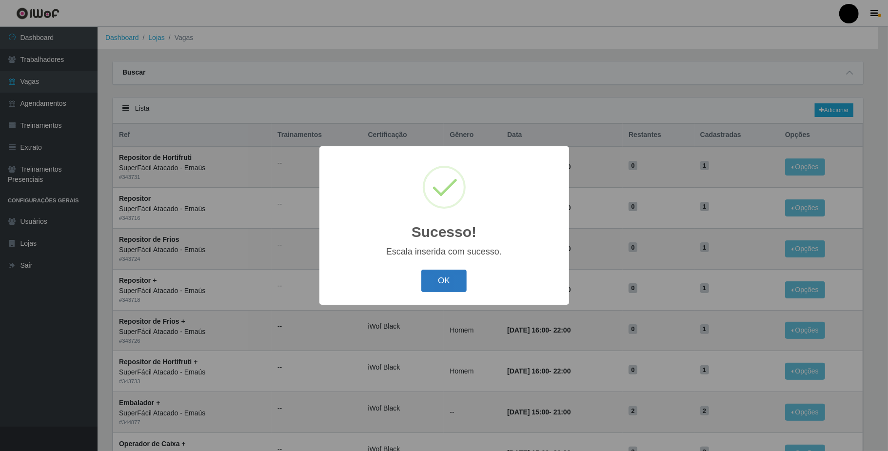
click at [441, 281] on button "OK" at bounding box center [443, 281] width 45 height 23
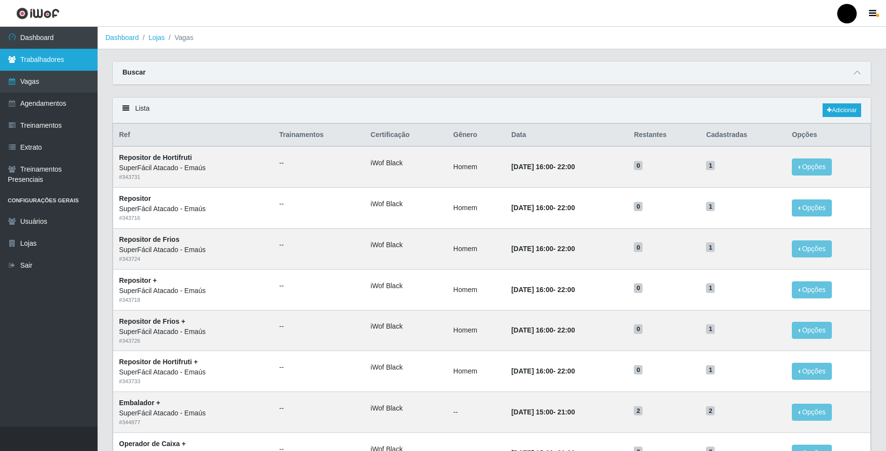
click at [51, 59] on link "Trabalhadores" at bounding box center [49, 60] width 98 height 22
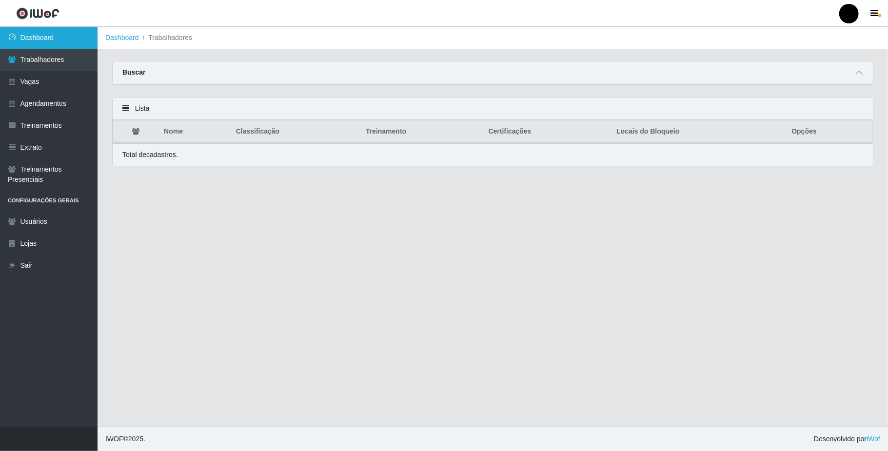
click at [51, 28] on link "Dashboard" at bounding box center [49, 38] width 98 height 22
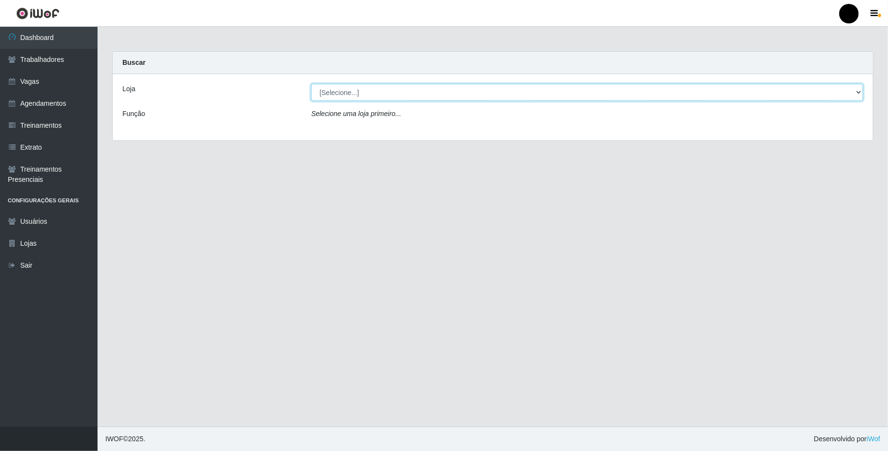
click at [419, 97] on select "[Selecione...] SuperFácil Atacado - Emaús" at bounding box center [587, 92] width 552 height 17
select select "407"
click at [311, 84] on select "[Selecione...] SuperFácil Atacado - Emaús" at bounding box center [587, 92] width 552 height 17
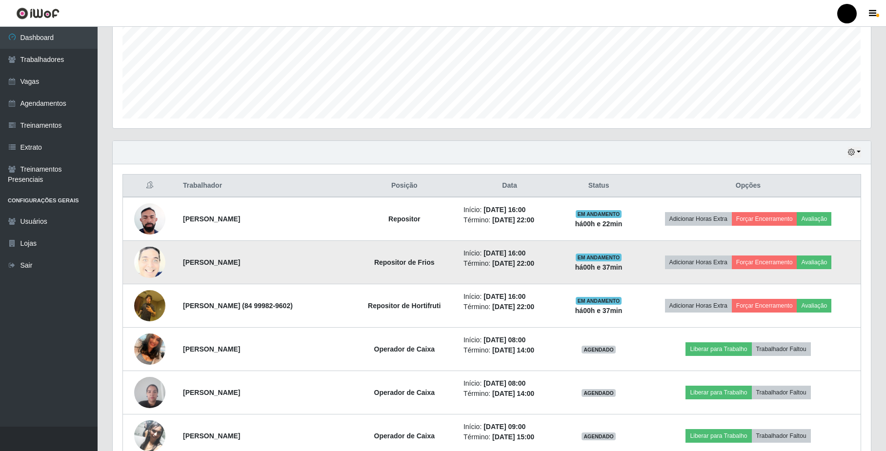
scroll to position [220, 0]
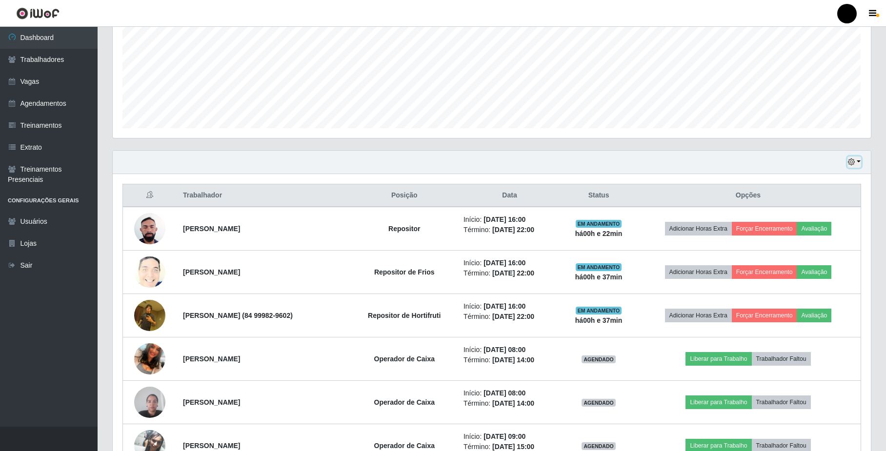
click at [853, 160] on icon "button" at bounding box center [851, 162] width 7 height 7
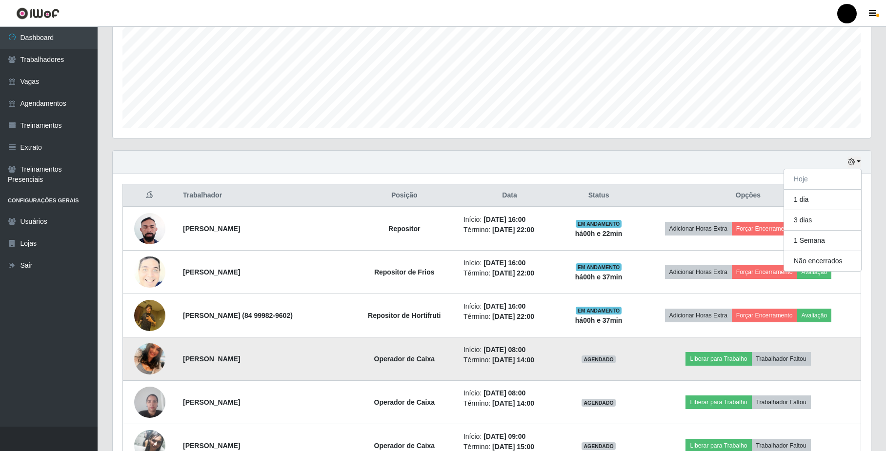
click at [556, 363] on li "Término: [DATE] 14:00" at bounding box center [509, 360] width 92 height 10
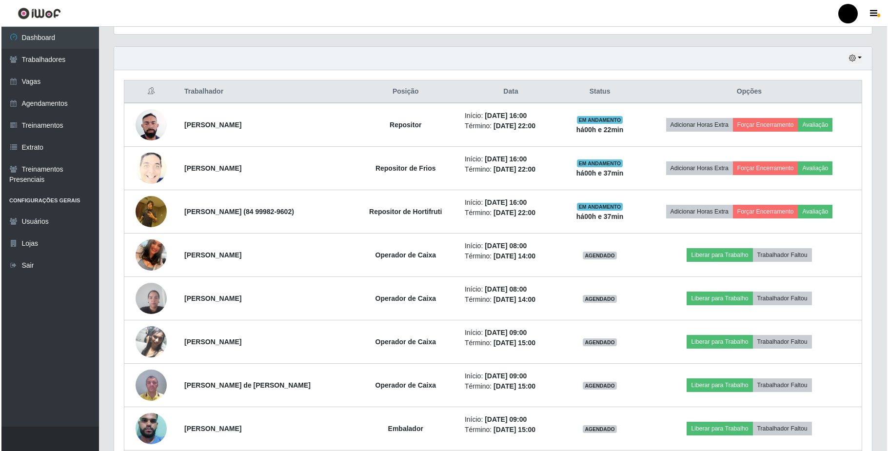
scroll to position [325, 0]
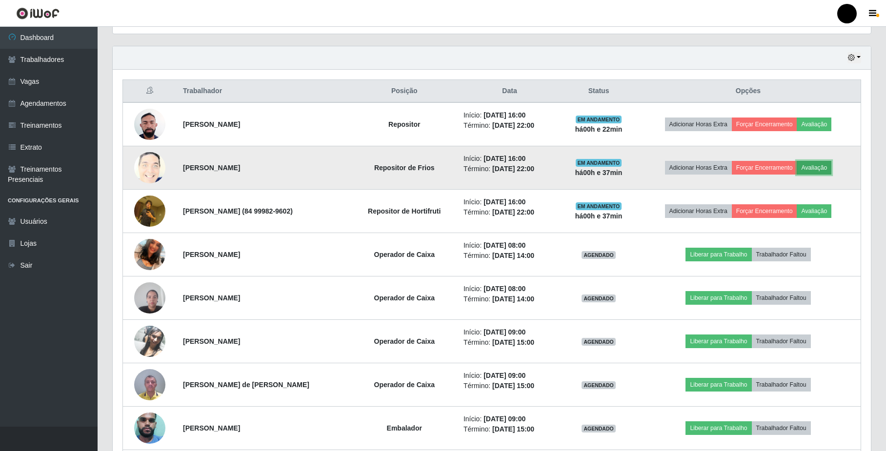
click at [817, 171] on button "Avaliação" at bounding box center [814, 168] width 35 height 14
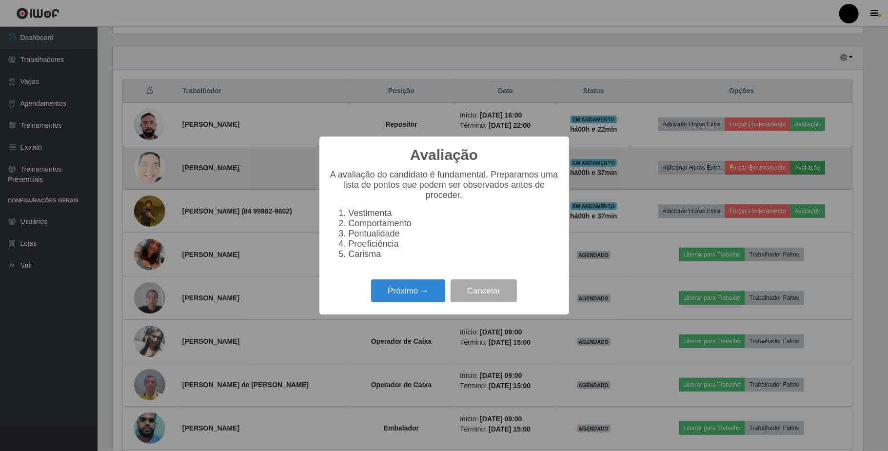
scroll to position [203, 750]
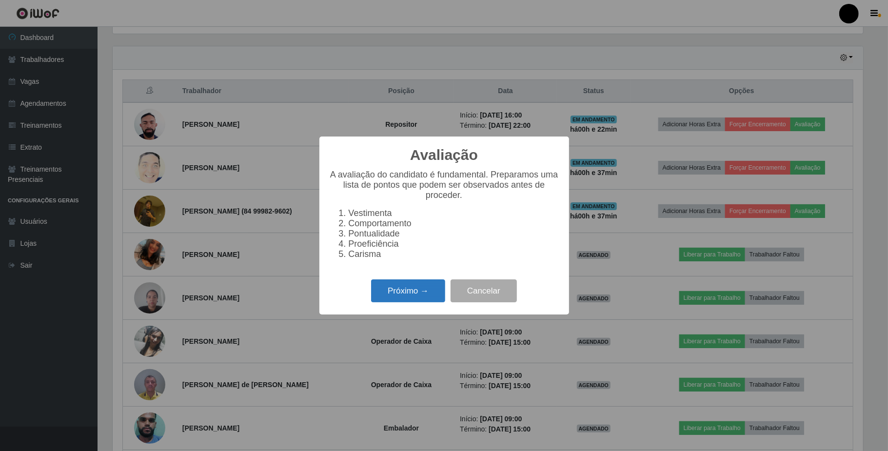
click at [412, 291] on button "Próximo →" at bounding box center [408, 291] width 74 height 23
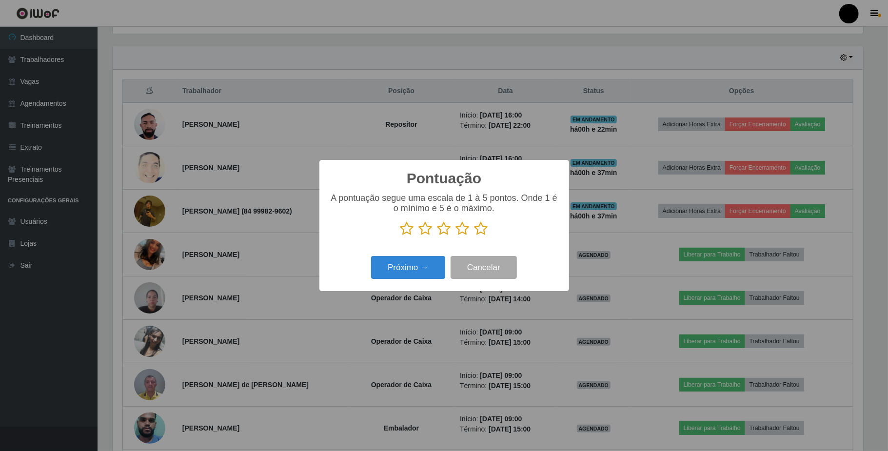
scroll to position [155, 0]
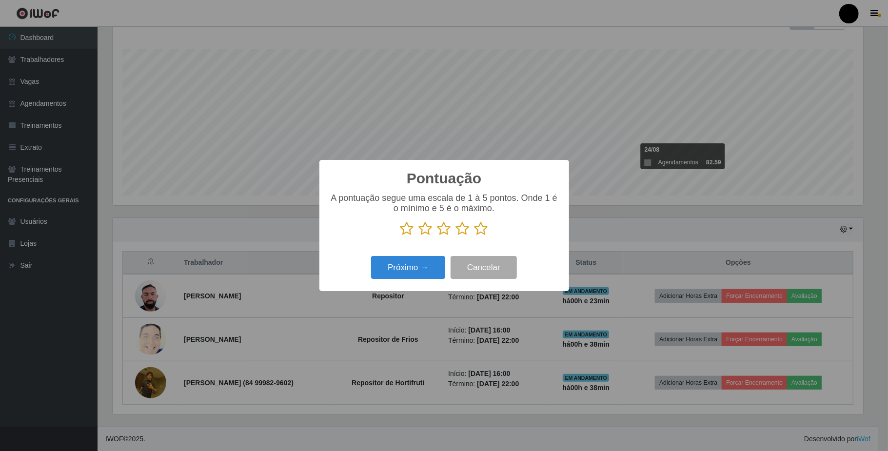
click at [461, 231] on icon at bounding box center [463, 228] width 14 height 15
click at [456, 236] on input "radio" at bounding box center [456, 236] width 0 height 0
click at [418, 266] on button "Próximo →" at bounding box center [408, 267] width 74 height 23
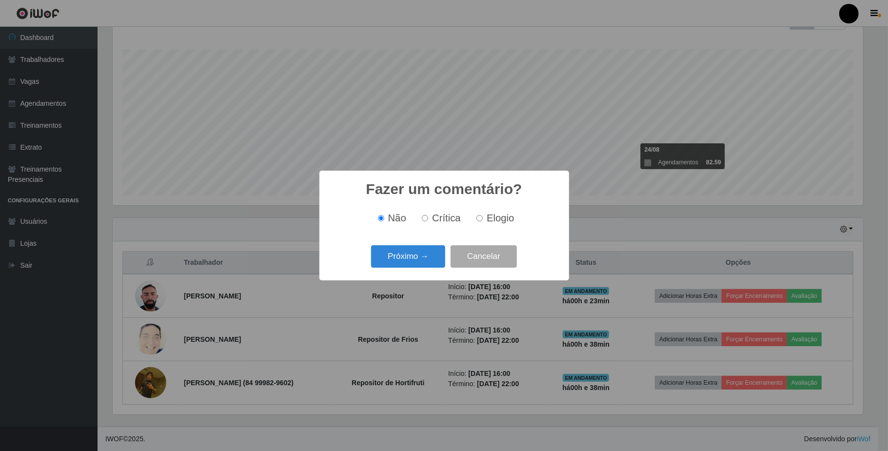
scroll to position [487599, 487052]
click at [427, 256] on button "Próximo →" at bounding box center [408, 256] width 74 height 23
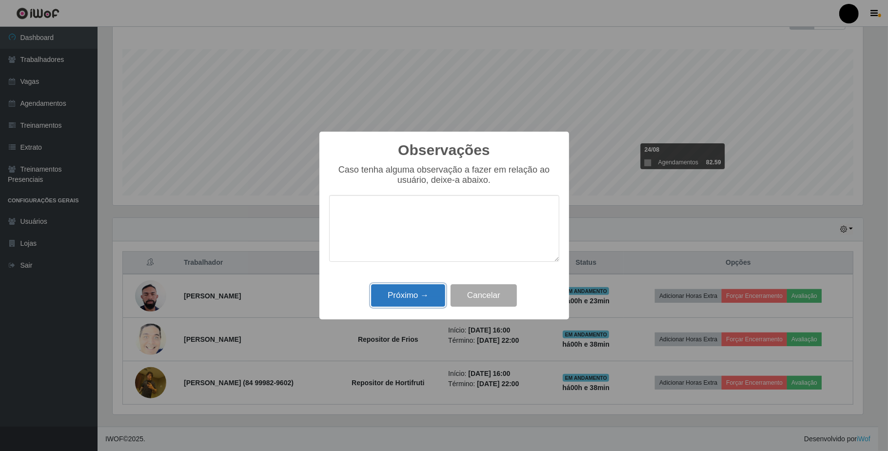
click at [423, 295] on button "Próximo →" at bounding box center [408, 295] width 74 height 23
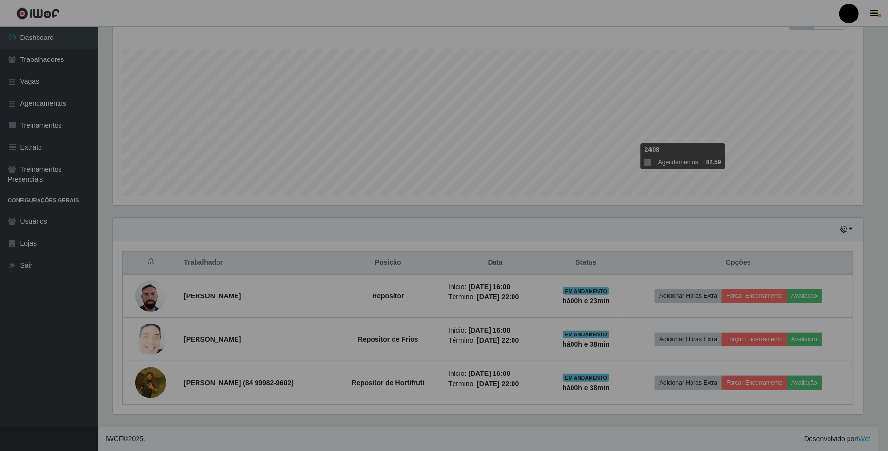
scroll to position [203, 758]
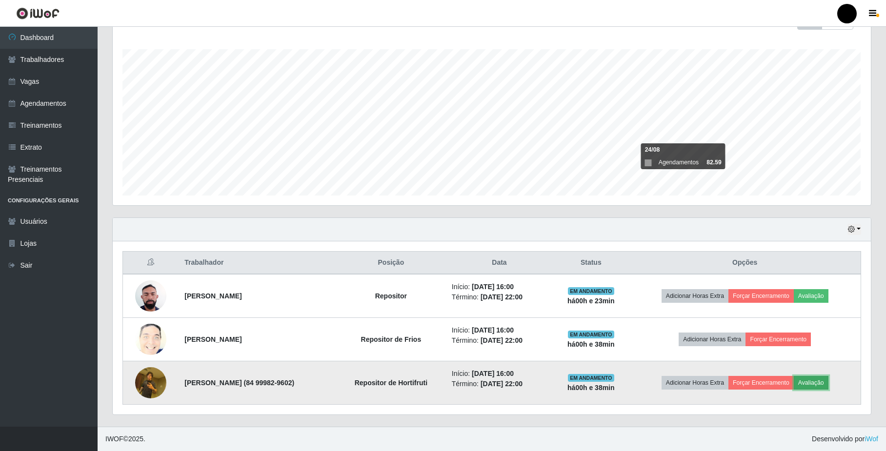
click at [818, 381] on button "Avaliação" at bounding box center [811, 383] width 35 height 14
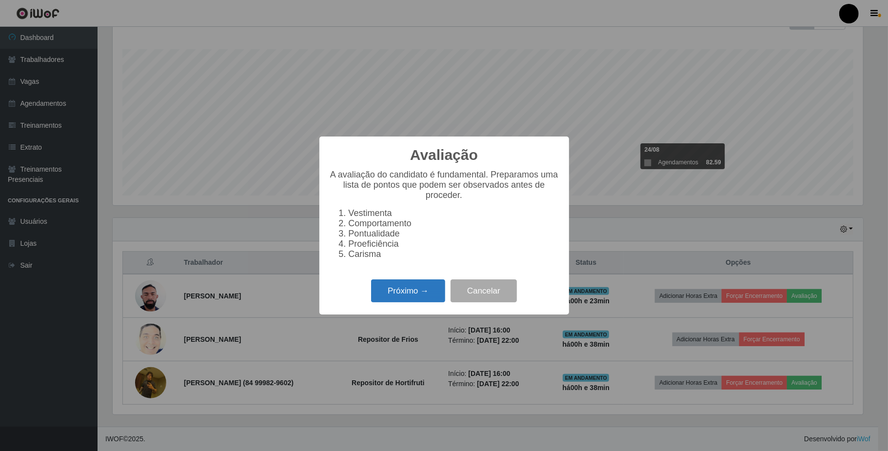
click at [409, 295] on button "Próximo →" at bounding box center [408, 291] width 74 height 23
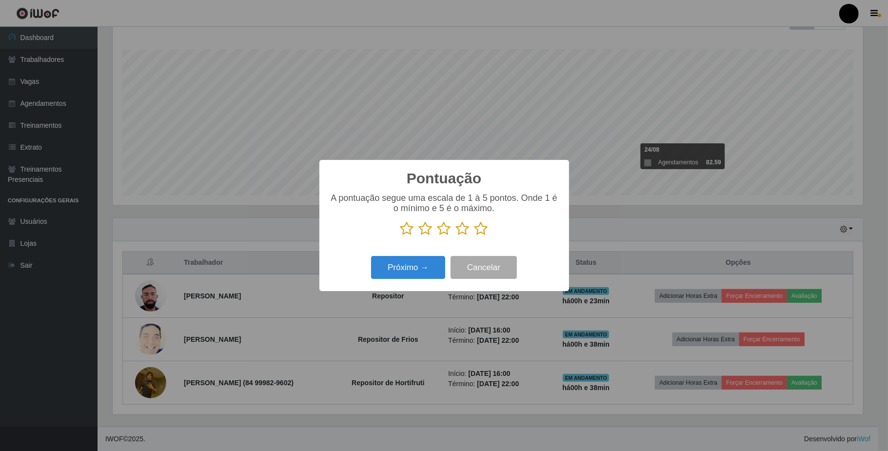
scroll to position [487599, 487052]
click at [484, 229] on icon at bounding box center [482, 228] width 14 height 15
click at [475, 236] on input "radio" at bounding box center [475, 236] width 0 height 0
click at [413, 271] on button "Próximo →" at bounding box center [408, 267] width 74 height 23
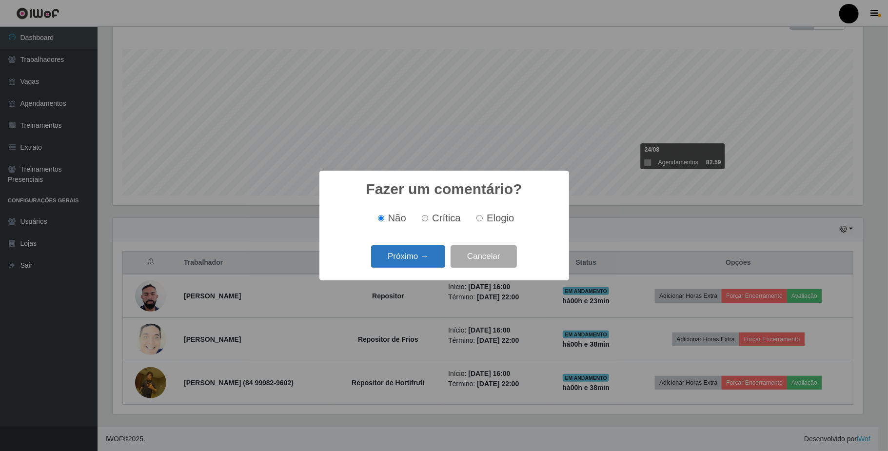
click at [420, 260] on button "Próximo →" at bounding box center [408, 256] width 74 height 23
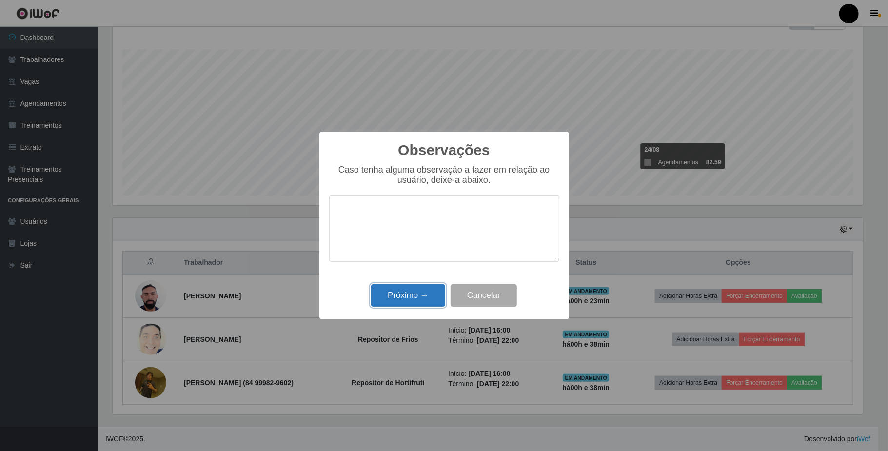
click at [414, 294] on button "Próximo →" at bounding box center [408, 295] width 74 height 23
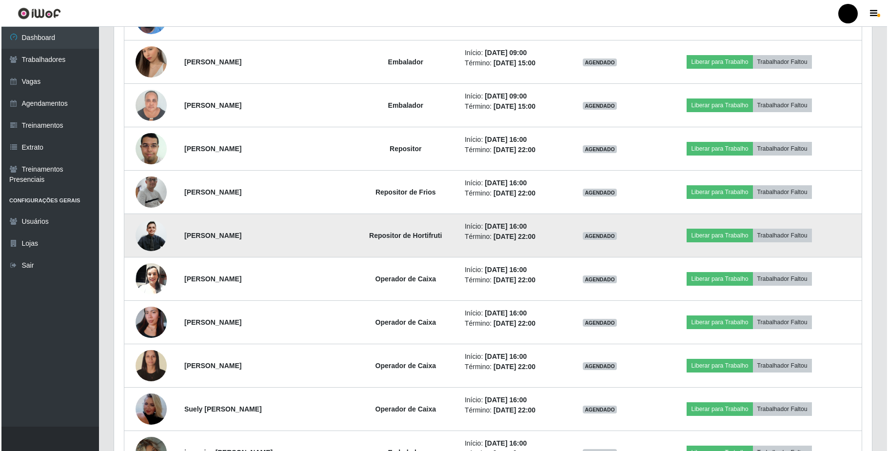
scroll to position [740, 0]
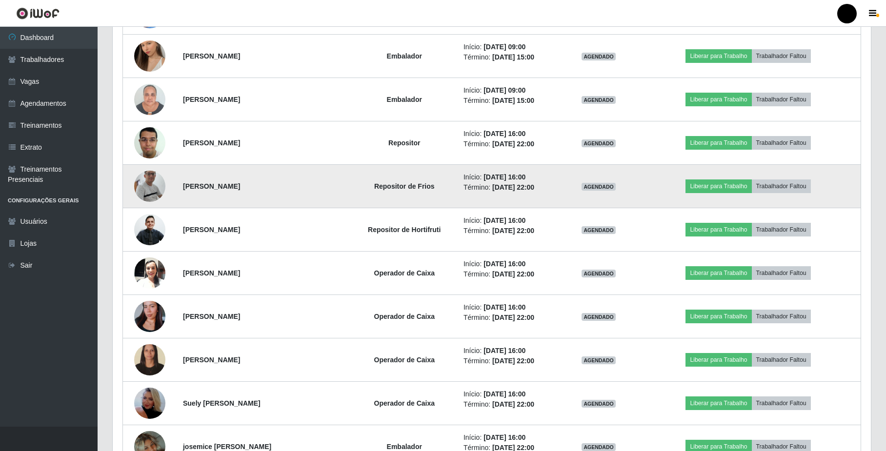
click at [147, 185] on img at bounding box center [149, 186] width 31 height 71
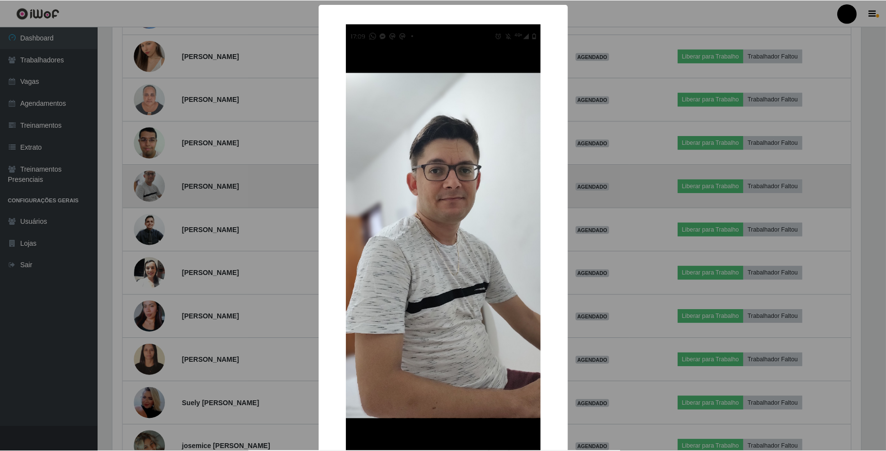
scroll to position [203, 750]
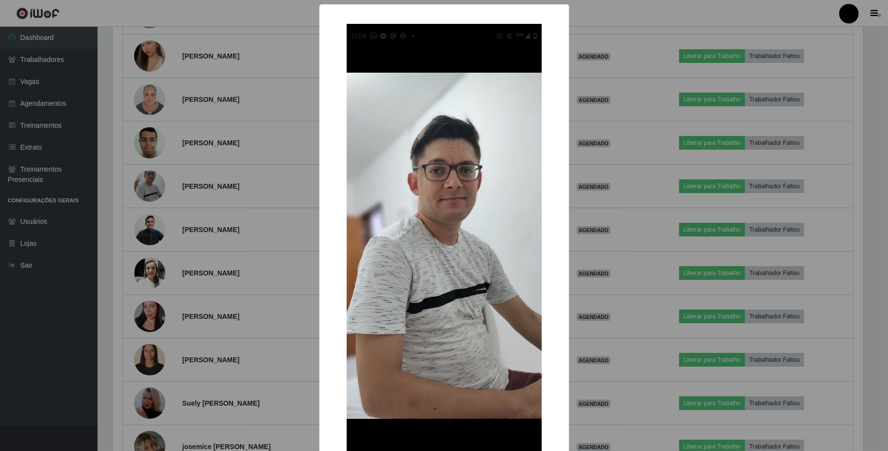
click at [148, 185] on div "× OK Cancel" at bounding box center [444, 225] width 888 height 451
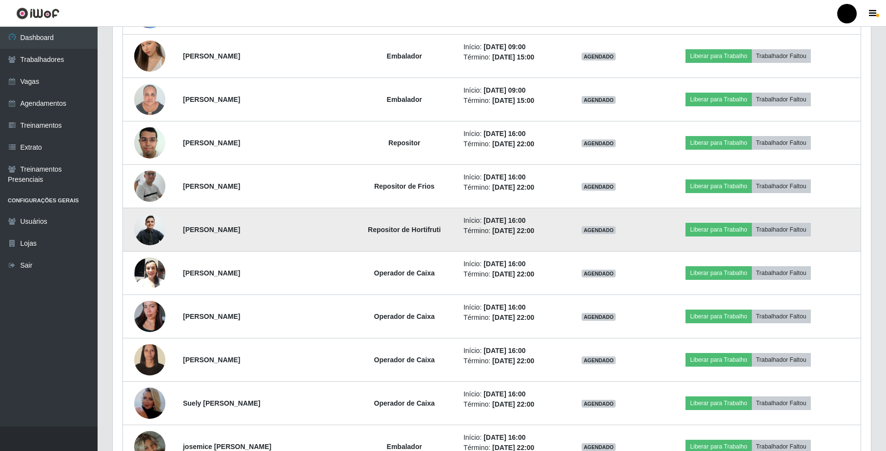
scroll to position [155, 0]
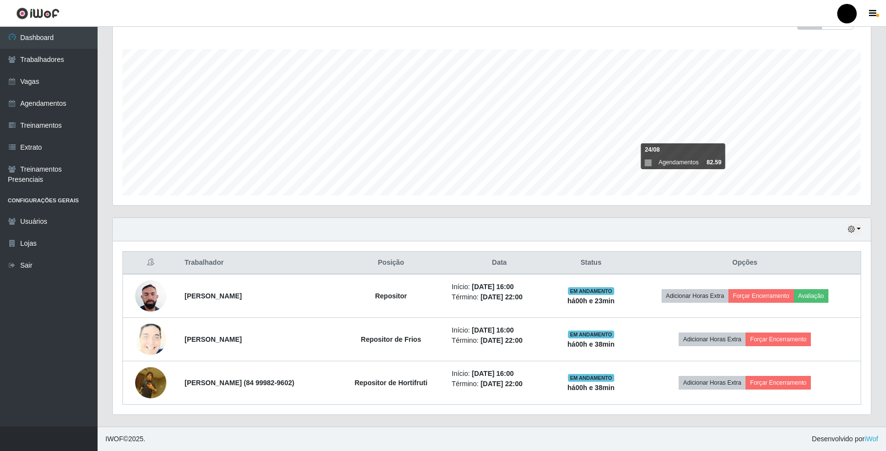
click at [153, 227] on div "Hoje 1 dia 3 dias 1 Semana Não encerrados" at bounding box center [492, 229] width 758 height 23
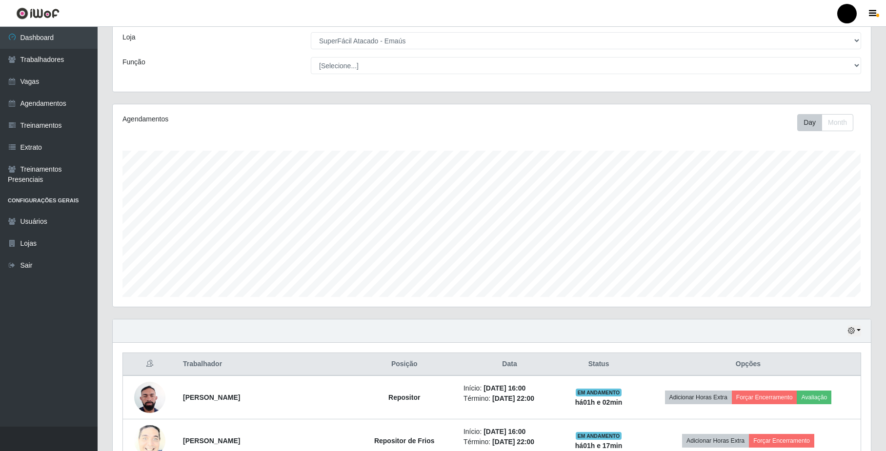
scroll to position [51, 0]
click at [854, 332] on icon "button" at bounding box center [851, 331] width 7 height 7
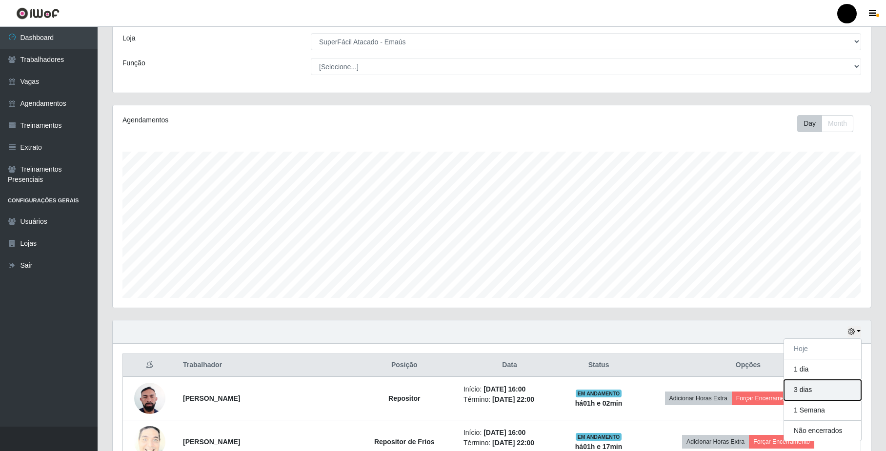
click at [815, 399] on button "3 dias" at bounding box center [822, 390] width 77 height 20
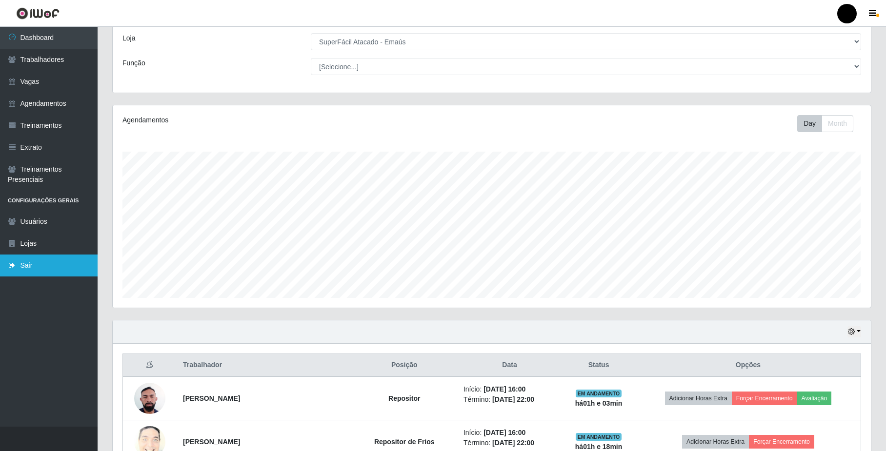
click at [36, 267] on link "Sair" at bounding box center [49, 266] width 98 height 22
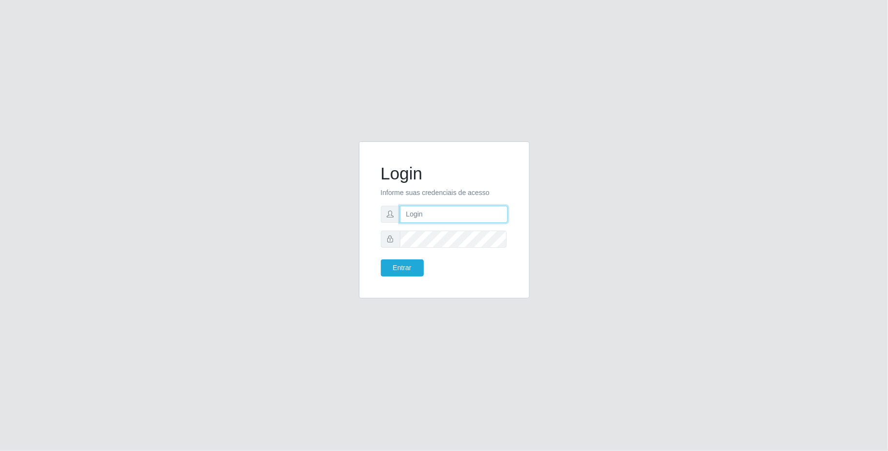
type input "[EMAIL_ADDRESS][DOMAIN_NAME]"
click at [400, 262] on button "Entrar" at bounding box center [402, 268] width 43 height 17
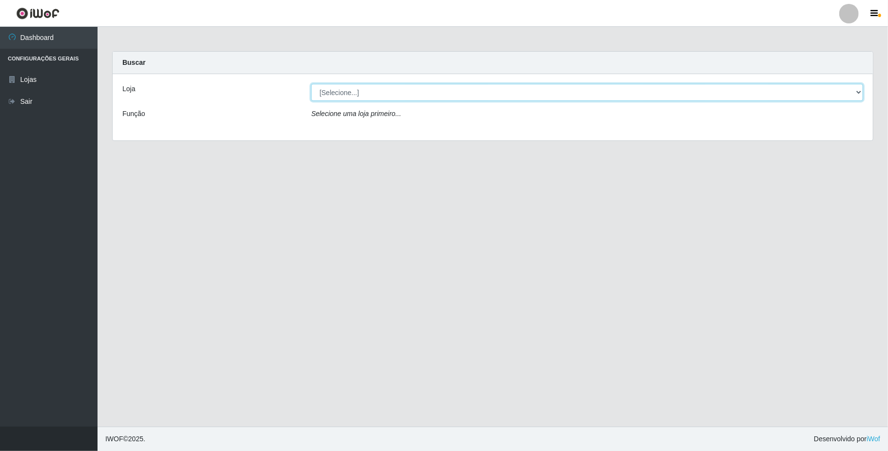
click at [397, 98] on select "[Selecione...] SuperFácil Atacado - Emaús" at bounding box center [587, 92] width 552 height 17
select select "407"
click at [311, 84] on select "[Selecione...] SuperFácil Atacado - Emaús" at bounding box center [587, 92] width 552 height 17
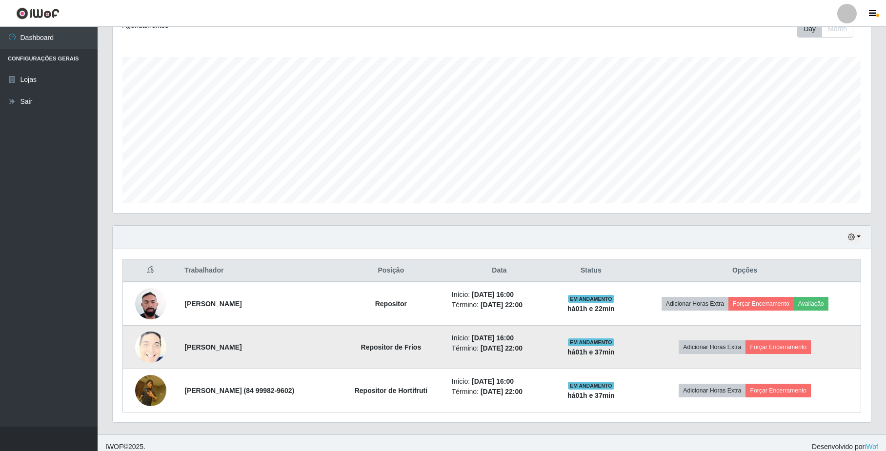
scroll to position [155, 0]
